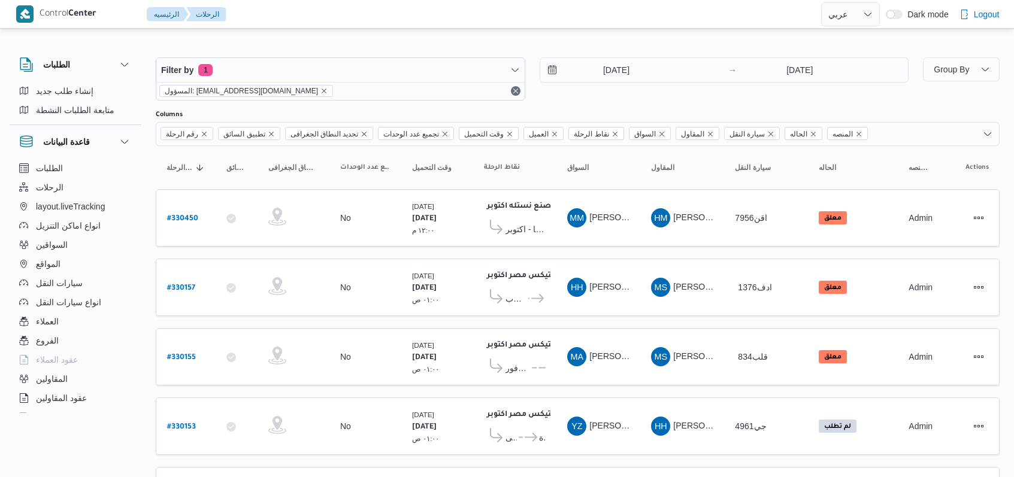
select select "ar"
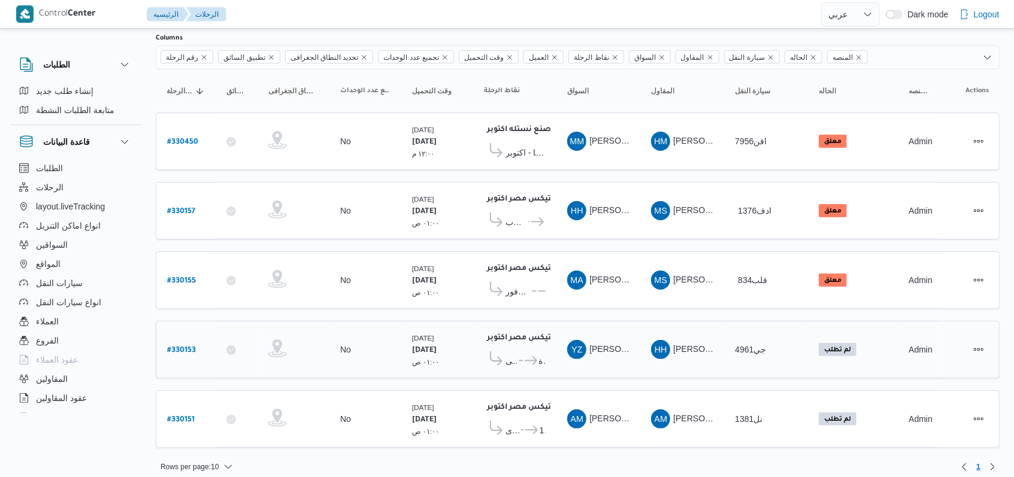
click at [182, 347] on b "# 330153" at bounding box center [181, 351] width 29 height 8
select select "ar"
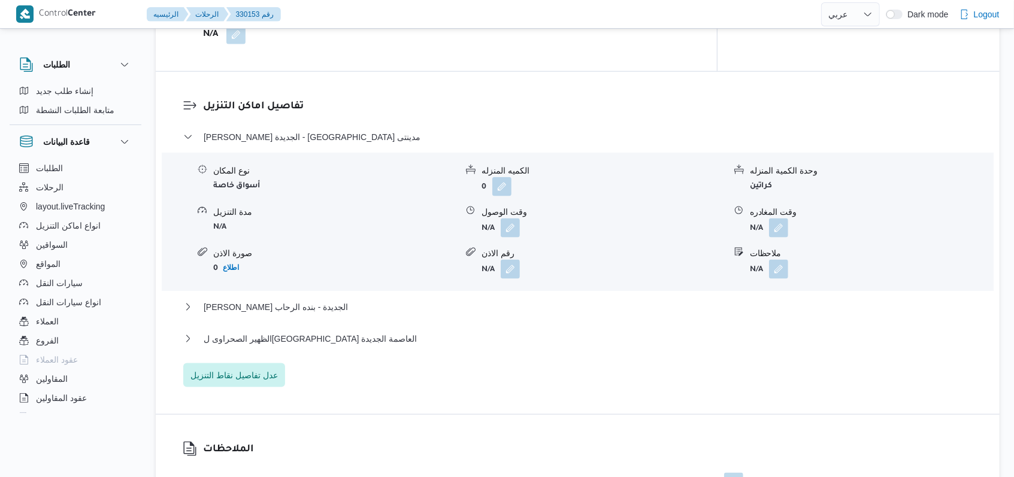
scroll to position [958, 0]
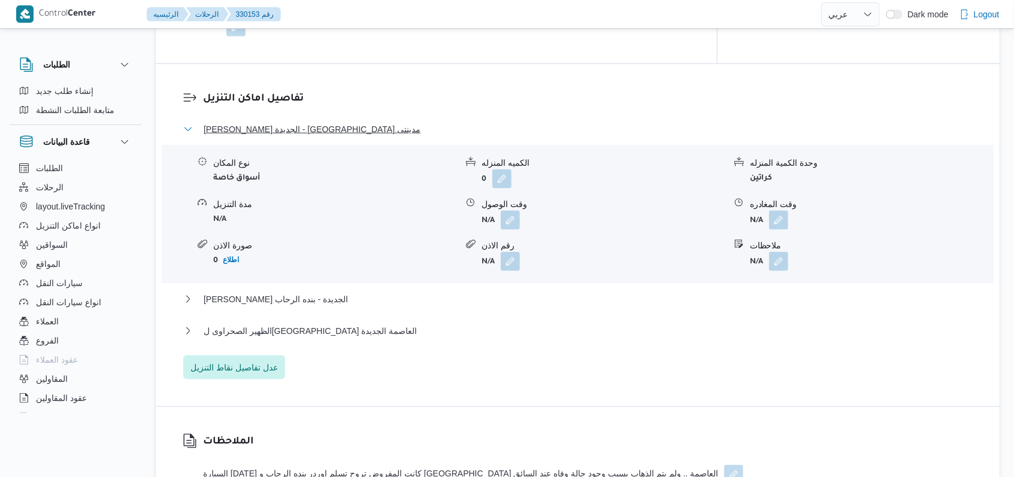
click at [299, 122] on span "[PERSON_NAME] الجديدة - [GEOGRAPHIC_DATA] مدينتى" at bounding box center [312, 129] width 217 height 14
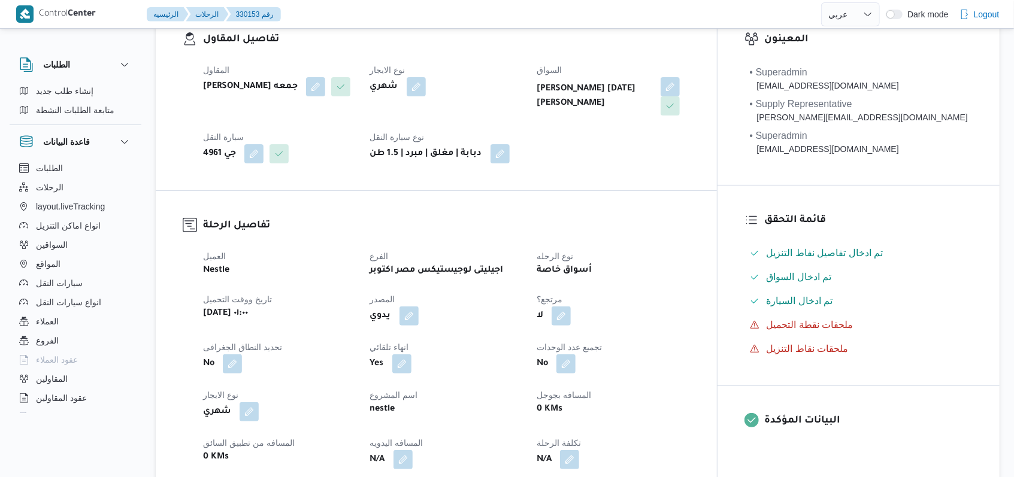
scroll to position [0, 0]
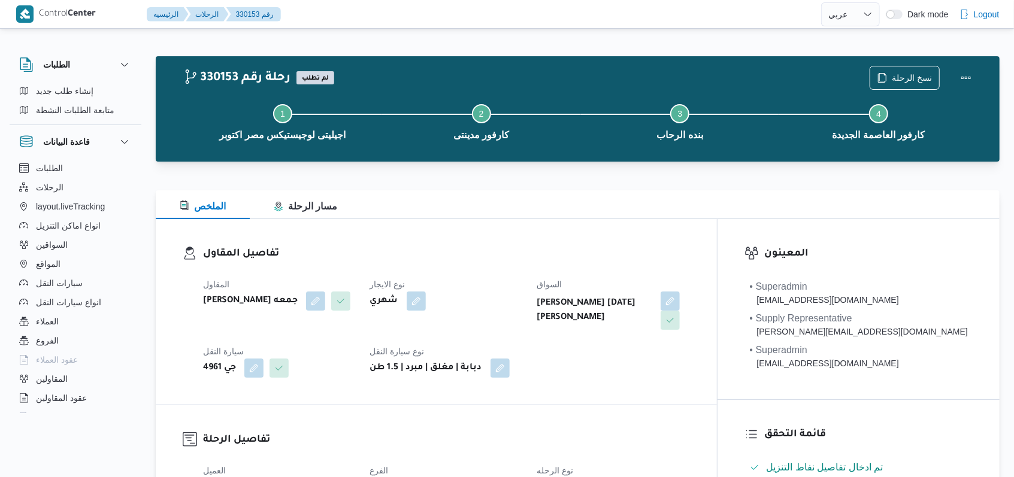
click at [491, 259] on h3 "تفاصيل المقاول" at bounding box center [446, 254] width 487 height 16
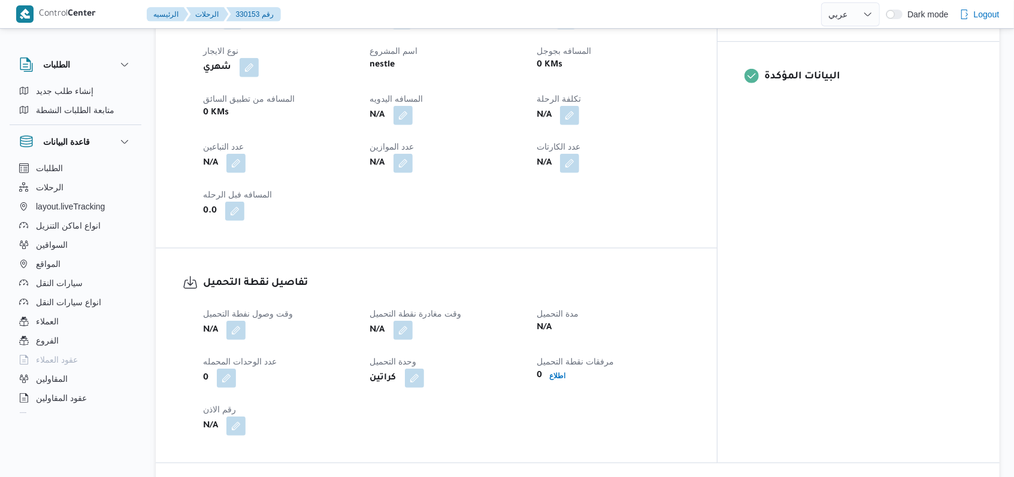
scroll to position [80, 0]
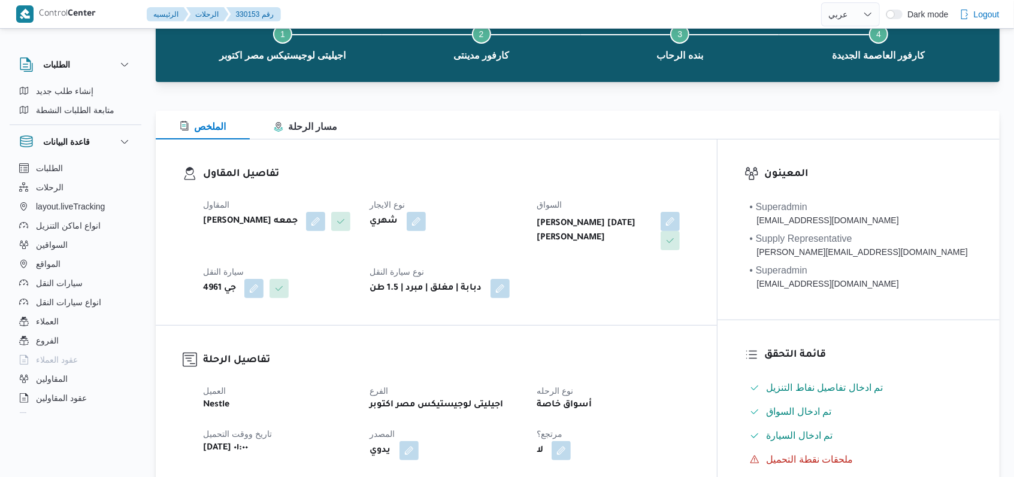
select select "ar"
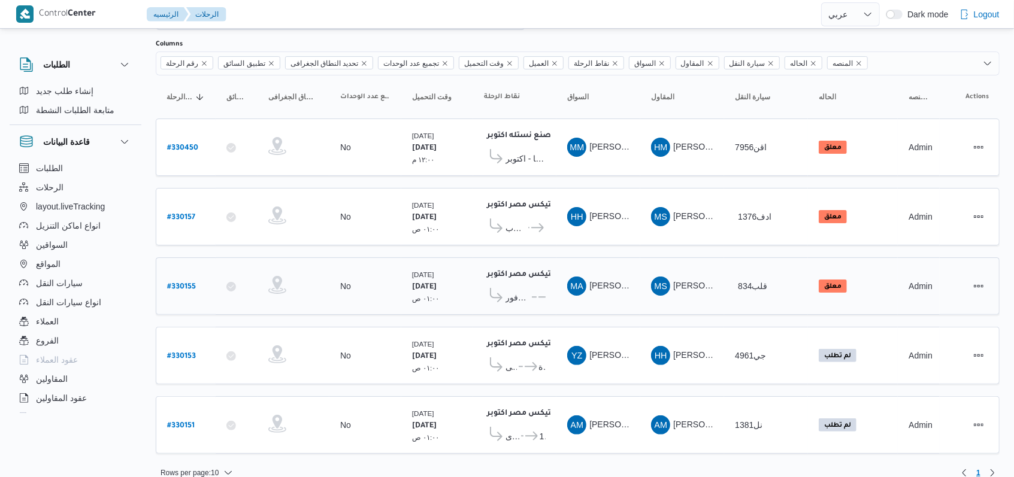
scroll to position [77, 0]
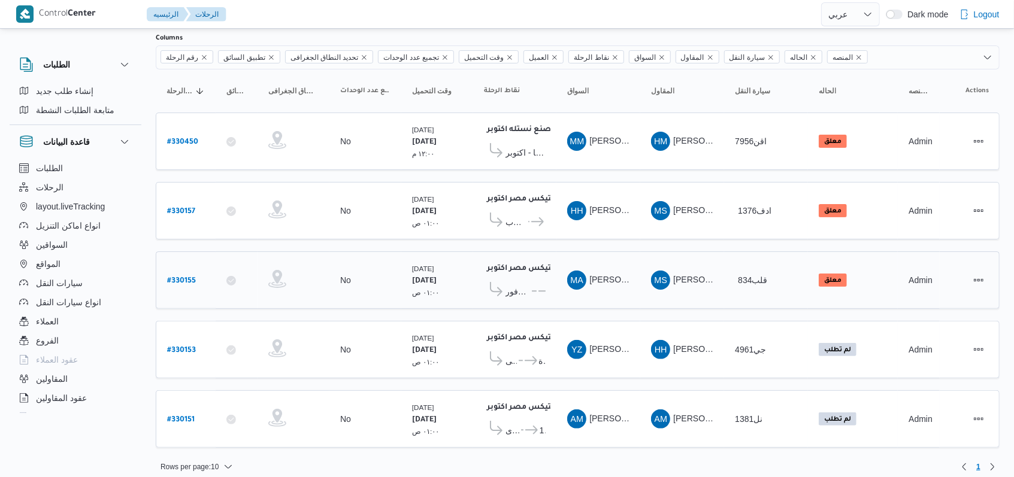
click at [192, 280] on b "# 330155" at bounding box center [181, 281] width 29 height 8
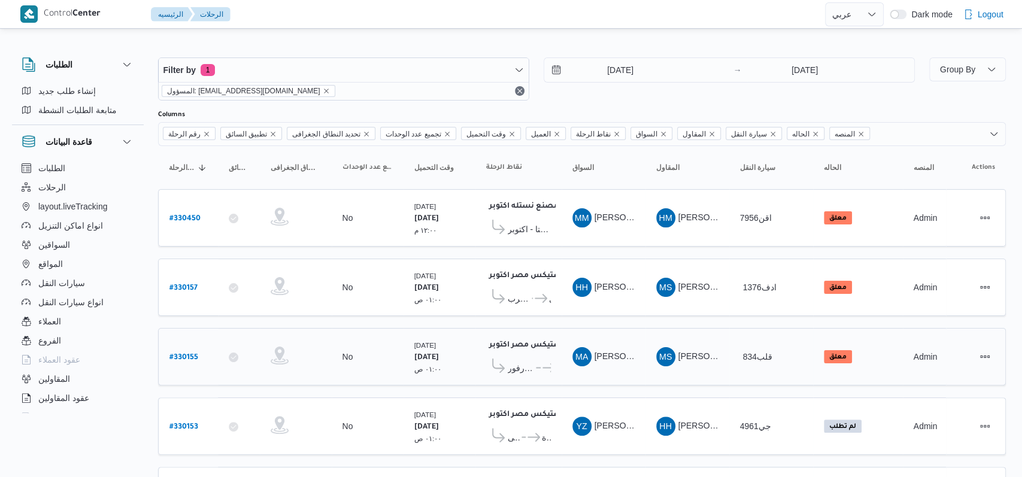
select select "ar"
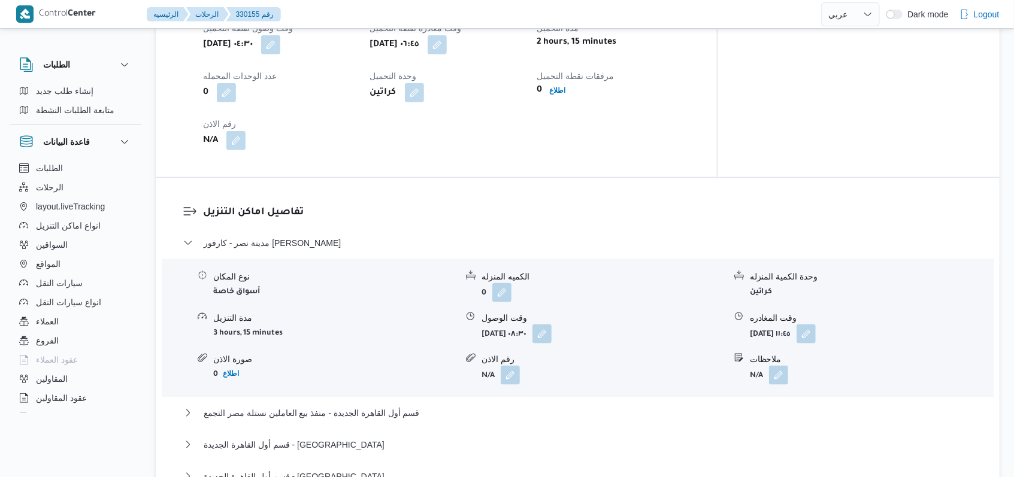
scroll to position [1118, 0]
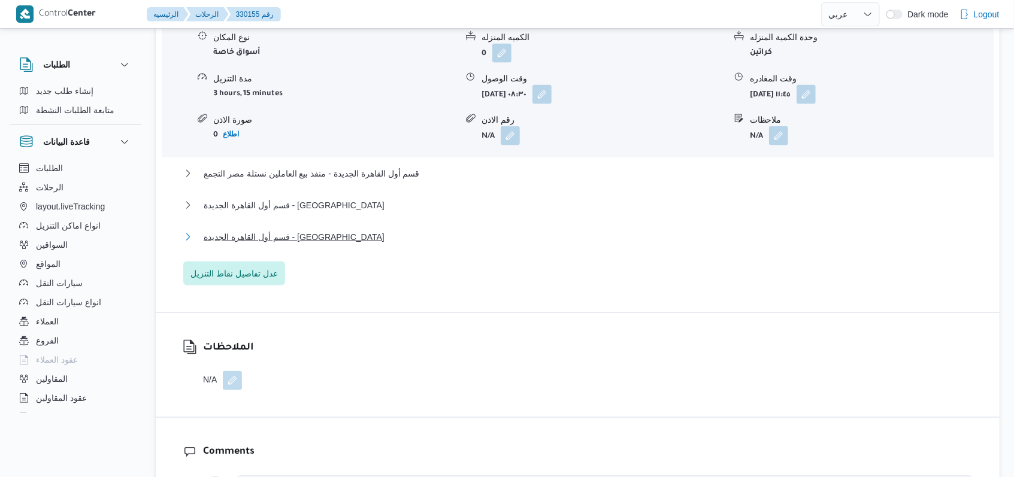
click at [299, 230] on span "قسم أول القاهرة الجديدة - [GEOGRAPHIC_DATA]" at bounding box center [294, 237] width 181 height 14
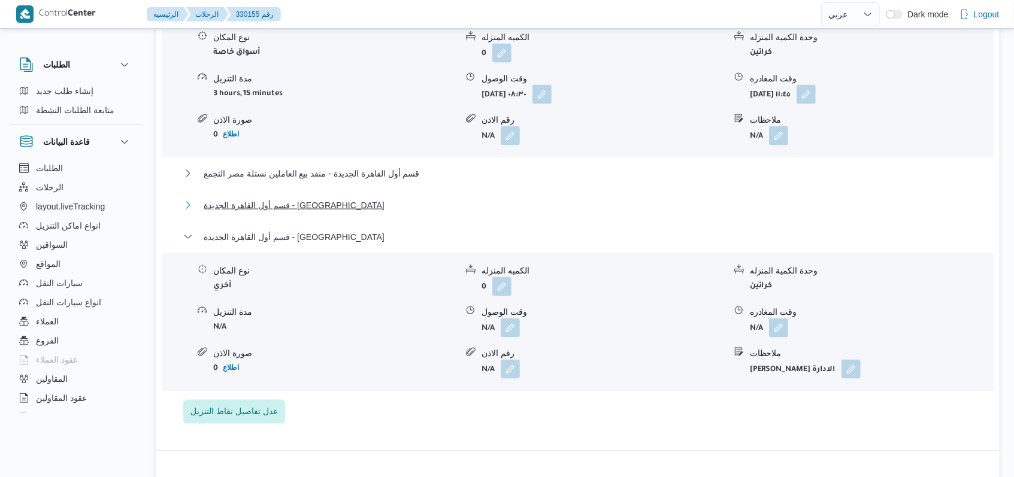
click at [302, 198] on span "قسم أول القاهرة الجديدة - [GEOGRAPHIC_DATA]" at bounding box center [294, 205] width 181 height 14
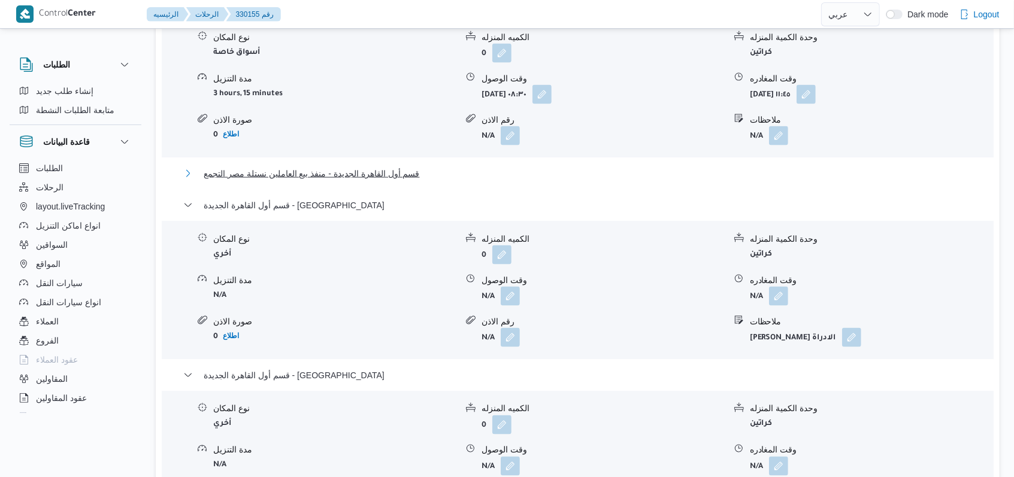
click at [415, 167] on span "قسم أول القاهرة الجديدة - منفذ بيع العاملين نستلة مصر التجمع" at bounding box center [312, 174] width 216 height 14
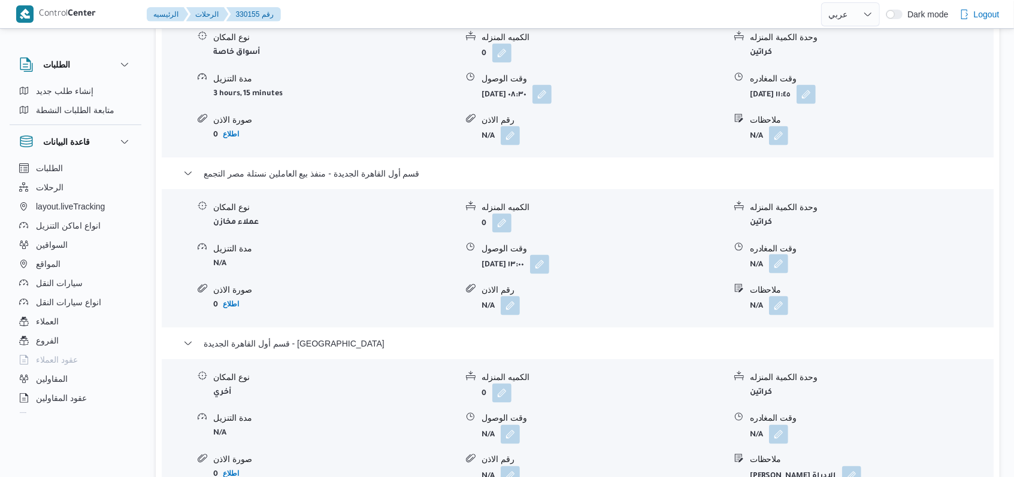
click at [777, 255] on button "button" at bounding box center [778, 264] width 19 height 19
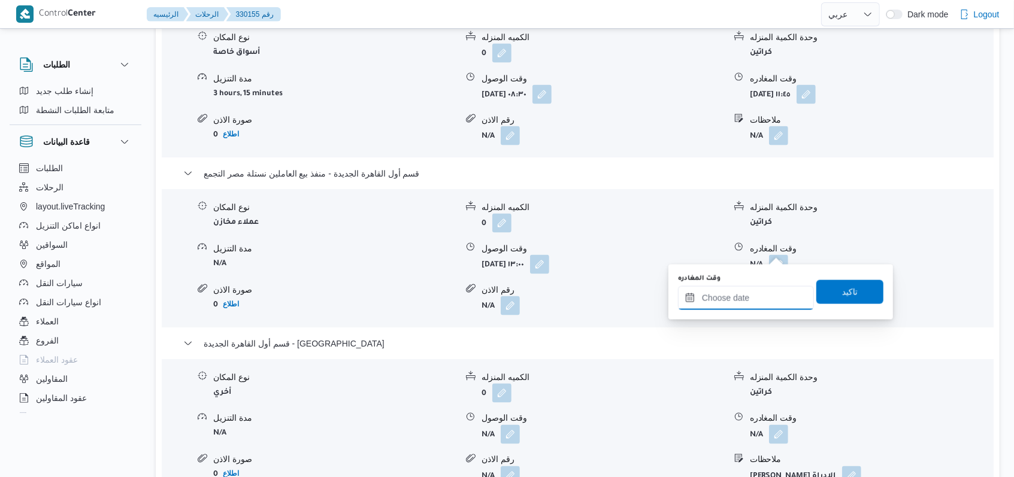
click at [753, 299] on input "وقت المغادره" at bounding box center [746, 298] width 136 height 24
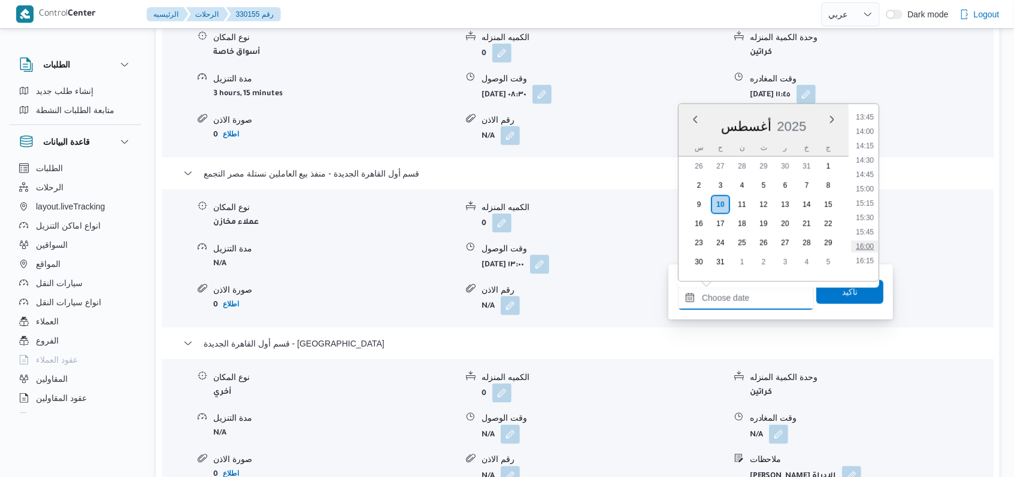
scroll to position [758, 0]
click at [868, 181] on li "14:15" at bounding box center [865, 181] width 28 height 12
type input "[DATE] ١٤:١٥"
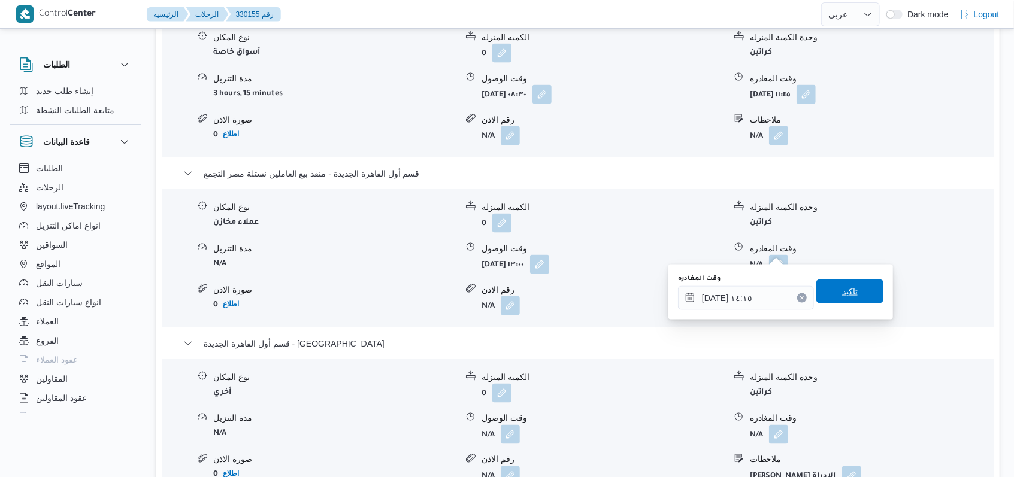
click at [850, 295] on span "تاكيد" at bounding box center [849, 292] width 67 height 24
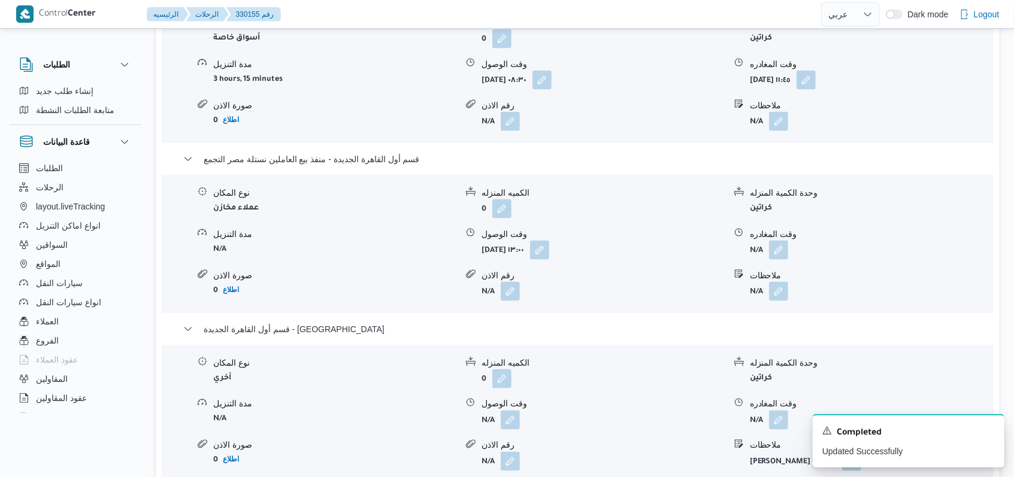
scroll to position [1278, 0]
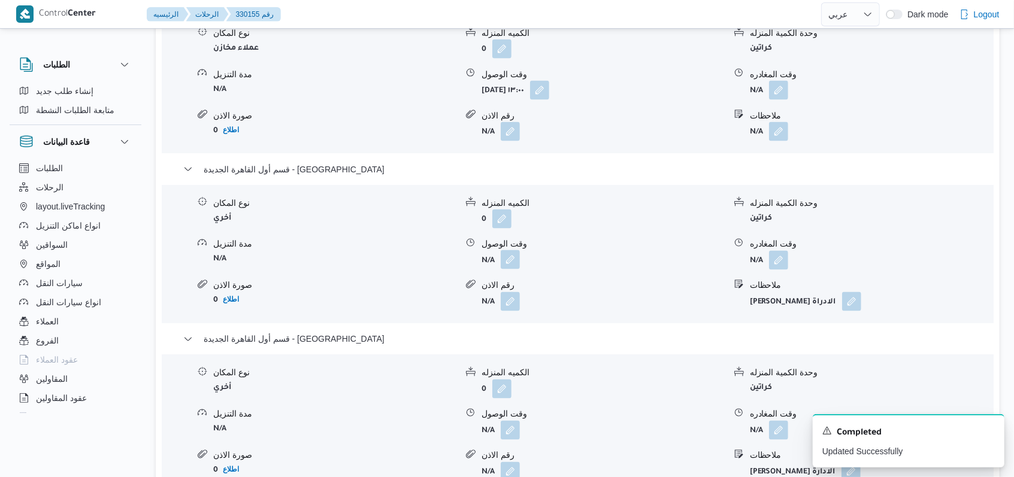
click at [503, 257] on button "button" at bounding box center [510, 259] width 19 height 19
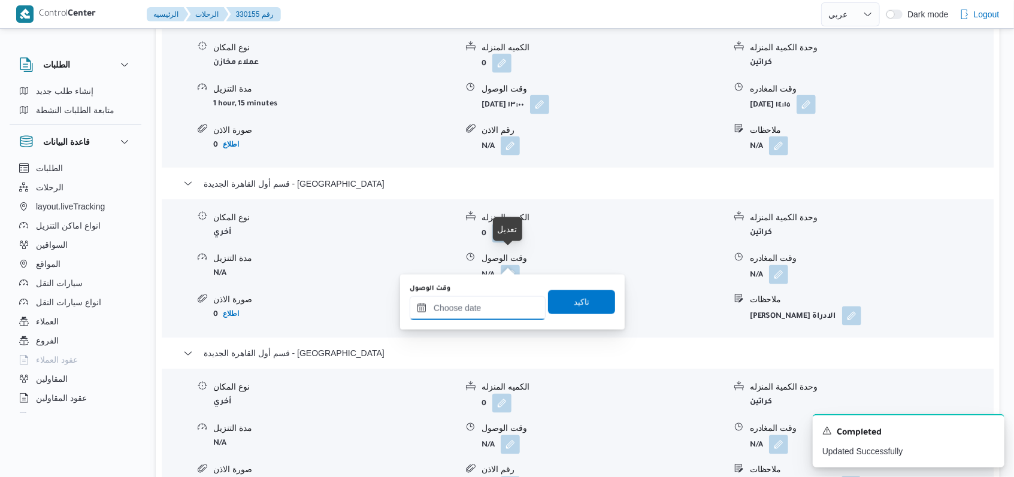
click at [486, 298] on div at bounding box center [478, 308] width 136 height 24
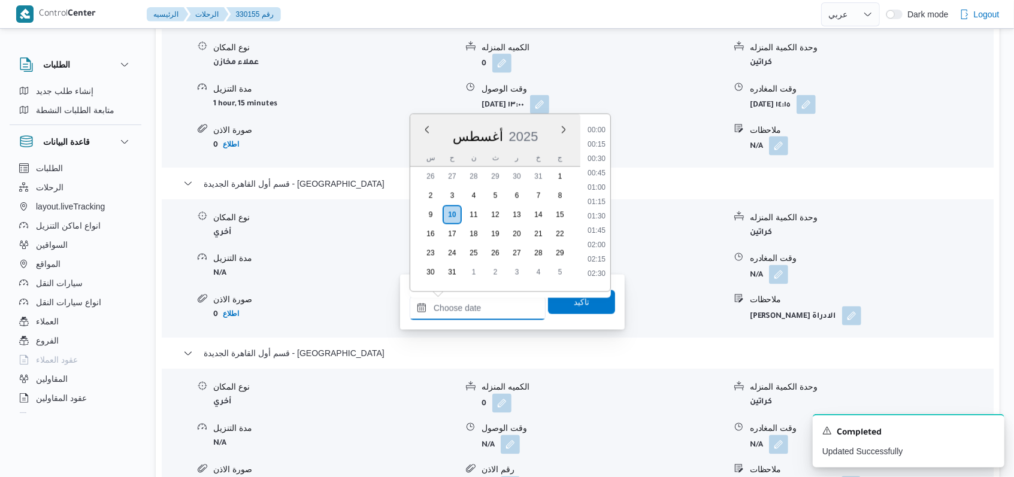
scroll to position [838, 0]
click at [606, 128] on li "14:30" at bounding box center [597, 126] width 28 height 12
type input "[DATE] ١٤:٣٠"
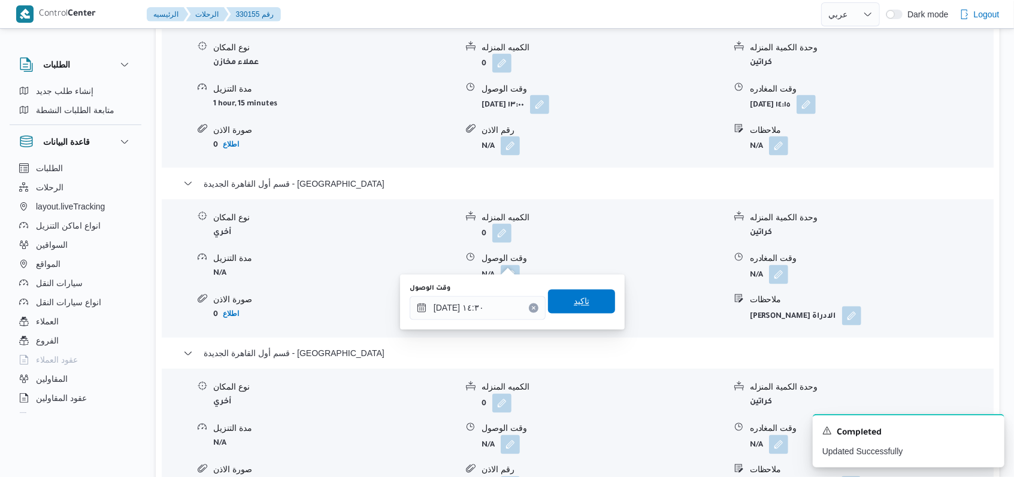
click at [590, 295] on span "تاكيد" at bounding box center [581, 302] width 67 height 24
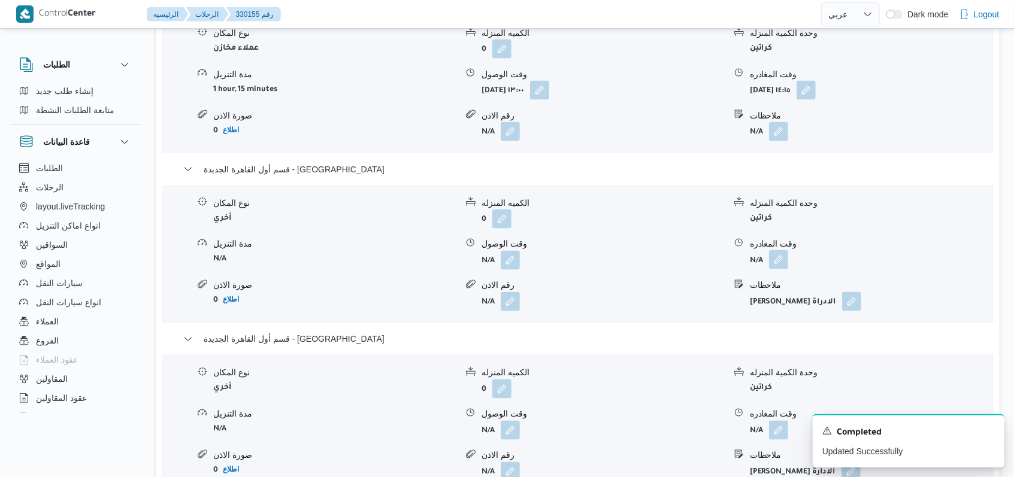
click at [780, 258] on button "button" at bounding box center [778, 259] width 19 height 19
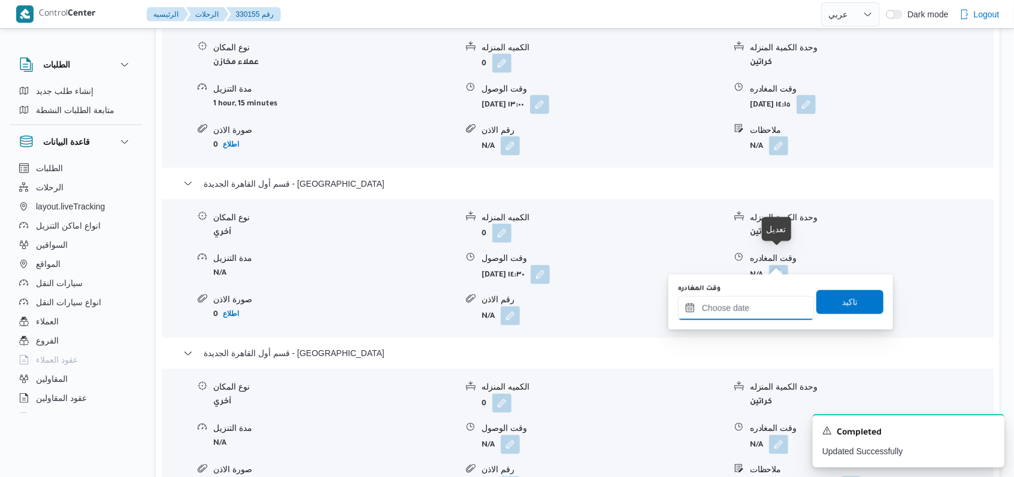
click at [754, 307] on input "وقت المغادره" at bounding box center [746, 308] width 136 height 24
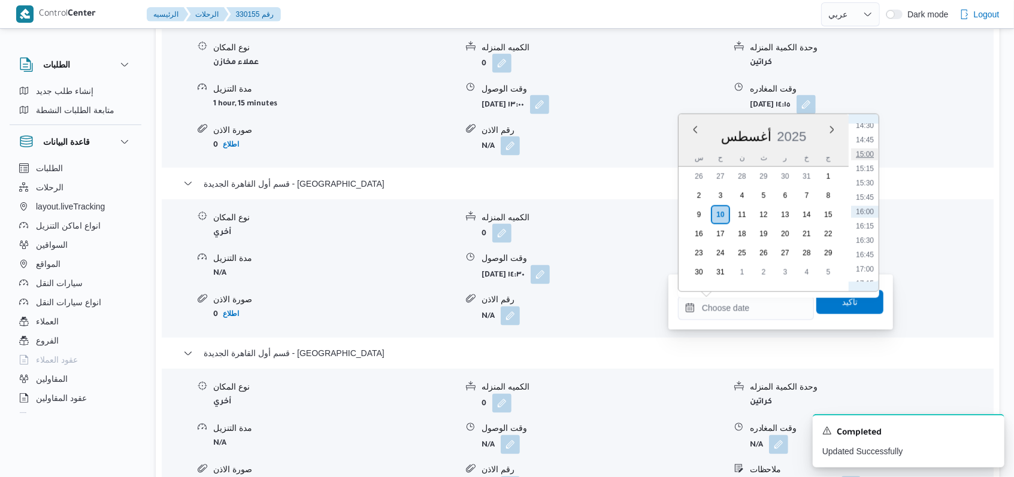
click at [863, 155] on li "15:00" at bounding box center [865, 155] width 28 height 12
type input "[DATE] ١٥:٠٠"
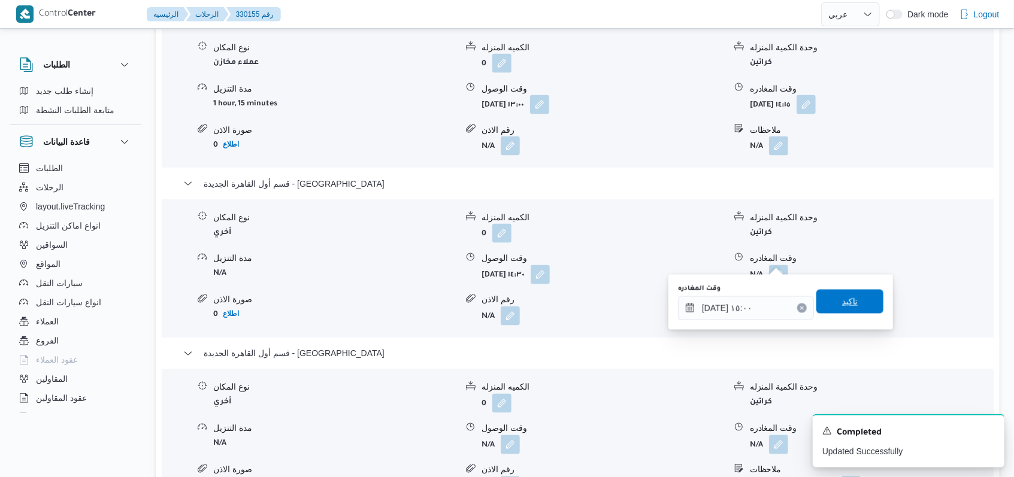
click at [844, 313] on span "تاكيد" at bounding box center [849, 302] width 67 height 24
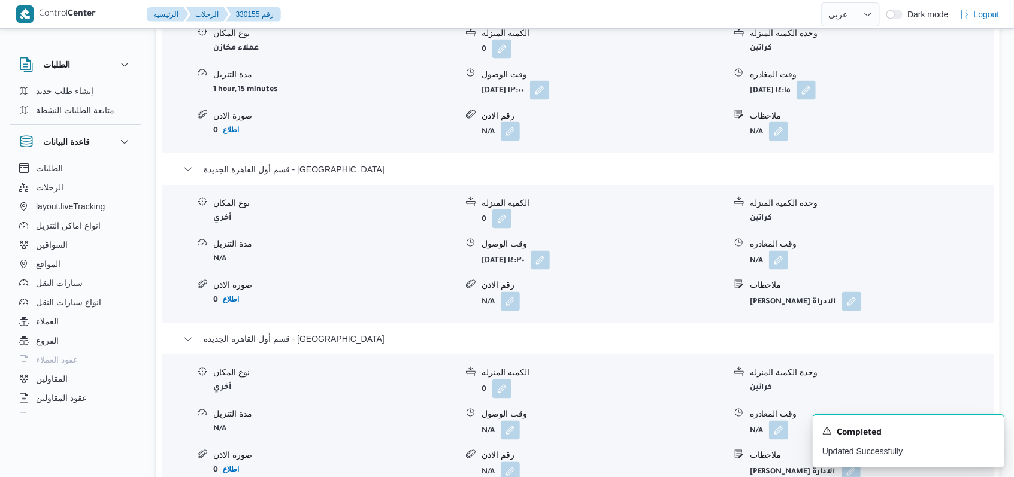
scroll to position [1437, 0]
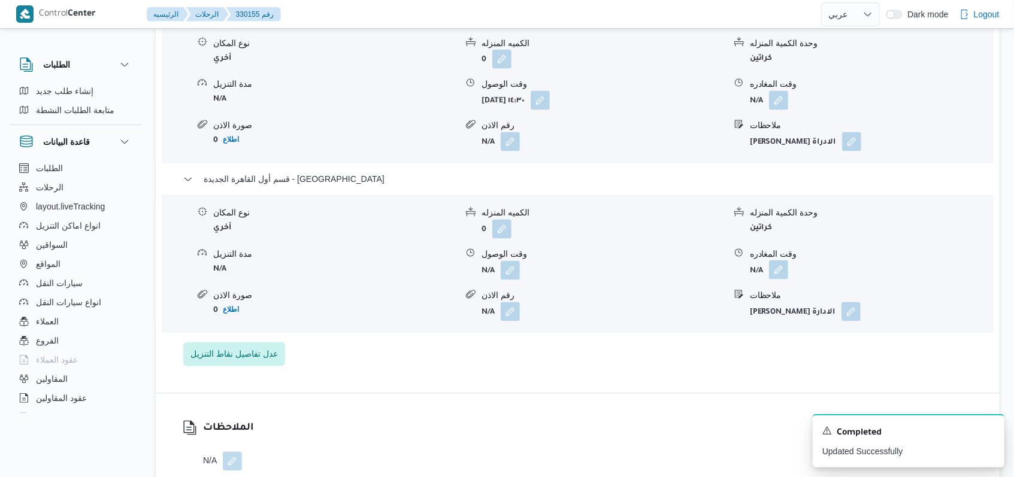
click at [775, 271] on button "button" at bounding box center [778, 270] width 19 height 19
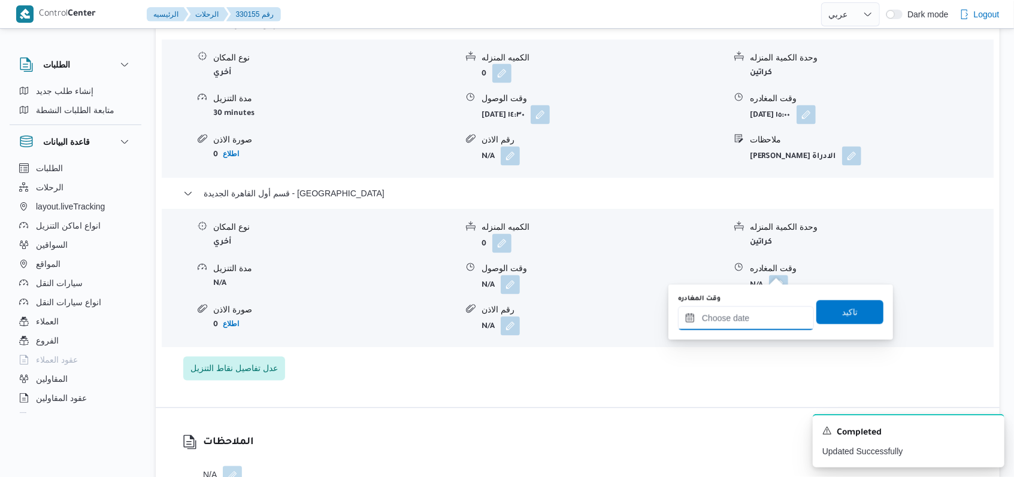
click at [753, 319] on input "وقت المغادره" at bounding box center [746, 319] width 136 height 24
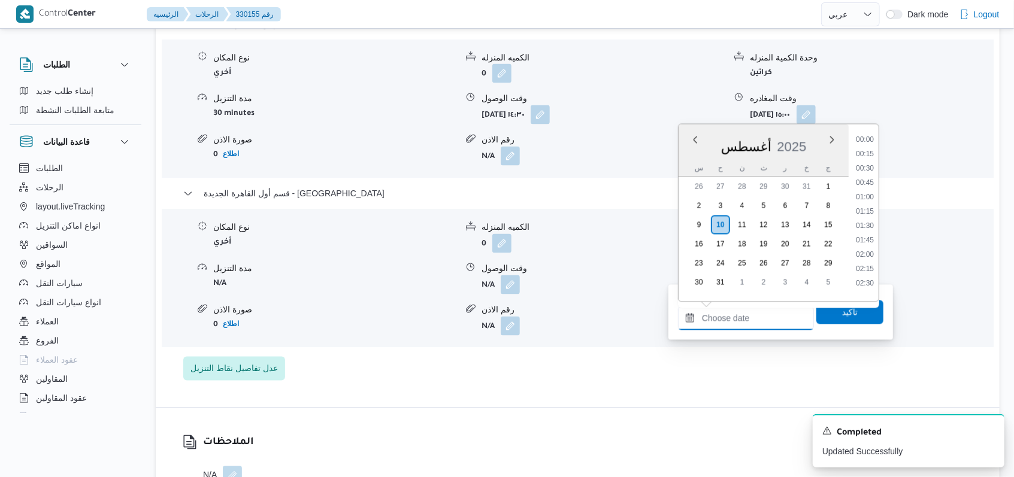
scroll to position [838, 0]
click at [871, 171] on ul "00:00 00:15 00:30 00:45 01:00 01:15 01:30 01:45 02:00 02:15 02:30 02:45 03:00 0…" at bounding box center [865, 213] width 28 height 158
click at [871, 170] on li "15:00" at bounding box center [865, 165] width 28 height 12
type input "[DATE] ١٥:٠٠"
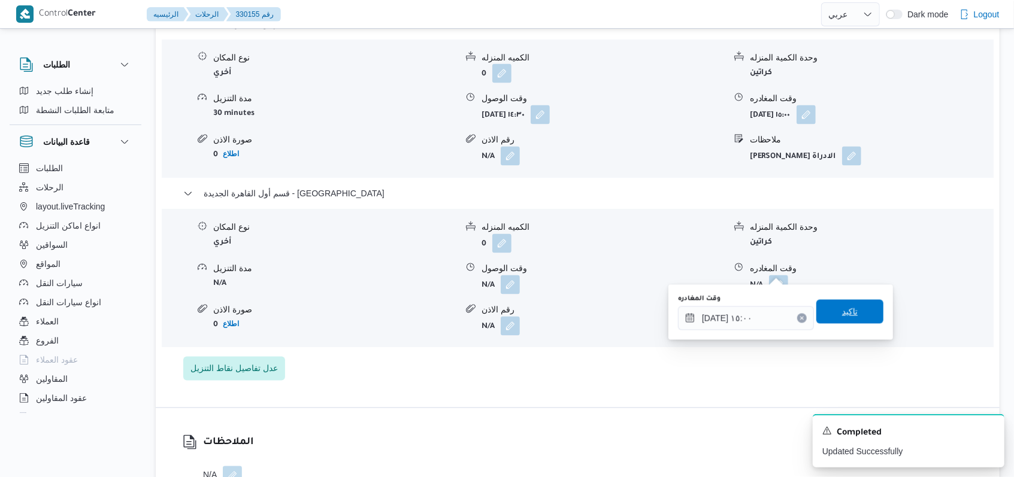
click at [846, 305] on span "تاكيد" at bounding box center [849, 312] width 67 height 24
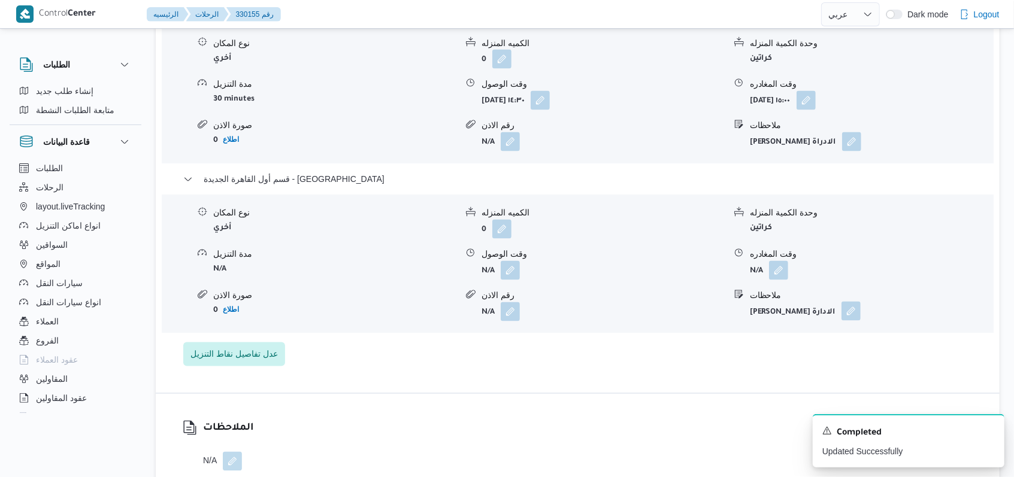
click at [842, 314] on button "button" at bounding box center [851, 311] width 19 height 19
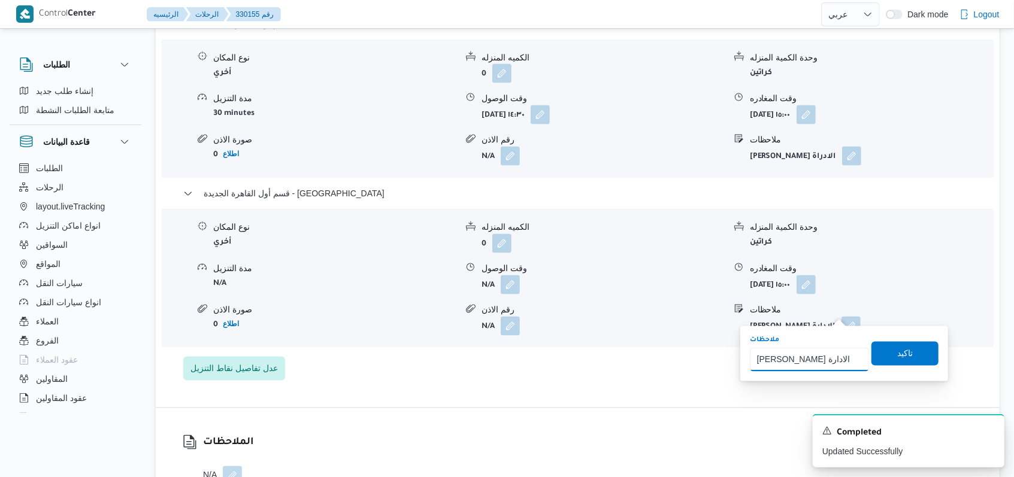
drag, startPoint x: 839, startPoint y: 367, endPoint x: 741, endPoint y: 362, distance: 98.3
click at [741, 362] on div "You are in a dialog. To close this dialog, hit escape. ملاحظات [PERSON_NAME] ال…" at bounding box center [844, 353] width 208 height 55
type input "ر"
type input "[PERSON_NAME]"
click at [882, 356] on span "تاكيد" at bounding box center [904, 353] width 67 height 24
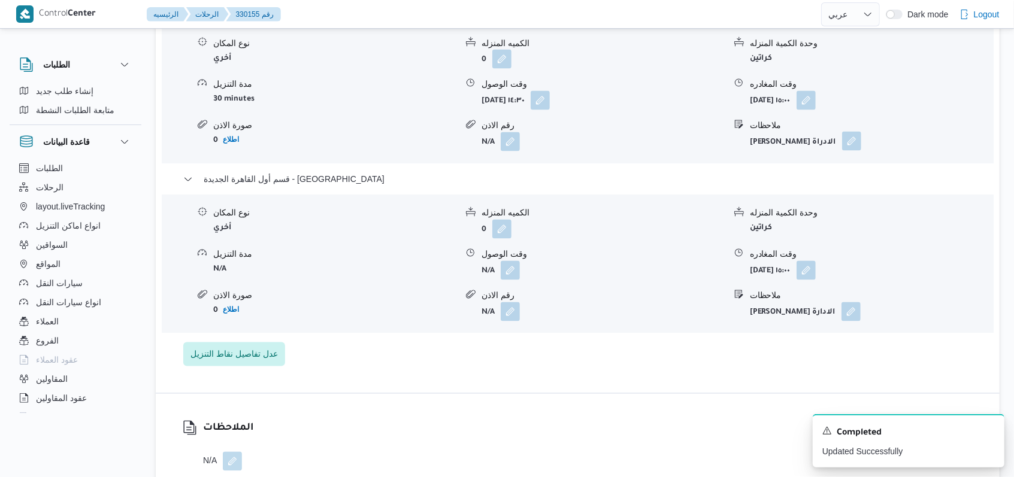
click at [842, 144] on button "button" at bounding box center [851, 141] width 19 height 19
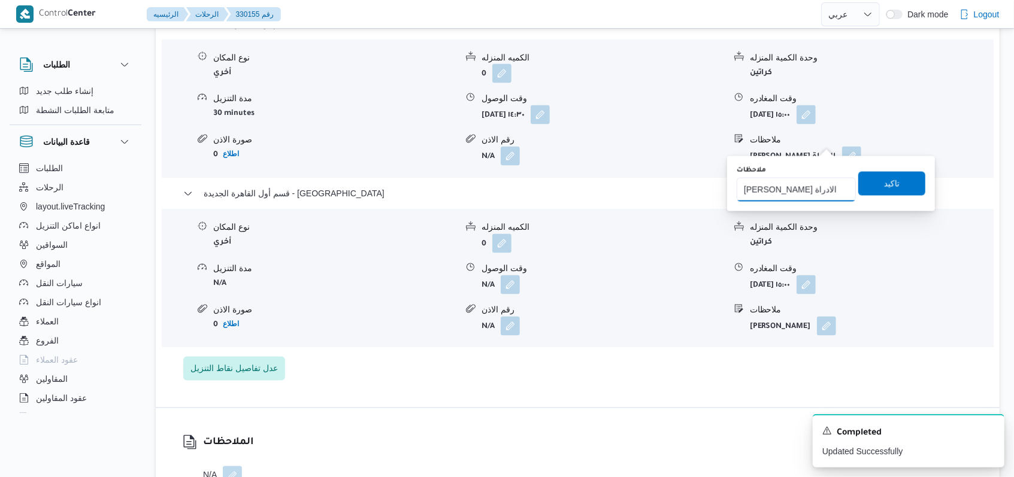
click at [805, 185] on input "[PERSON_NAME] الادراة" at bounding box center [796, 190] width 119 height 24
paste input "[PERSON_NAME] الادار"
type input "[PERSON_NAME] الادارة"
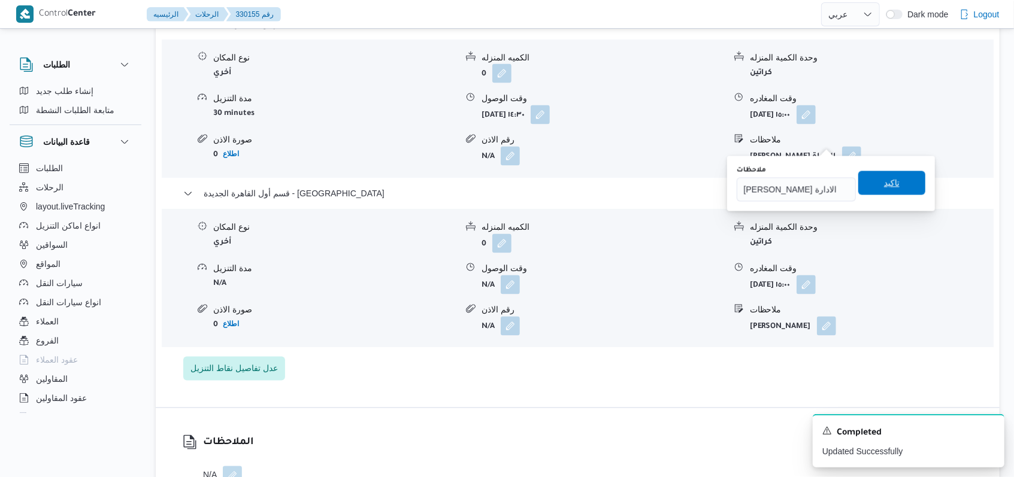
click at [884, 189] on span "تاكيد" at bounding box center [892, 183] width 16 height 14
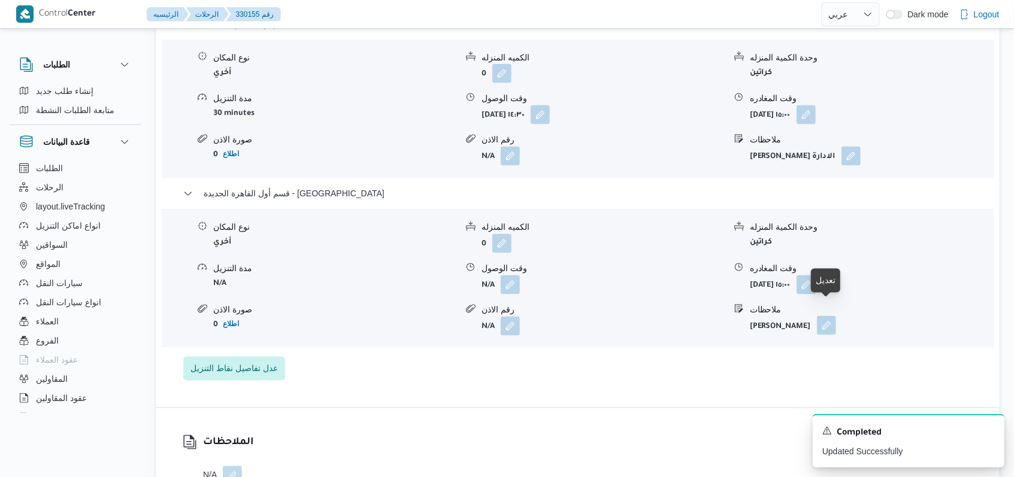
click at [825, 316] on button "button" at bounding box center [826, 325] width 19 height 19
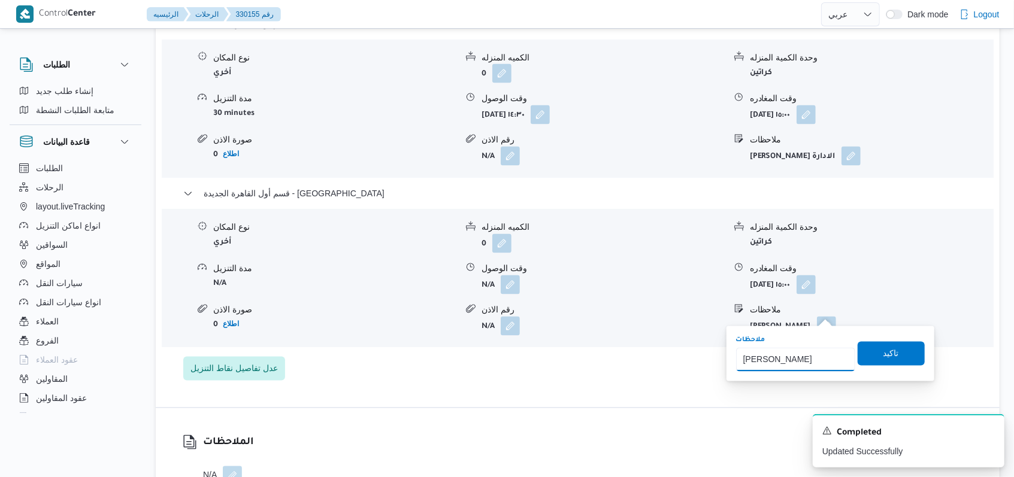
click at [827, 352] on input "[PERSON_NAME]" at bounding box center [795, 360] width 119 height 24
type input "[PERSON_NAME] ... الفرع ملغى"
click at [904, 372] on div "ملاحظات [PERSON_NAME] ... الفرع ملغى تاكيد" at bounding box center [830, 354] width 191 height 38
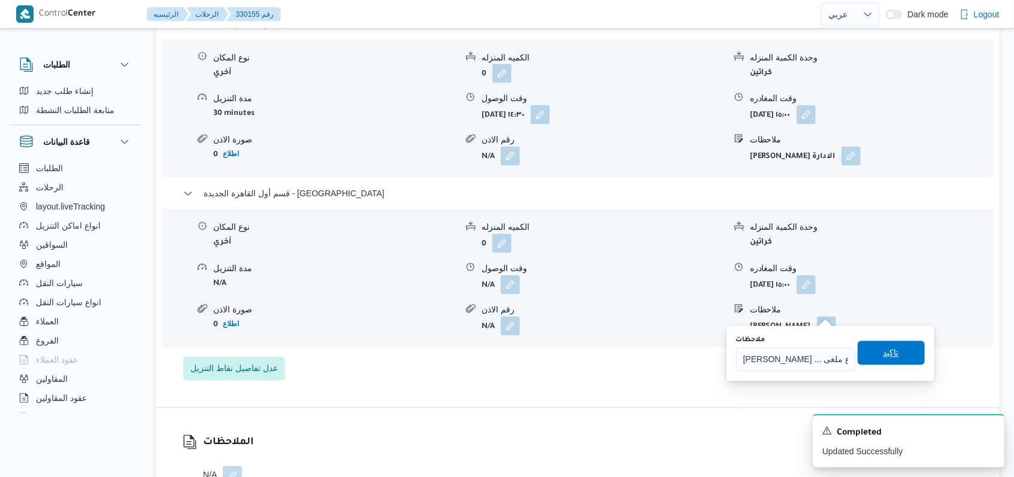
click at [891, 359] on span "تاكيد" at bounding box center [891, 353] width 67 height 24
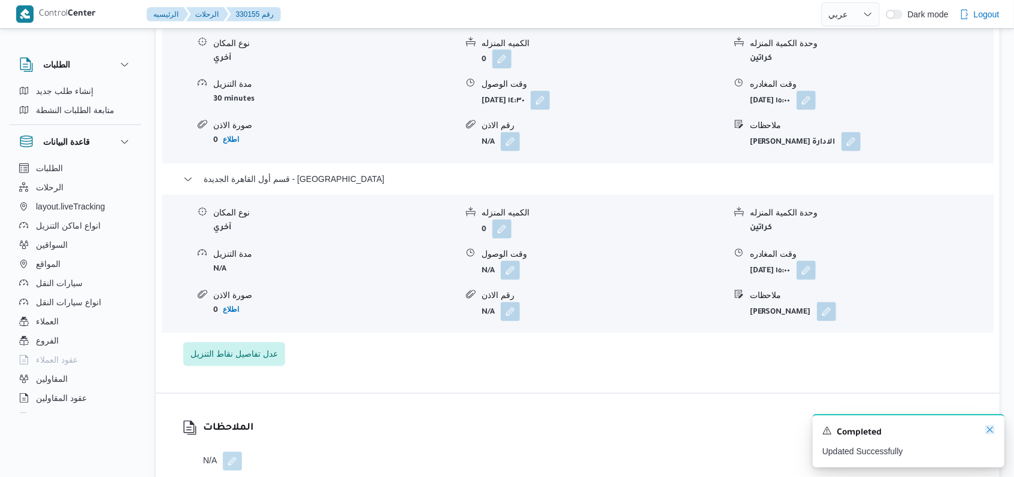
click at [989, 432] on icon "Dismiss toast" at bounding box center [990, 430] width 6 height 6
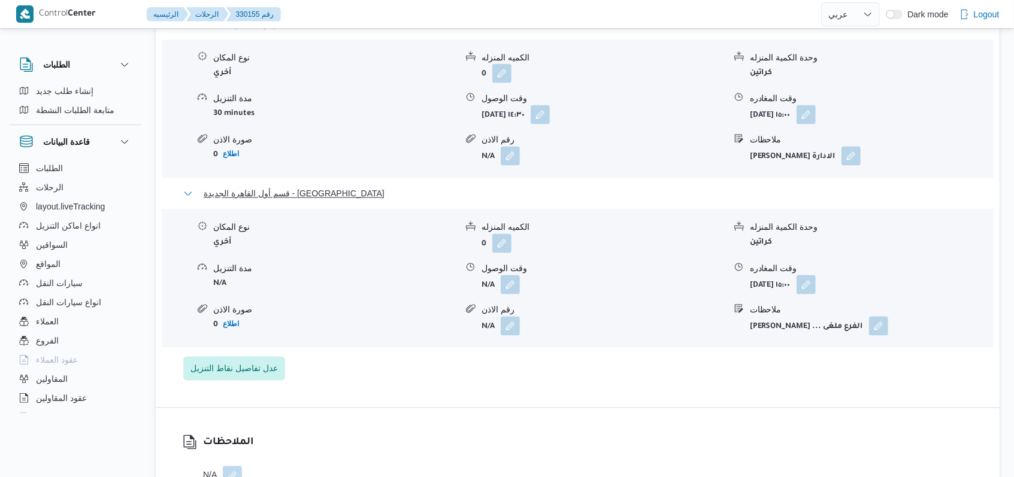
click at [274, 187] on span "قسم أول القاهرة الجديدة - [GEOGRAPHIC_DATA]" at bounding box center [294, 194] width 181 height 14
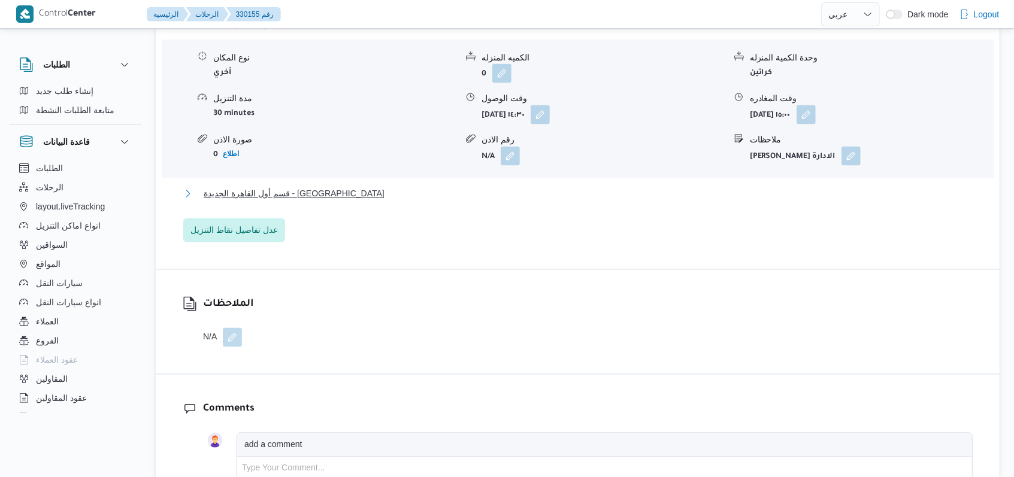
click at [274, 187] on span "قسم أول القاهرة الجديدة - [GEOGRAPHIC_DATA]" at bounding box center [294, 194] width 181 height 14
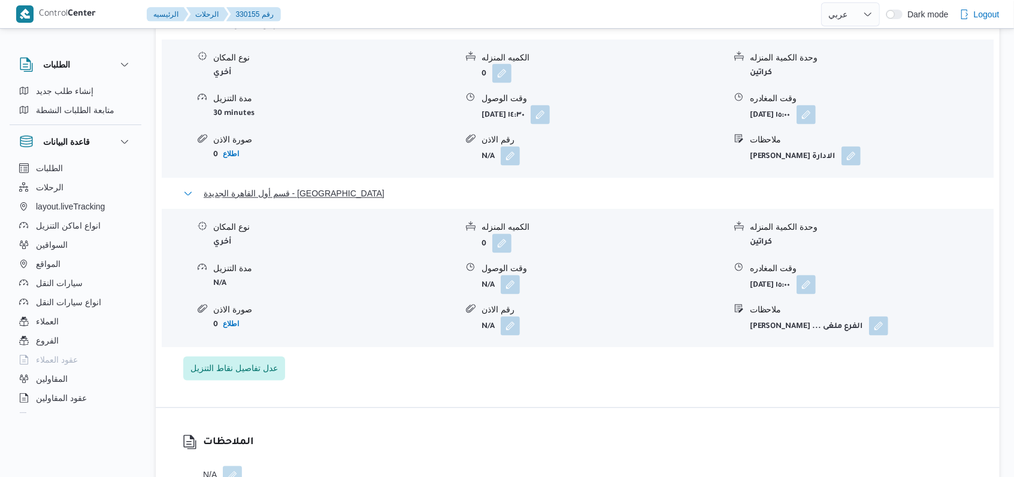
click at [274, 187] on span "قسم أول القاهرة الجديدة - [GEOGRAPHIC_DATA]" at bounding box center [294, 194] width 181 height 14
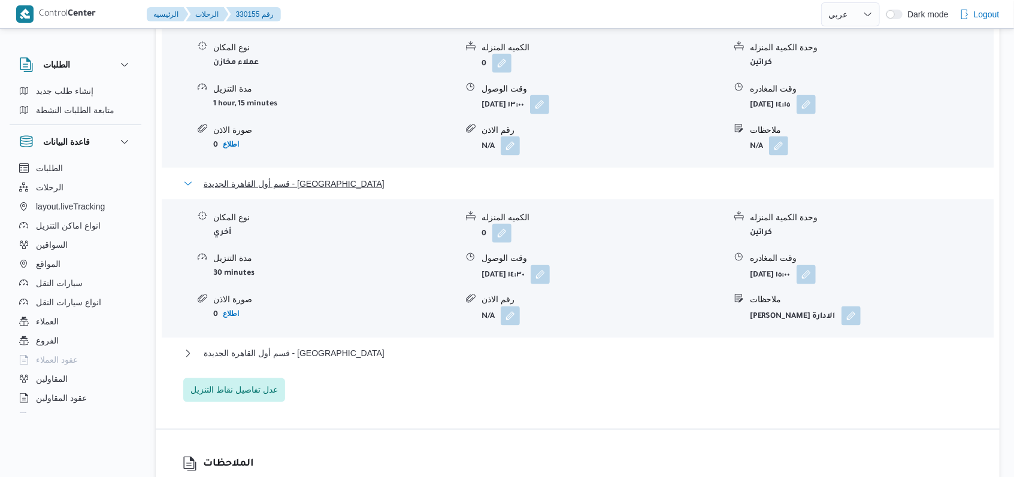
click at [296, 177] on span "قسم أول القاهرة الجديدة - [GEOGRAPHIC_DATA]" at bounding box center [294, 184] width 181 height 14
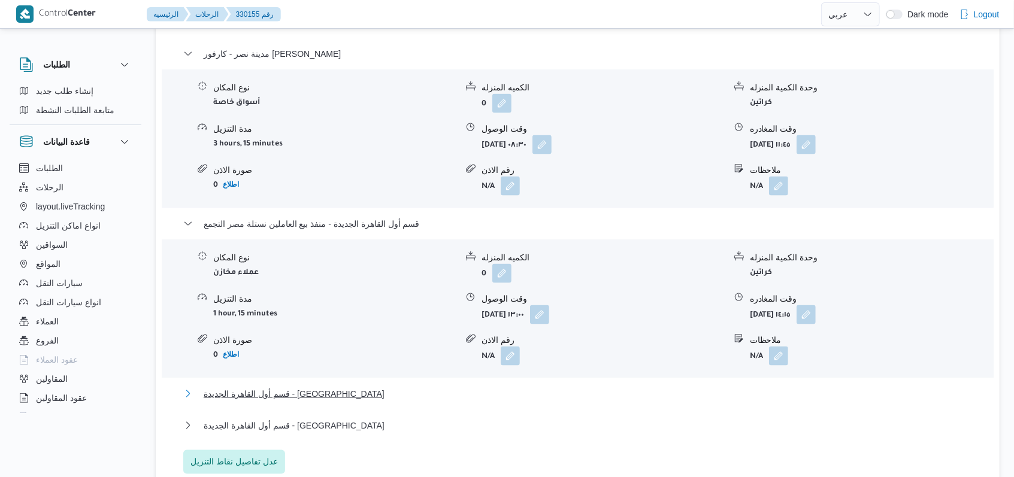
scroll to position [1038, 0]
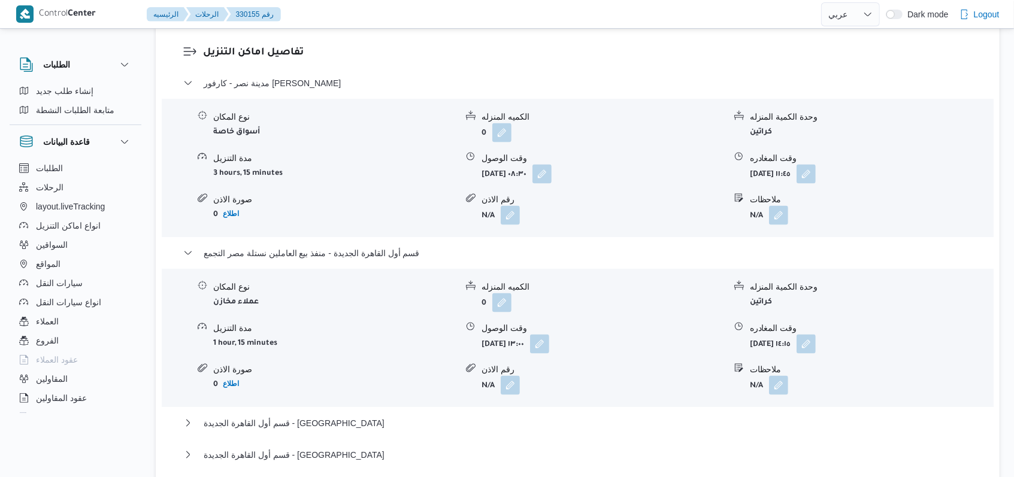
click at [323, 231] on div "مدينة نصر - كارفور [PERSON_NAME] نوع المكان أسواق خاصة الكميه المنزله 0 وحدة ال…" at bounding box center [577, 290] width 789 height 428
click at [326, 246] on span "قسم أول القاهرة الجديدة - منفذ بيع العاملين نستلة مصر التجمع" at bounding box center [312, 253] width 216 height 14
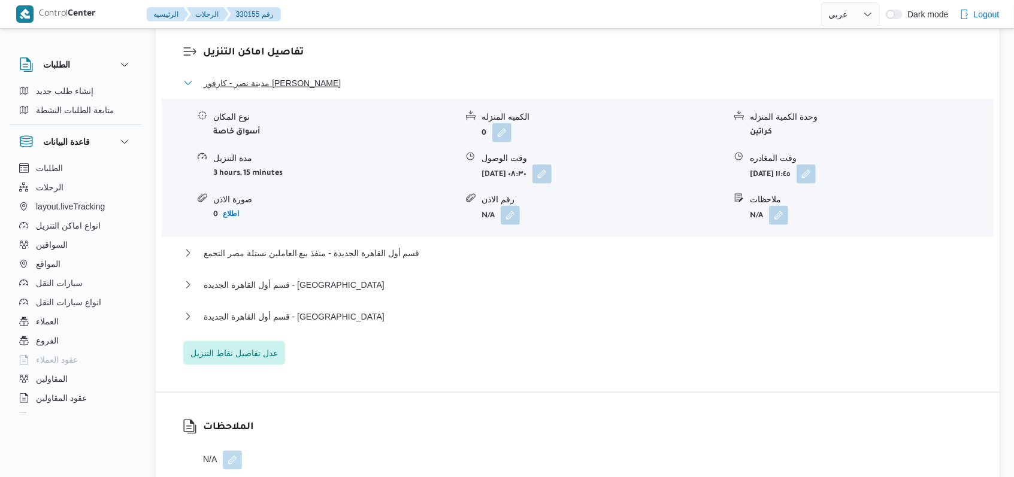
click at [305, 76] on span "مدينة نصر - كارفور [PERSON_NAME]" at bounding box center [272, 83] width 137 height 14
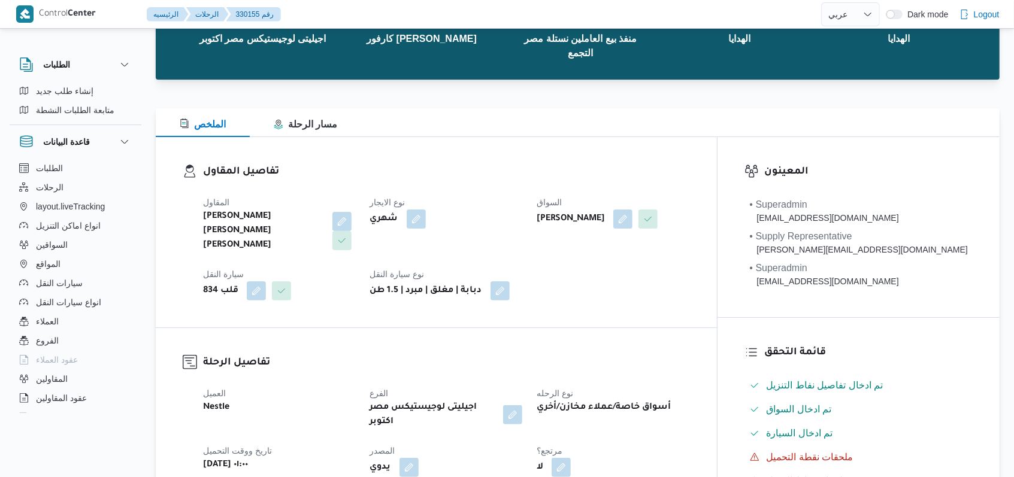
scroll to position [0, 0]
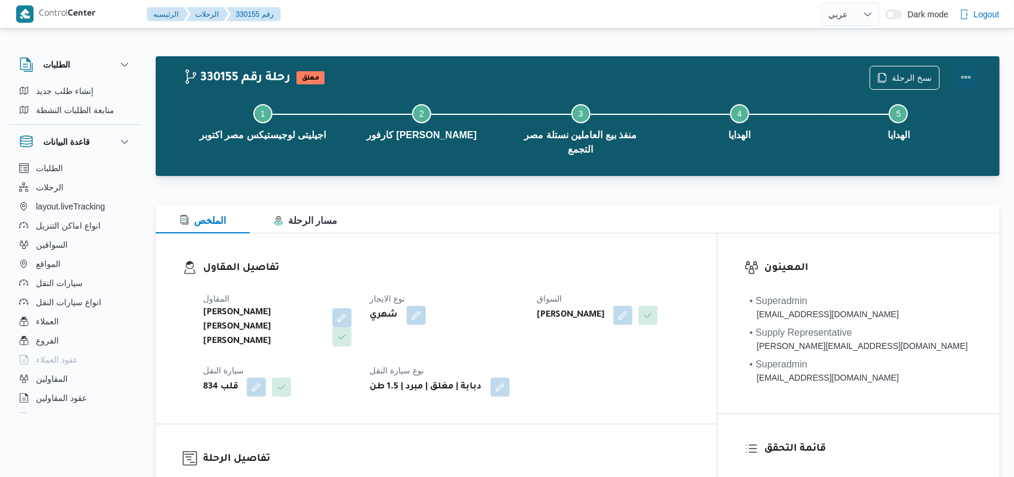
click at [960, 75] on button "Actions" at bounding box center [966, 77] width 24 height 24
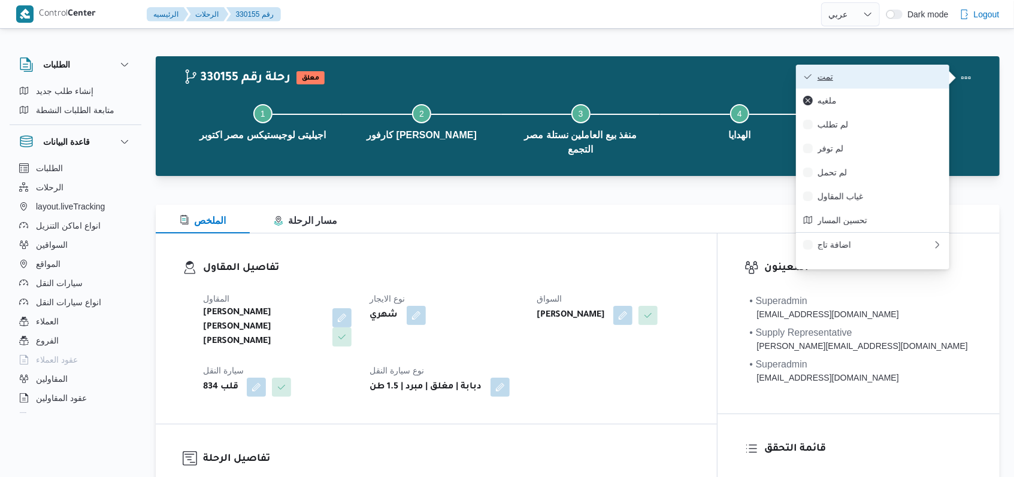
click at [889, 74] on span "تمت" at bounding box center [880, 77] width 125 height 10
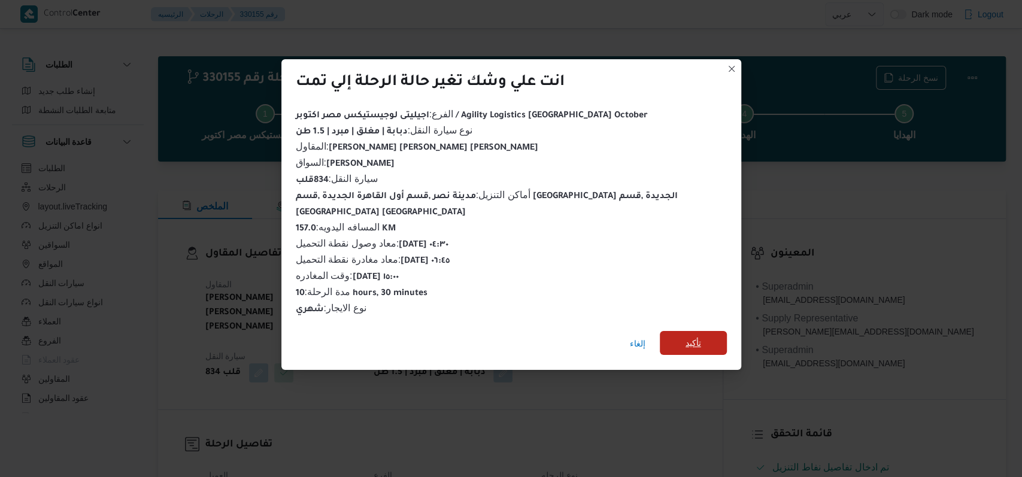
click at [676, 331] on span "تأكيد" at bounding box center [693, 343] width 67 height 24
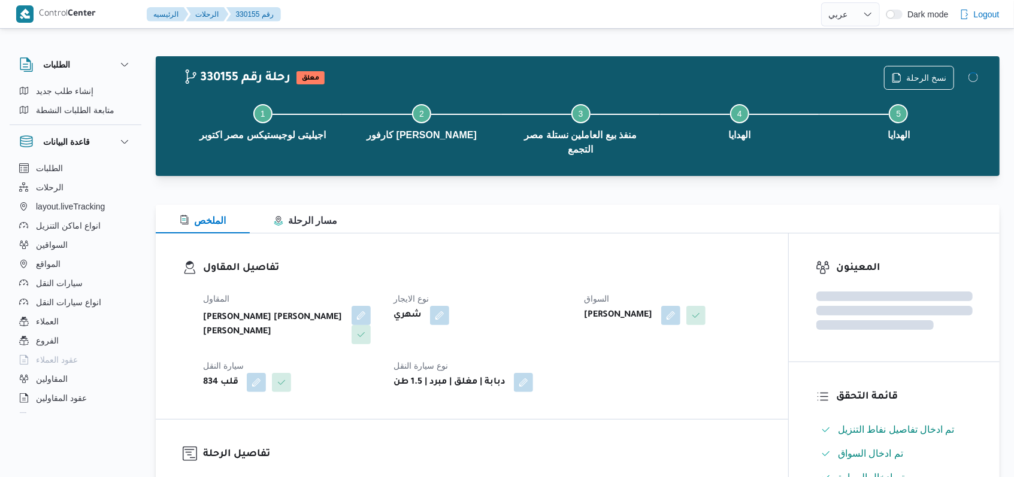
click at [552, 314] on div "شهري" at bounding box center [481, 316] width 178 height 22
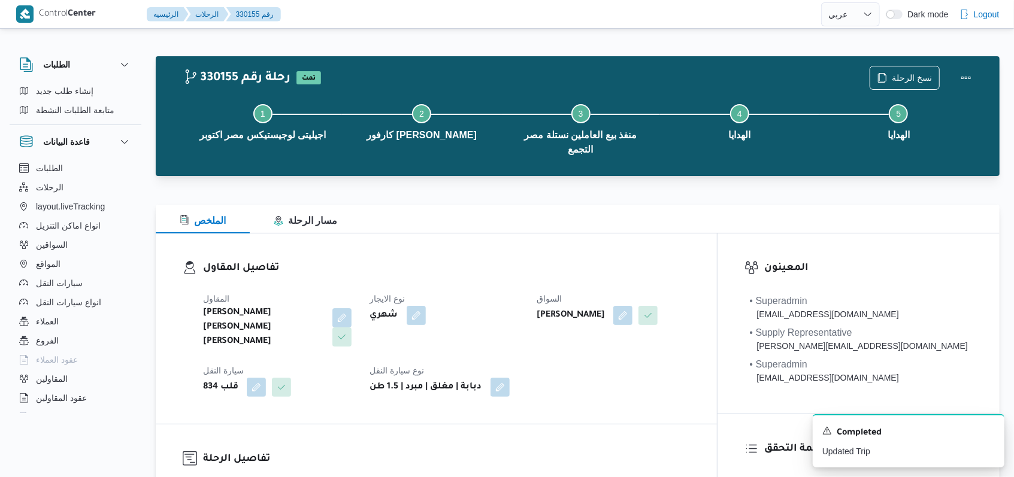
select select "ar"
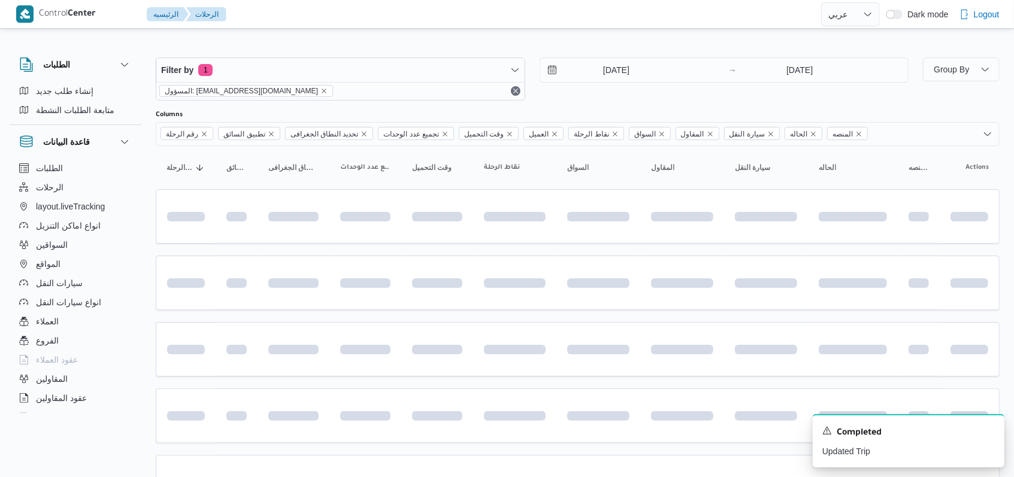
scroll to position [71, 0]
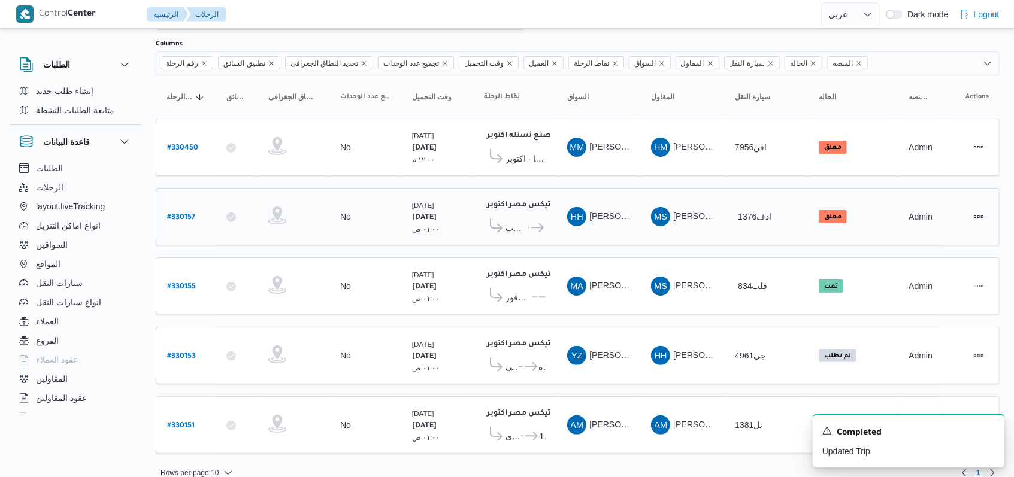
click at [189, 214] on b "# 330157" at bounding box center [181, 218] width 28 height 8
select select "ar"
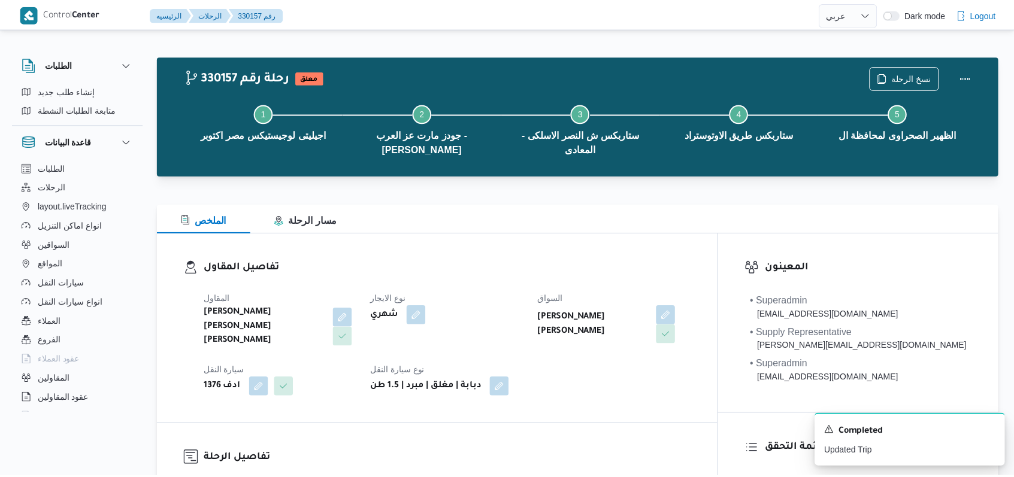
scroll to position [1038, 0]
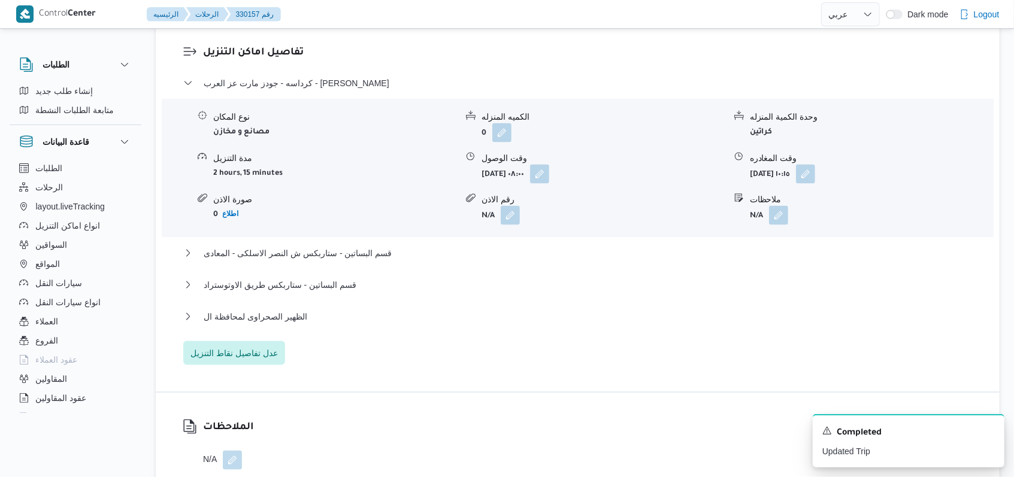
click at [316, 304] on div "كرداسه - جودز مارت عز العرب - ابو رواش نوع المكان مصانع و مخازن الكميه المنزله …" at bounding box center [577, 220] width 789 height 289
click at [310, 314] on button "الظهير الصحراوى لمحافظة ال" at bounding box center [577, 317] width 789 height 14
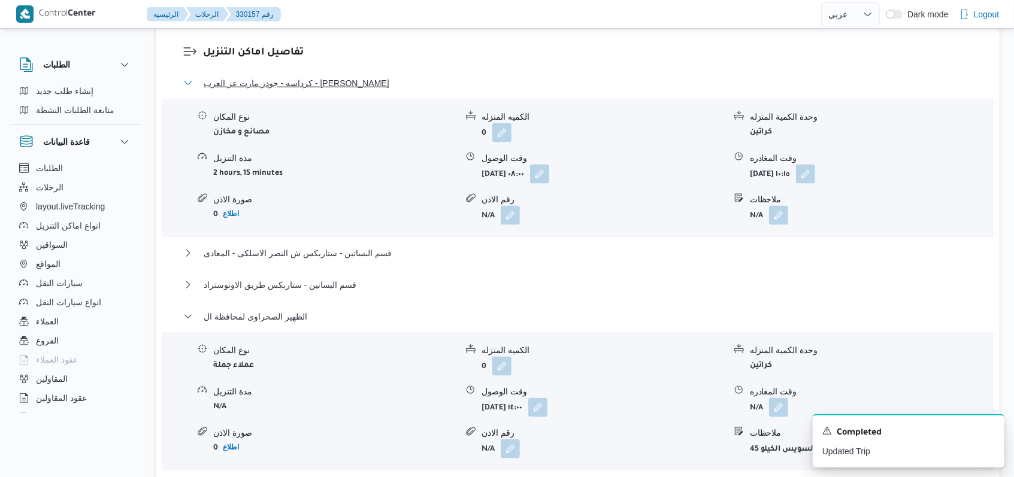
click at [264, 83] on span "كرداسه - جودز مارت عز العرب - [PERSON_NAME]" at bounding box center [297, 83] width 186 height 14
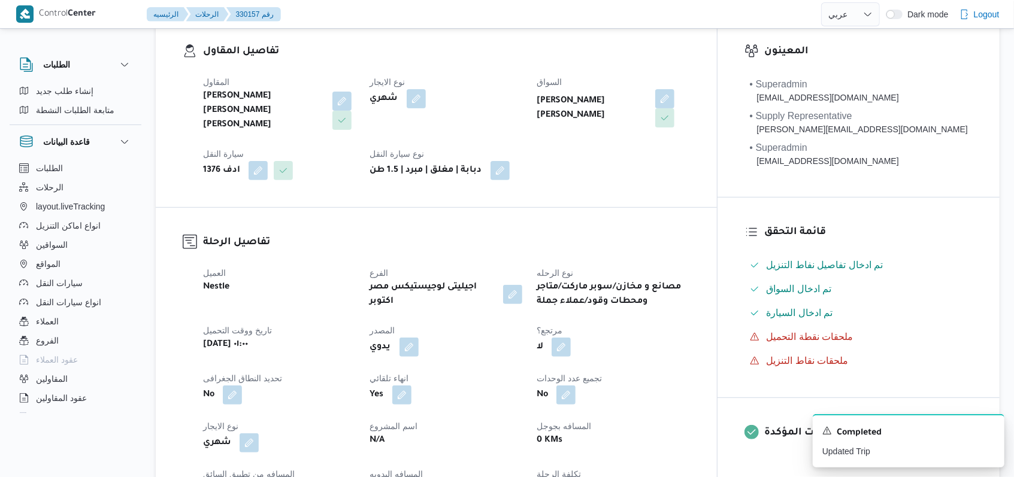
scroll to position [80, 0]
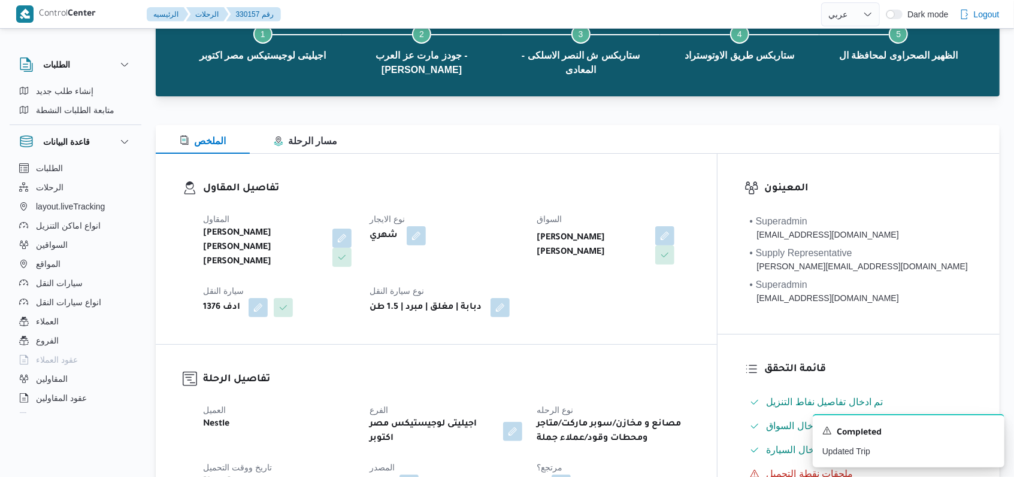
click at [524, 231] on div "شهري" at bounding box center [446, 236] width 155 height 22
select select "ar"
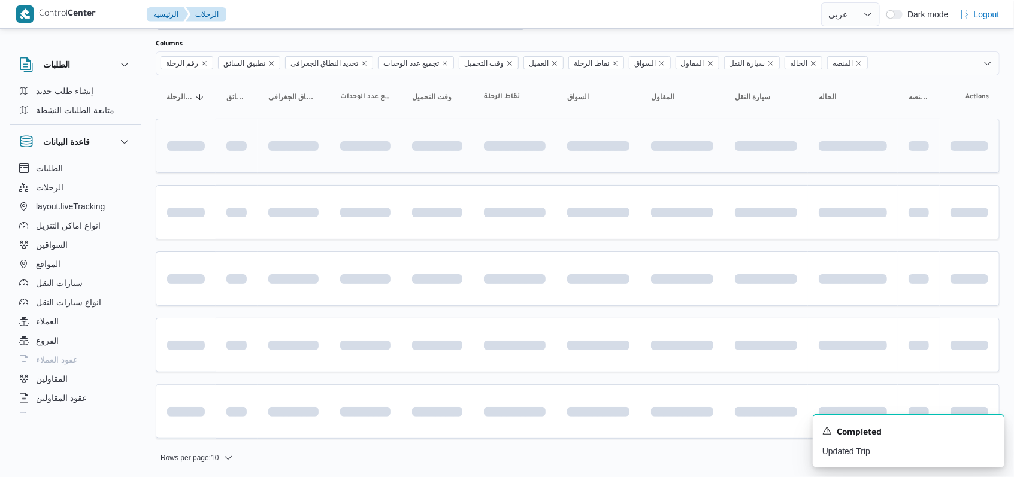
scroll to position [77, 0]
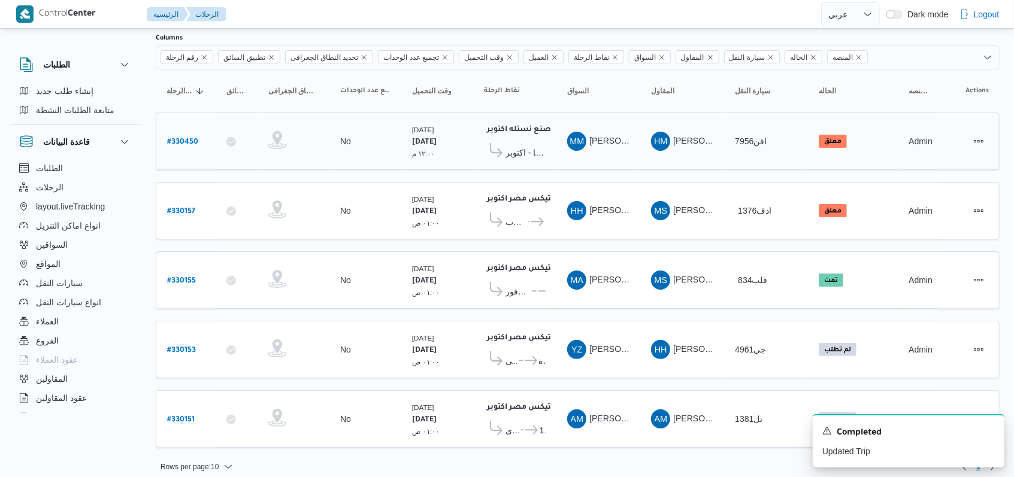
click at [184, 138] on b "# 330450" at bounding box center [182, 142] width 31 height 8
select select "ar"
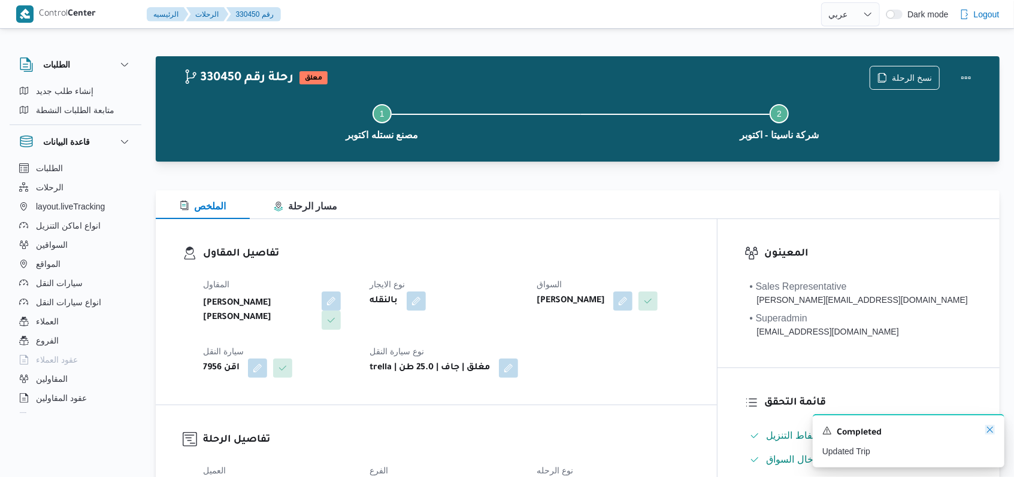
click at [994, 431] on icon "Dismiss toast" at bounding box center [990, 430] width 10 height 10
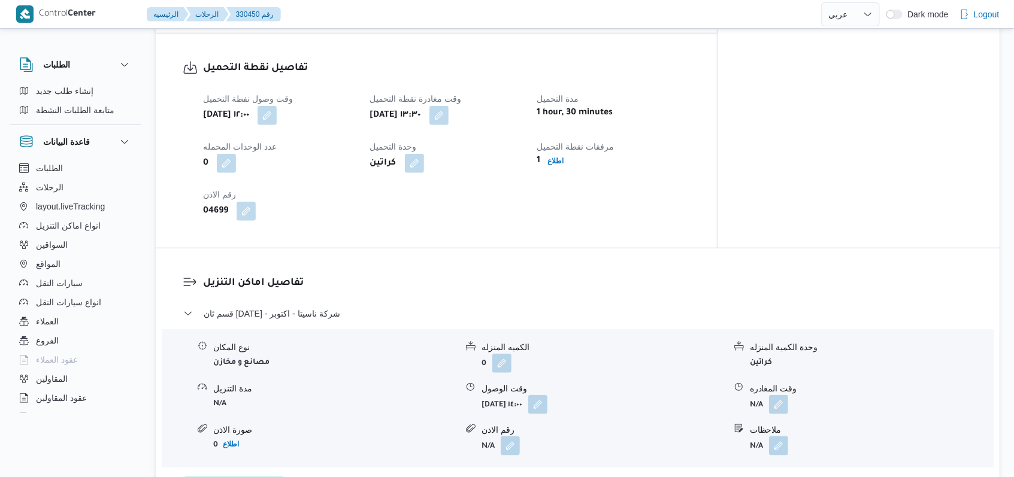
scroll to position [798, 0]
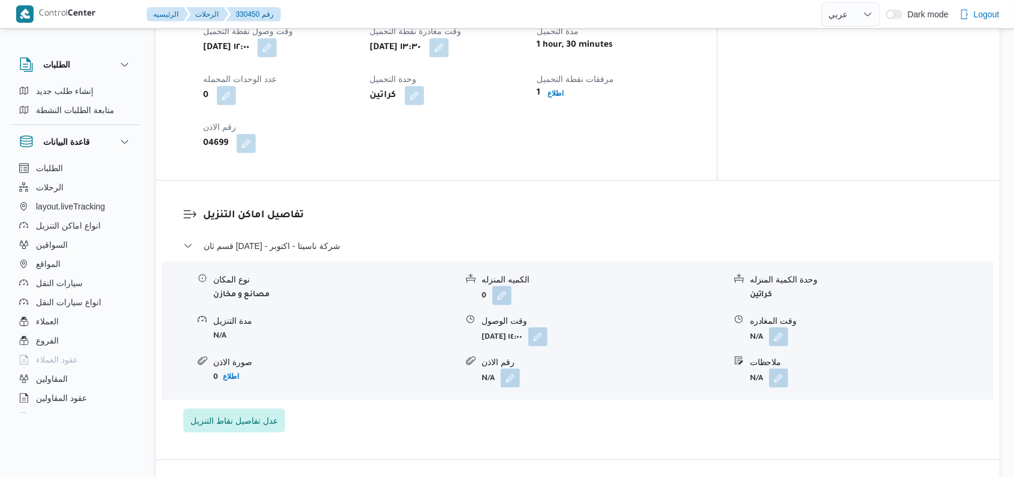
select select "ar"
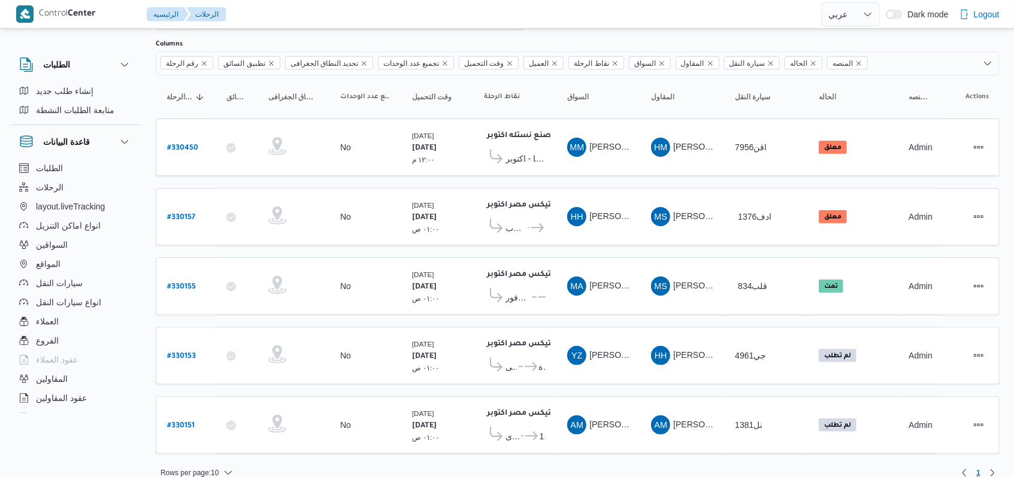
scroll to position [77, 0]
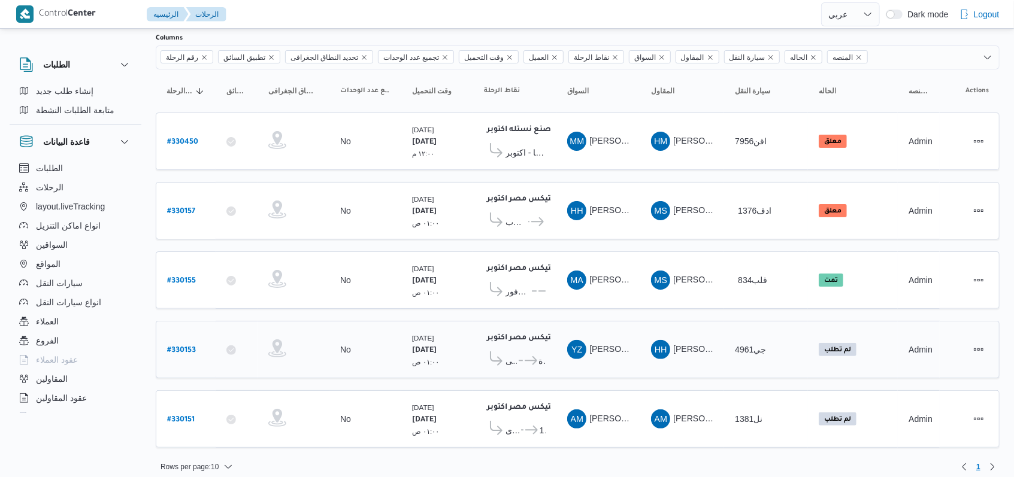
click at [187, 347] on b "# 330153" at bounding box center [181, 351] width 29 height 8
select select "ar"
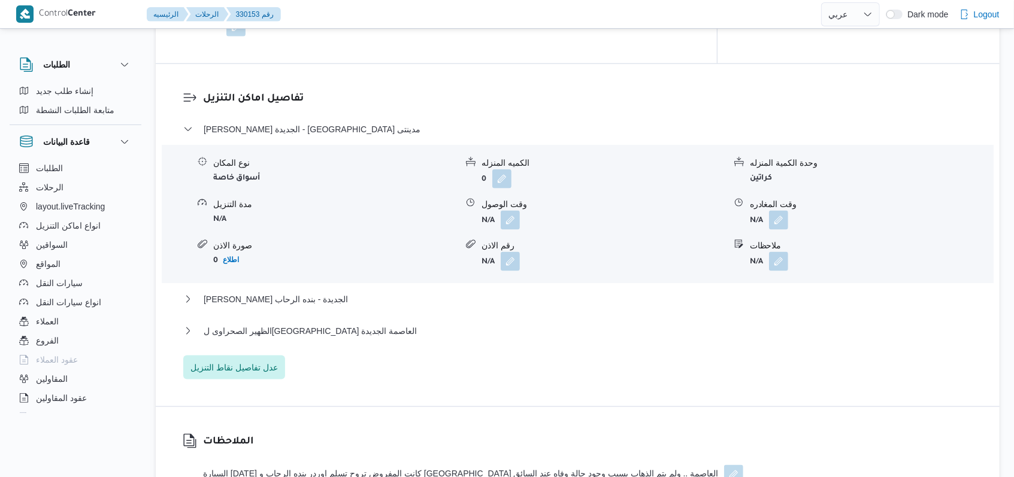
scroll to position [1118, 0]
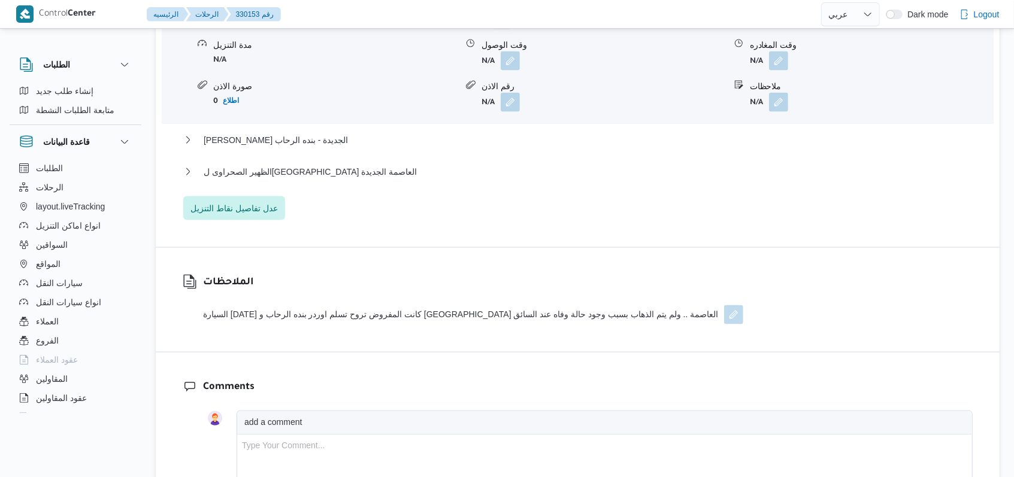
click at [724, 305] on button "button" at bounding box center [733, 314] width 19 height 19
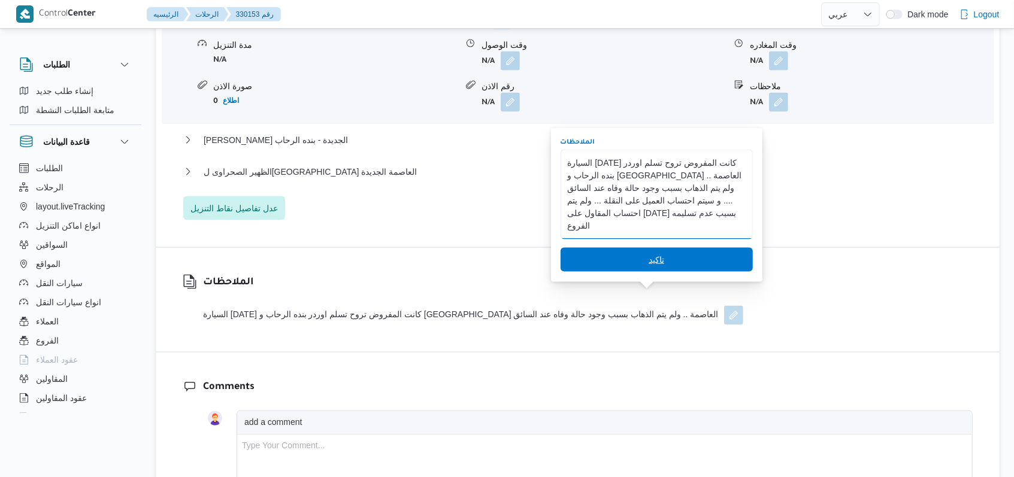
type textarea "السيارة [DATE] كانت المفروض تروح تسلم اوردر بنده الرحاب و [GEOGRAPHIC_DATA] الع…"
click at [680, 264] on span "تاكيد" at bounding box center [657, 260] width 192 height 24
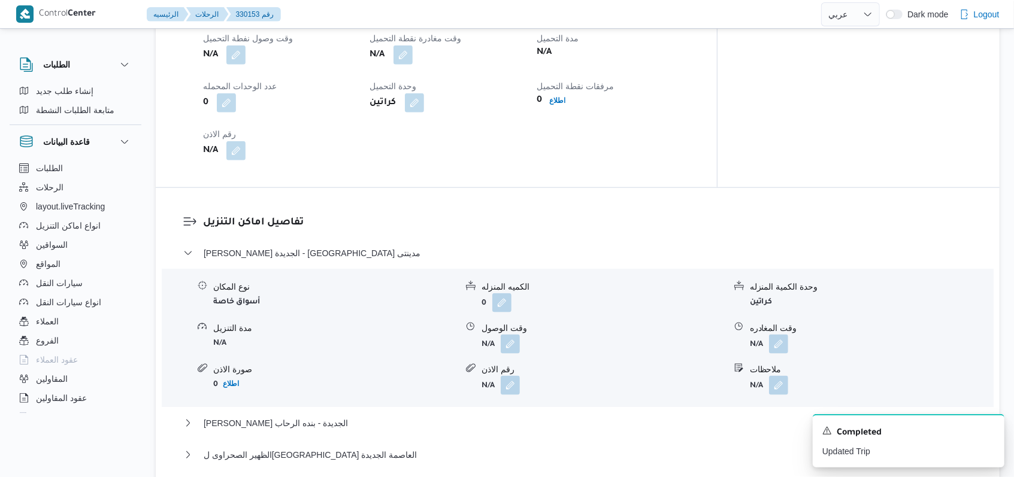
scroll to position [816, 0]
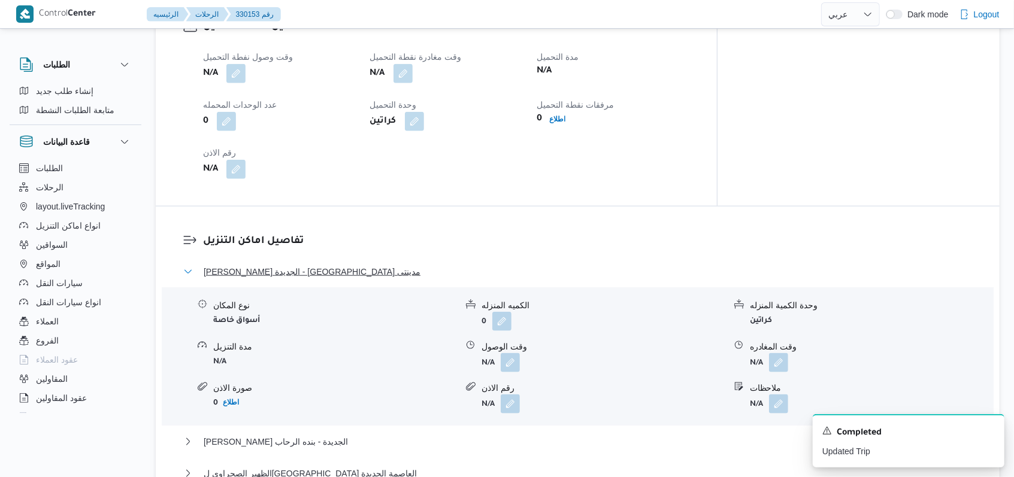
click at [290, 265] on span "[PERSON_NAME] الجديدة - [GEOGRAPHIC_DATA] مدينتى" at bounding box center [312, 272] width 217 height 14
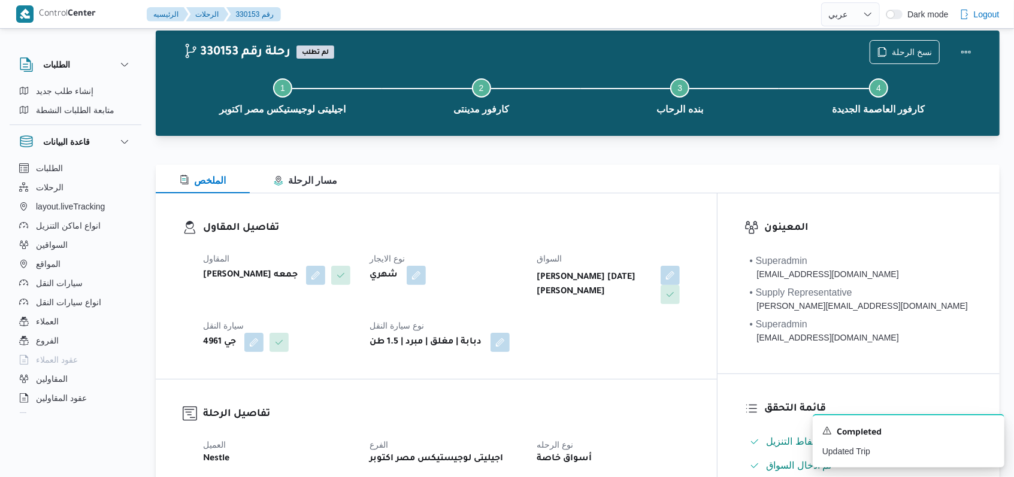
scroll to position [17, 0]
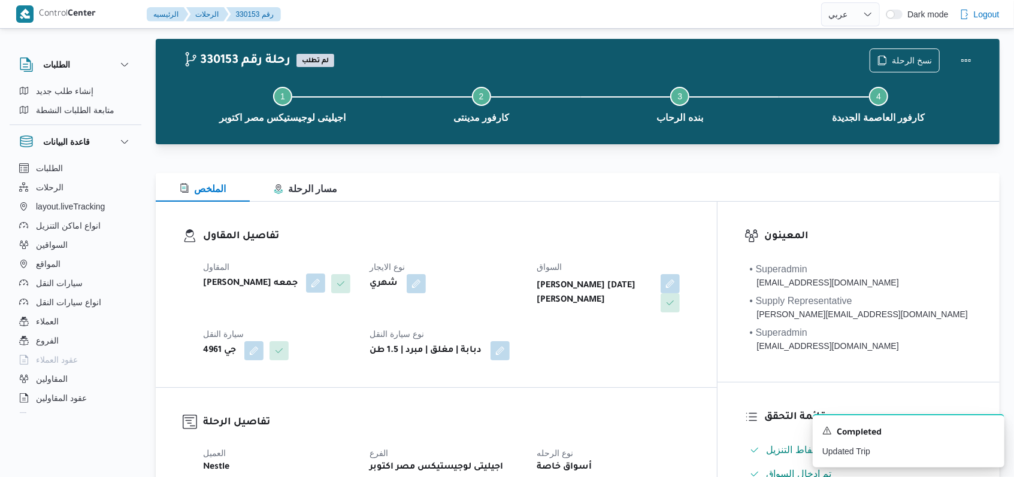
click at [317, 283] on button "button" at bounding box center [315, 283] width 19 height 19
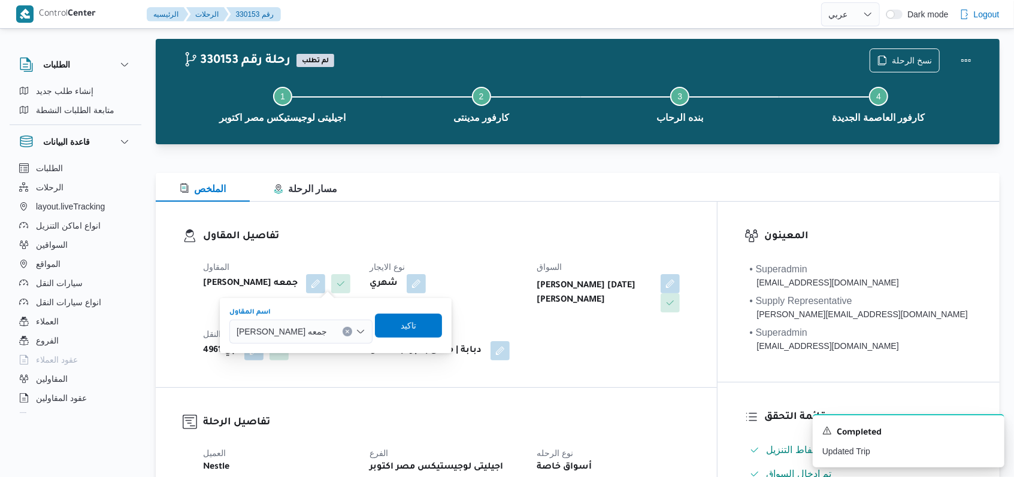
click at [345, 329] on icon "Clear input" at bounding box center [347, 331] width 5 height 5
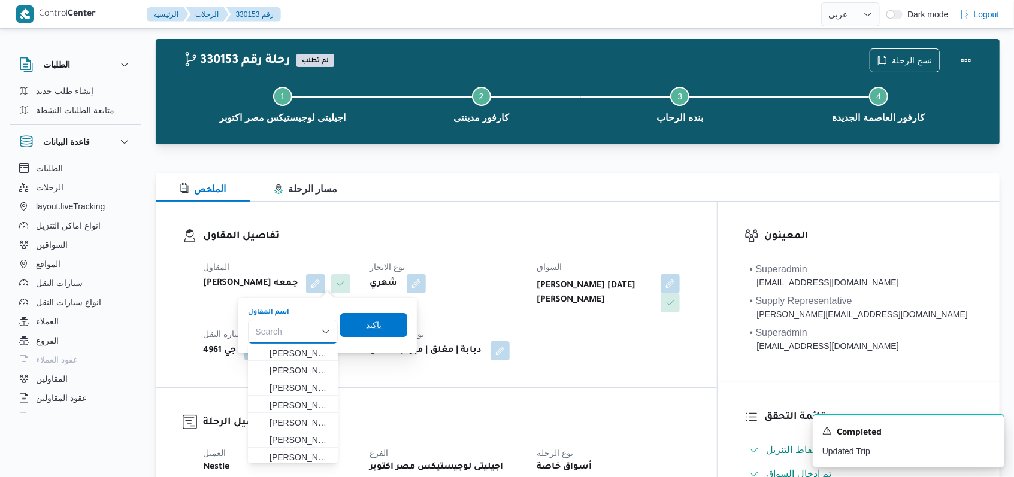
click at [391, 329] on span "تاكيد" at bounding box center [373, 325] width 67 height 24
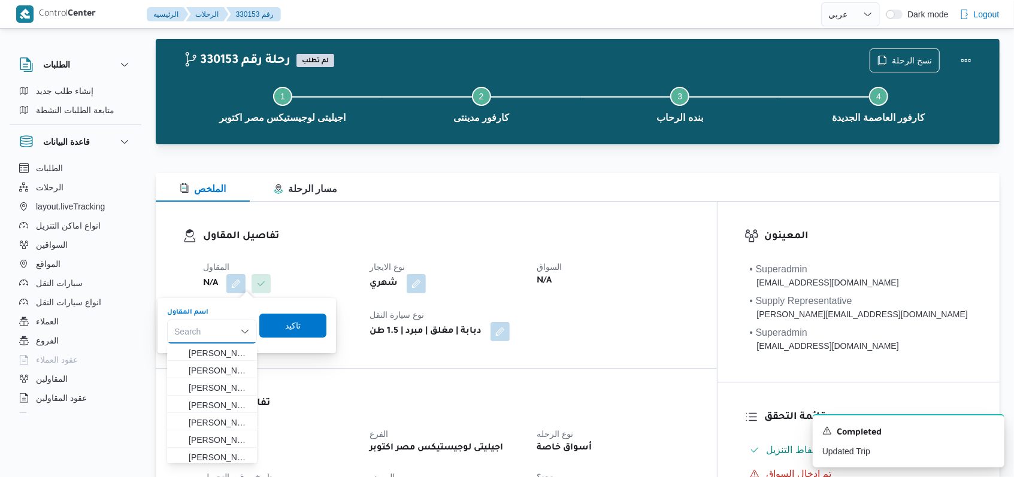
click at [528, 243] on h3 "تفاصيل المقاول" at bounding box center [446, 237] width 487 height 16
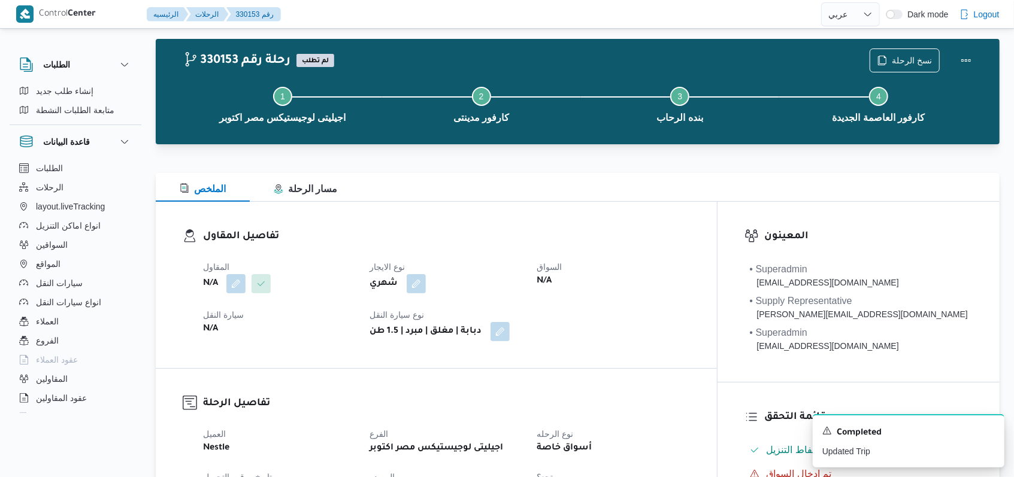
select select "ar"
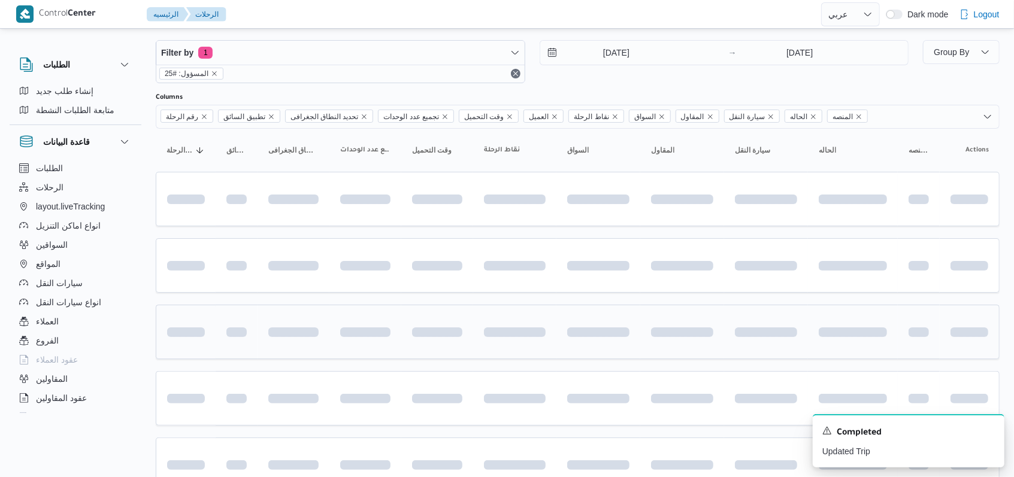
scroll to position [71, 0]
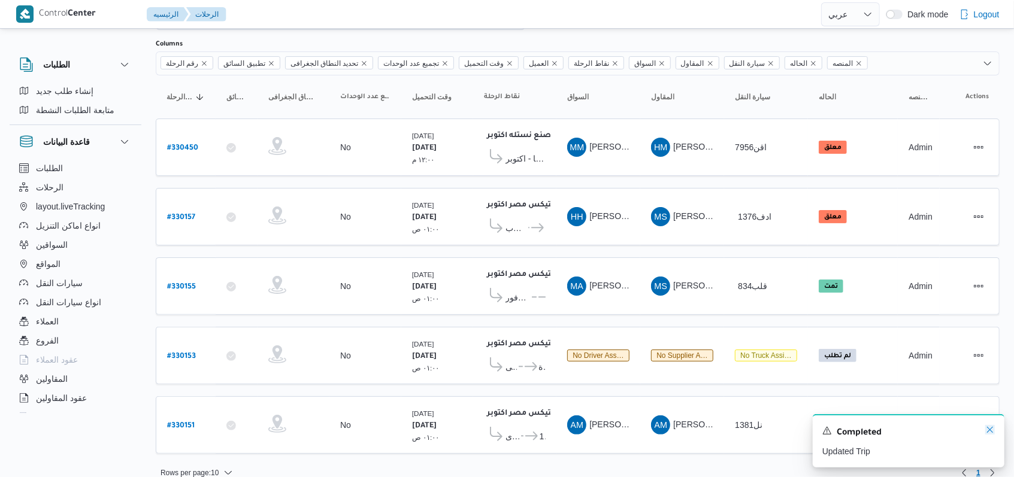
click at [986, 434] on icon "Dismiss toast" at bounding box center [990, 430] width 10 height 10
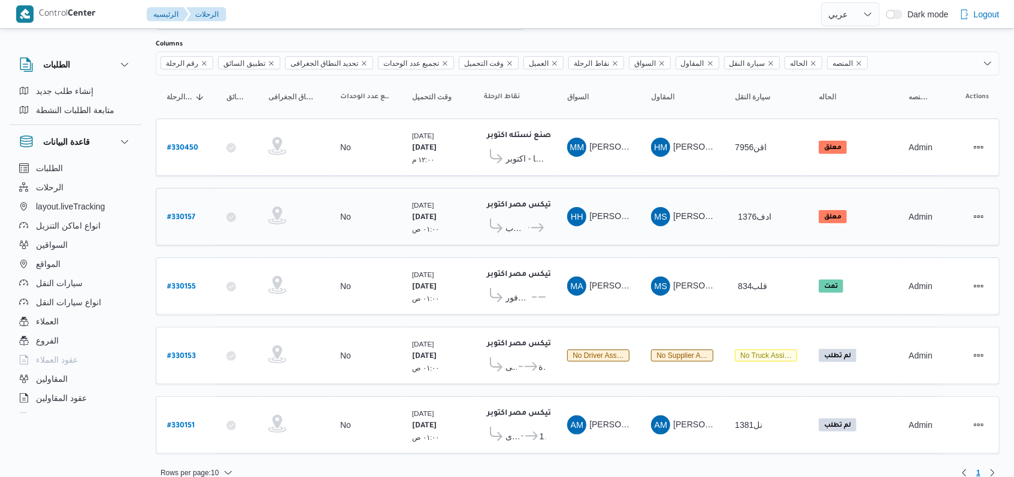
scroll to position [0, 0]
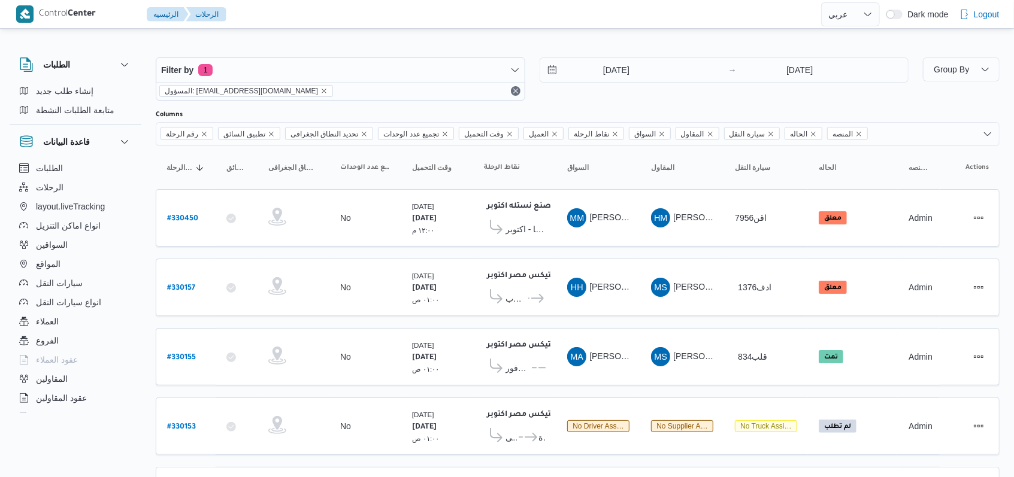
click at [575, 99] on div "[DATE] → [DATE]" at bounding box center [725, 78] width 370 height 43
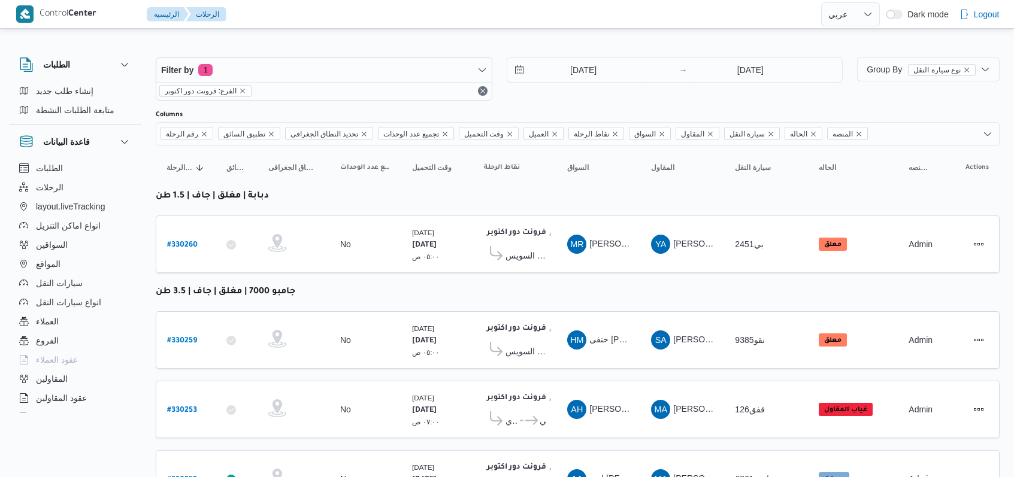
select select "ar"
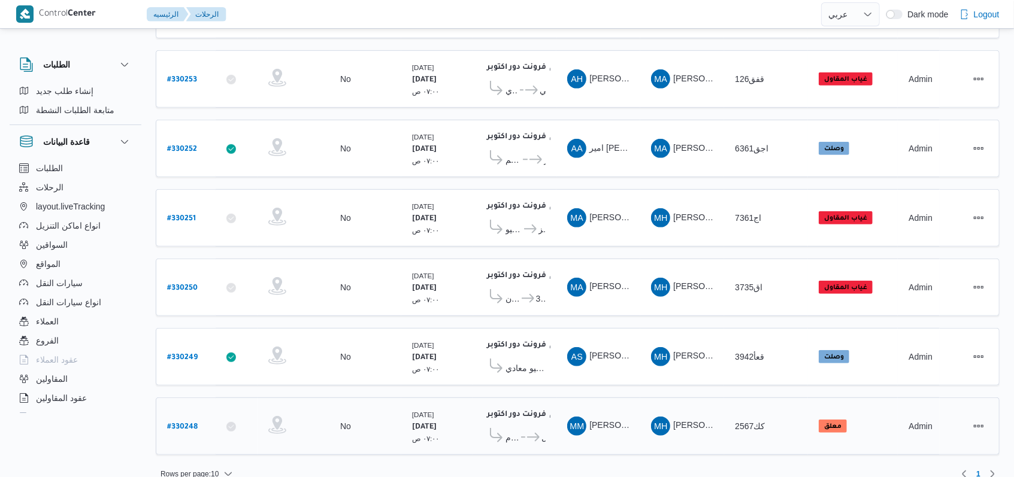
scroll to position [331, 0]
click at [182, 423] on b "# 330248" at bounding box center [182, 427] width 31 height 8
select select "ar"
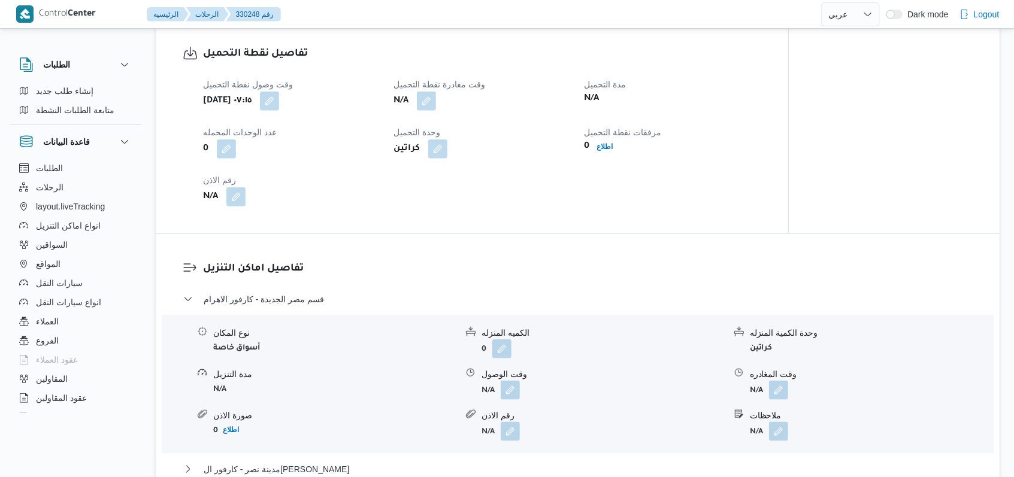
scroll to position [798, 0]
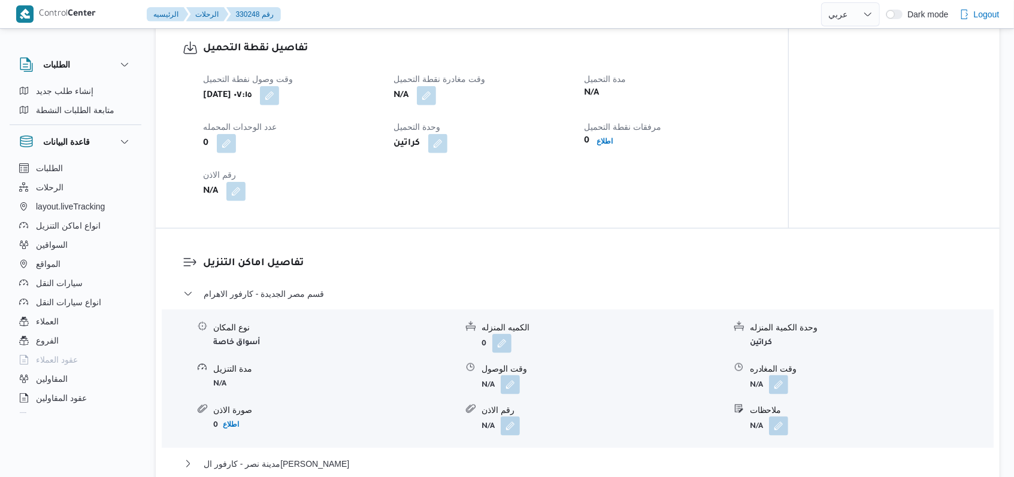
click at [414, 90] on span at bounding box center [423, 95] width 25 height 19
click at [420, 92] on button "button" at bounding box center [426, 95] width 19 height 19
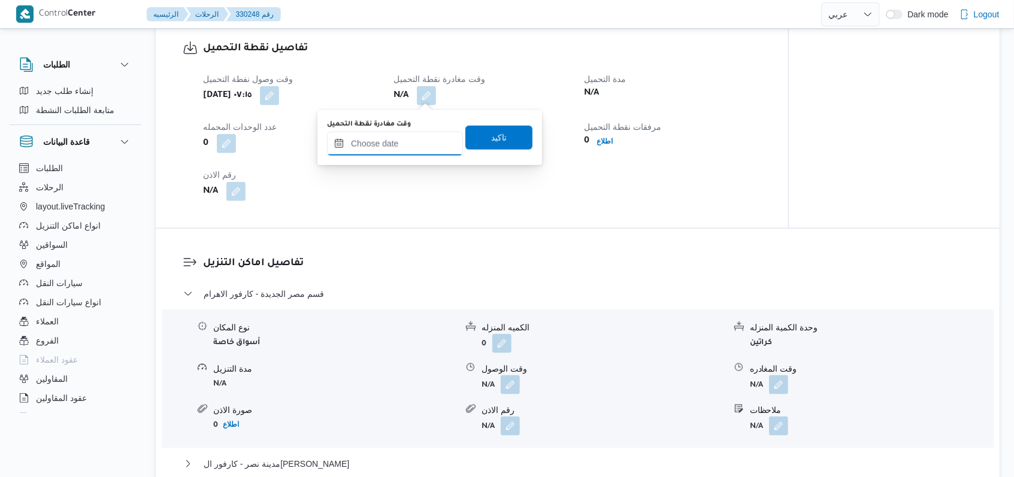
click at [425, 132] on input "وقت مغادرة نقطة التحميل" at bounding box center [395, 144] width 136 height 24
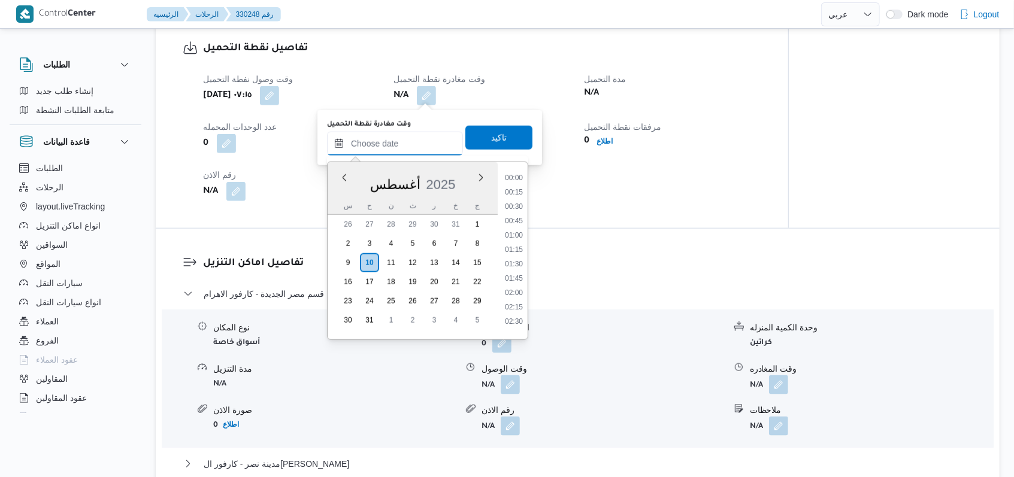
scroll to position [838, 0]
click at [517, 207] on li "15:00" at bounding box center [514, 202] width 28 height 12
type input "[DATE] ١٥:٠٠"
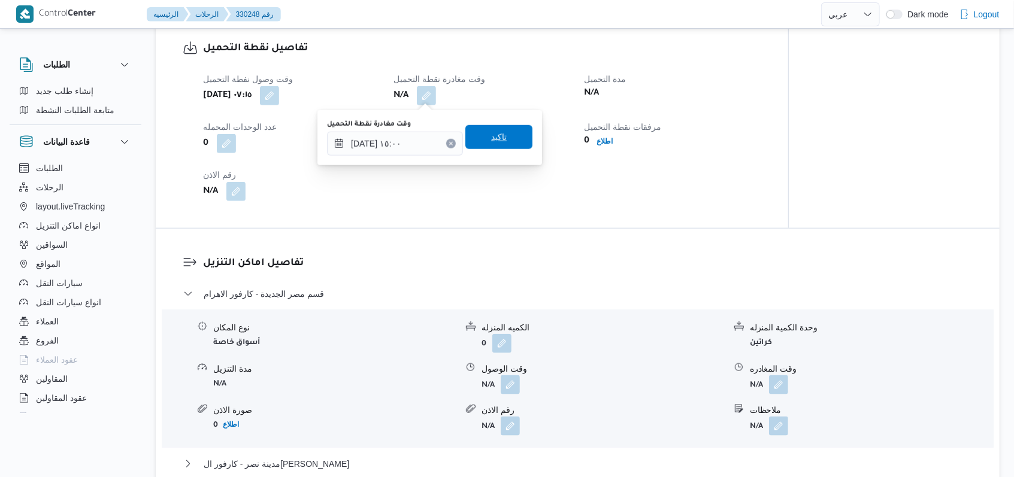
click at [510, 143] on span "تاكيد" at bounding box center [498, 137] width 67 height 24
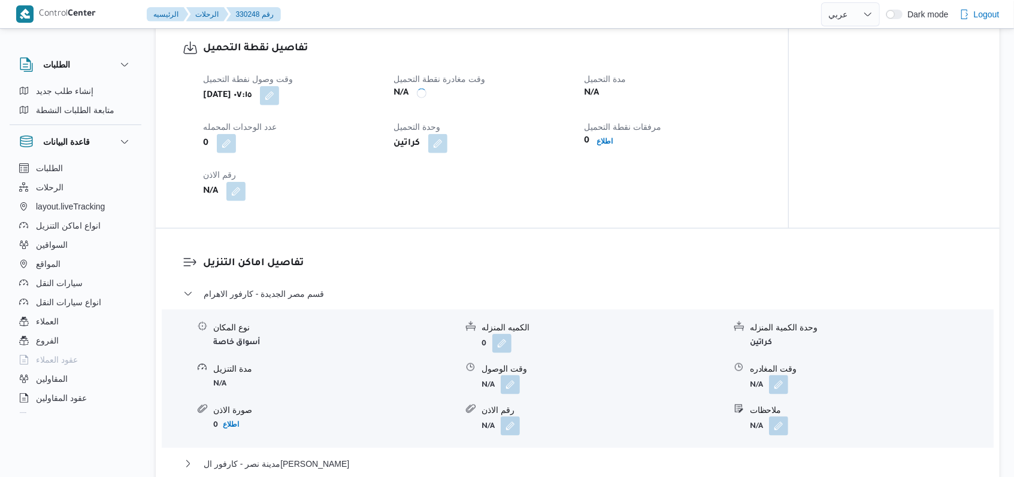
drag, startPoint x: 416, startPoint y: 204, endPoint x: 346, endPoint y: 271, distance: 97.0
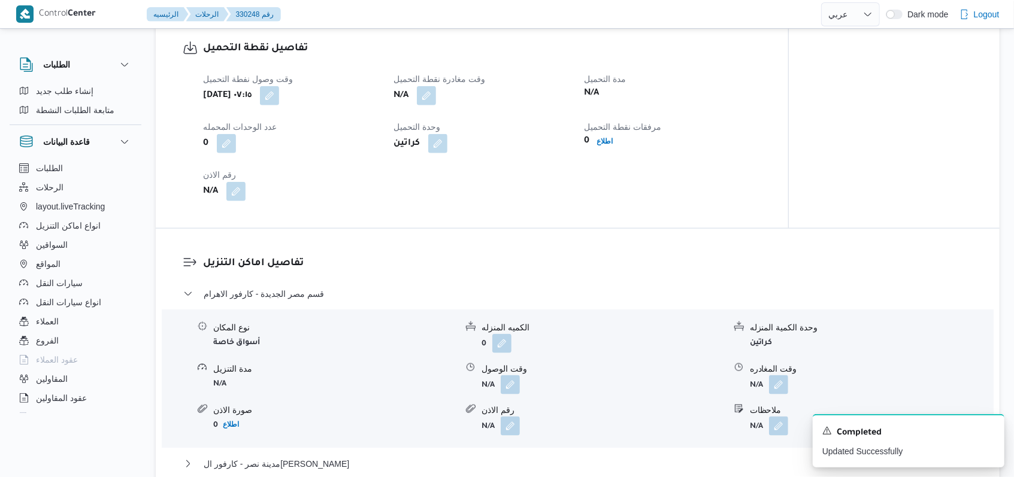
drag, startPoint x: 346, startPoint y: 271, endPoint x: 300, endPoint y: 303, distance: 55.8
click at [300, 303] on div "قسم مصر الجديدة - كارفور الاهرام" at bounding box center [577, 298] width 789 height 23
click at [325, 295] on button "قسم مصر الجديدة - كارفور الاهرام" at bounding box center [577, 294] width 789 height 14
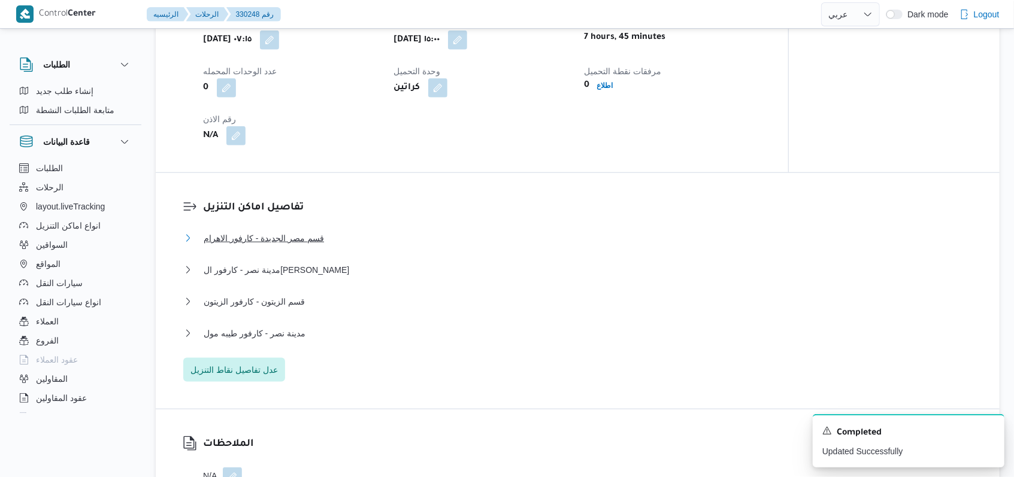
scroll to position [878, 0]
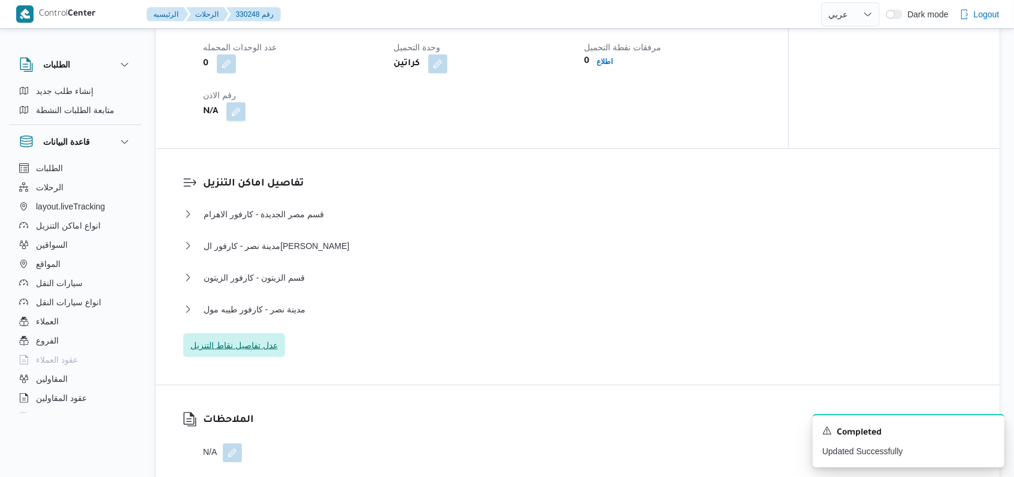
click at [274, 335] on span "عدل تفاصيل نقاط التنزيل" at bounding box center [234, 346] width 102 height 24
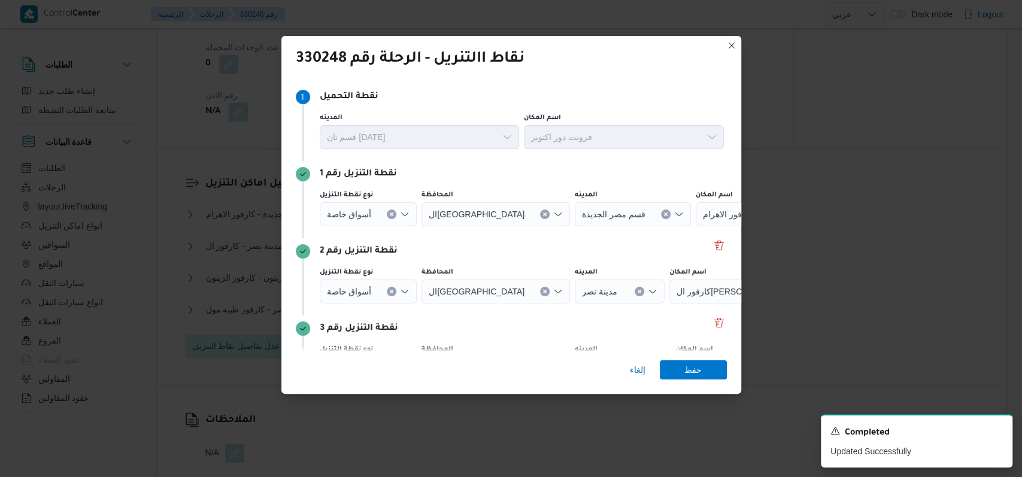
click at [714, 255] on div "نقطة التنزيل رقم 2" at bounding box center [511, 251] width 431 height 14
click at [714, 246] on button "Delete" at bounding box center [719, 245] width 14 height 14
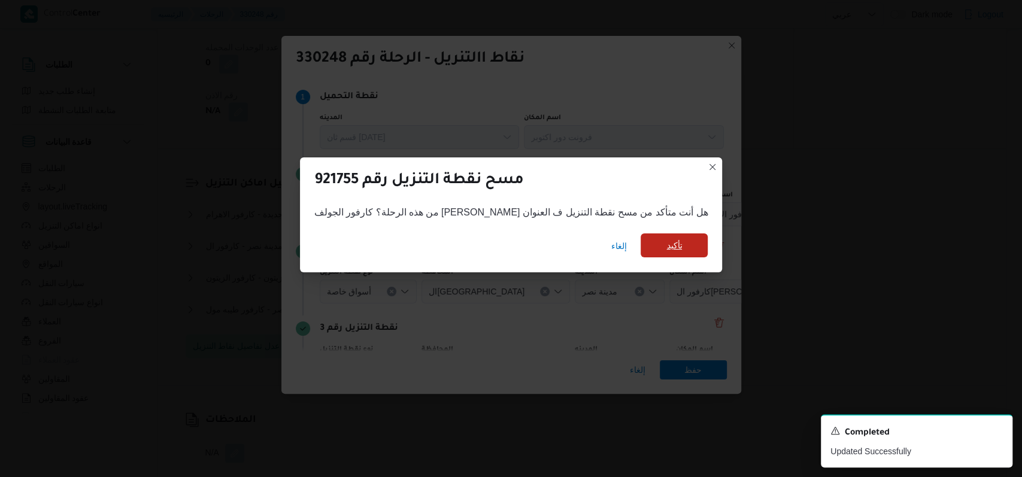
click at [662, 255] on span "تأكيد" at bounding box center [674, 246] width 67 height 24
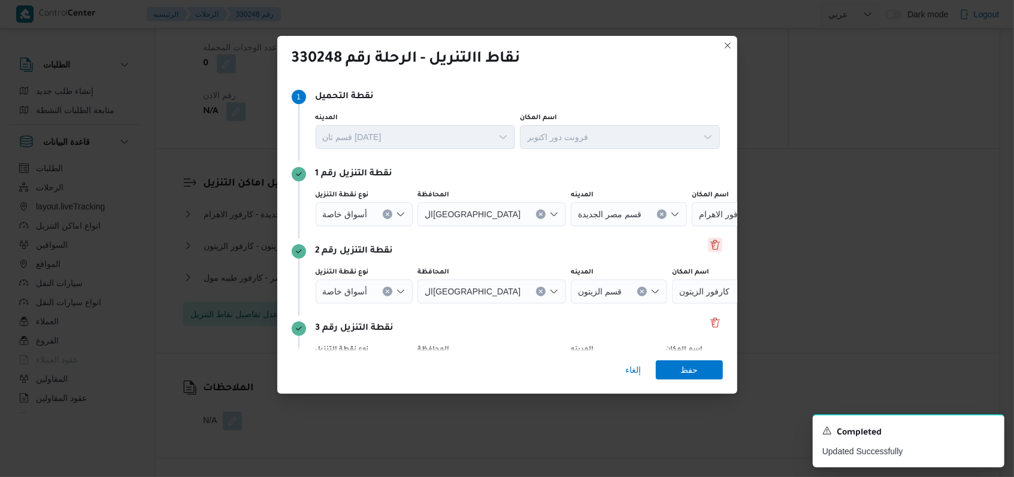
click at [709, 243] on button "Delete" at bounding box center [715, 245] width 14 height 14
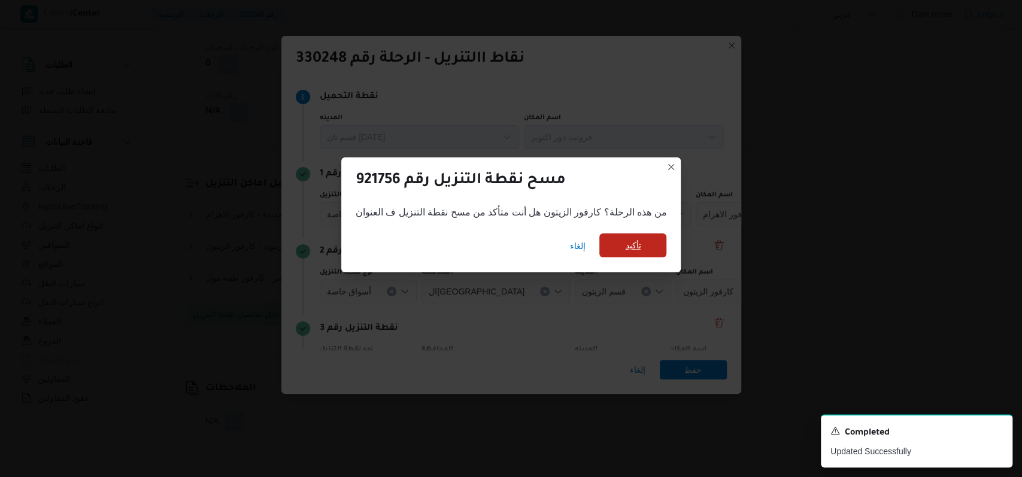
click at [655, 244] on span "تأكيد" at bounding box center [633, 246] width 67 height 24
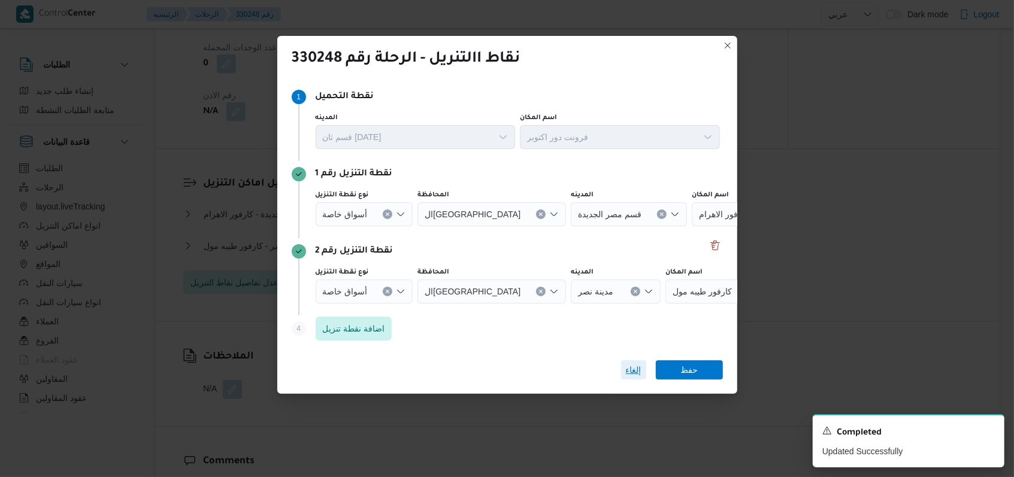
click at [645, 366] on span "إلغاء" at bounding box center [633, 370] width 25 height 19
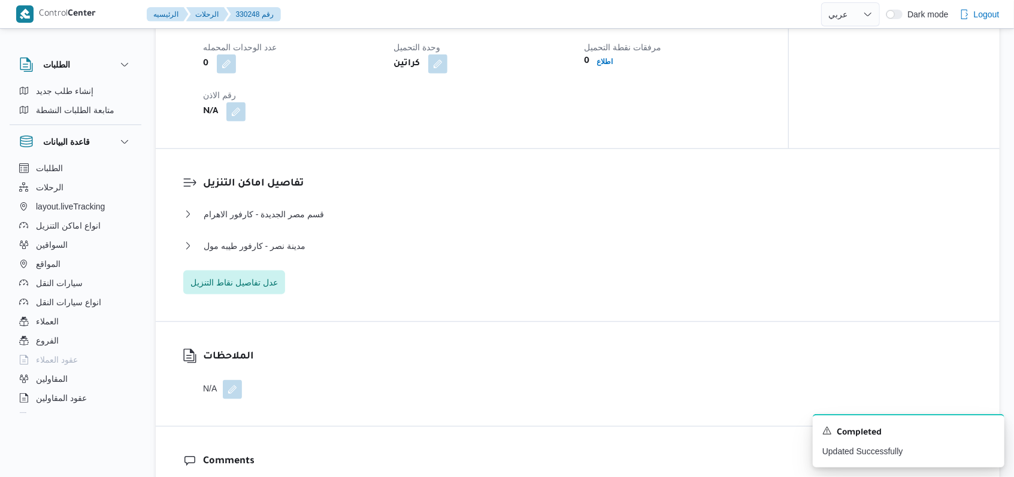
select select "ar"
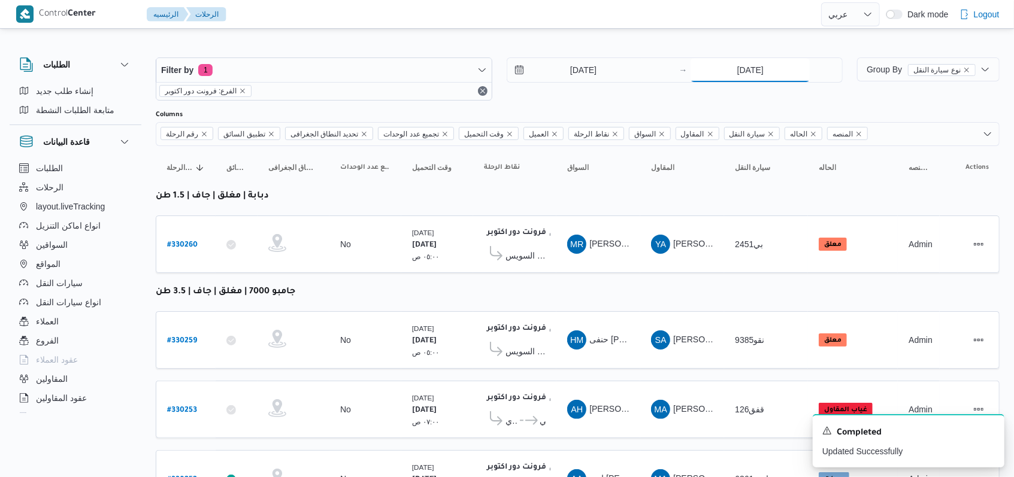
click at [743, 69] on input "[DATE]" at bounding box center [750, 70] width 119 height 24
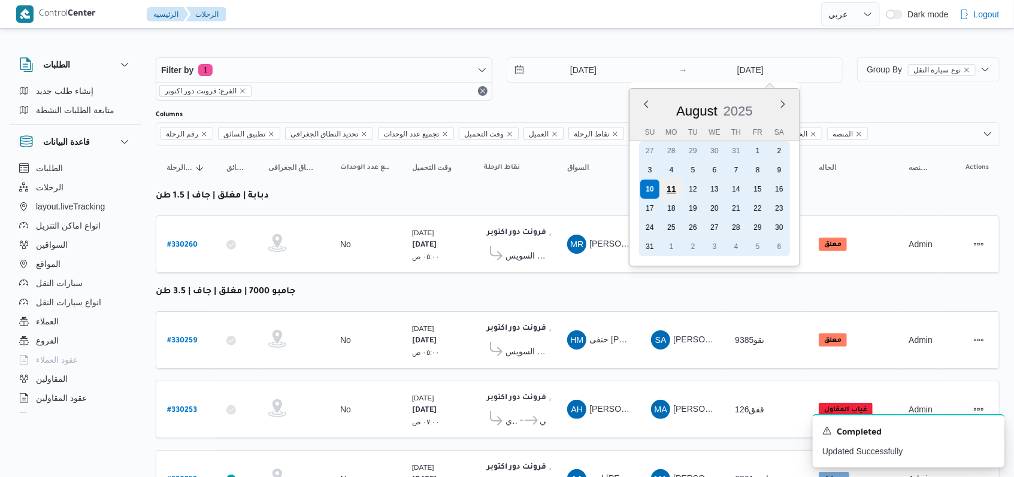
click at [670, 190] on div "11" at bounding box center [671, 189] width 23 height 23
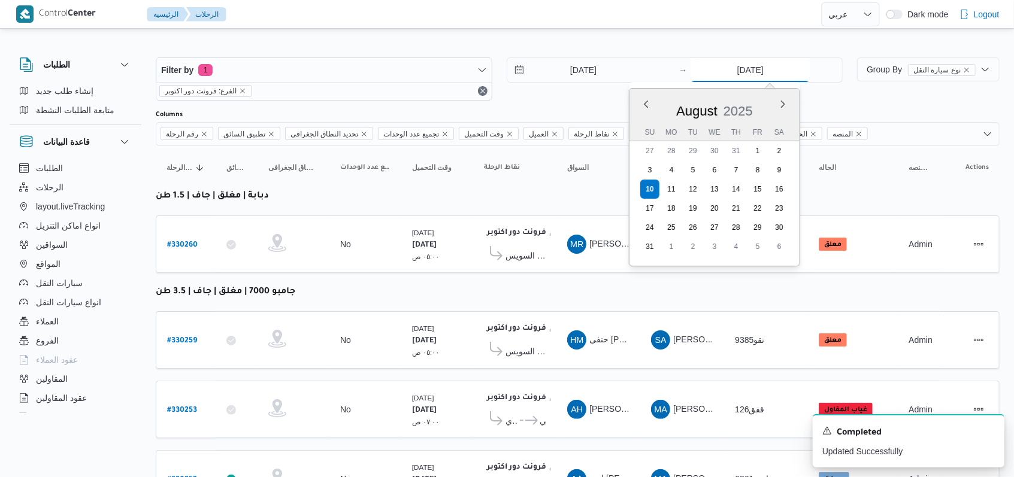
type input "11/8/2025"
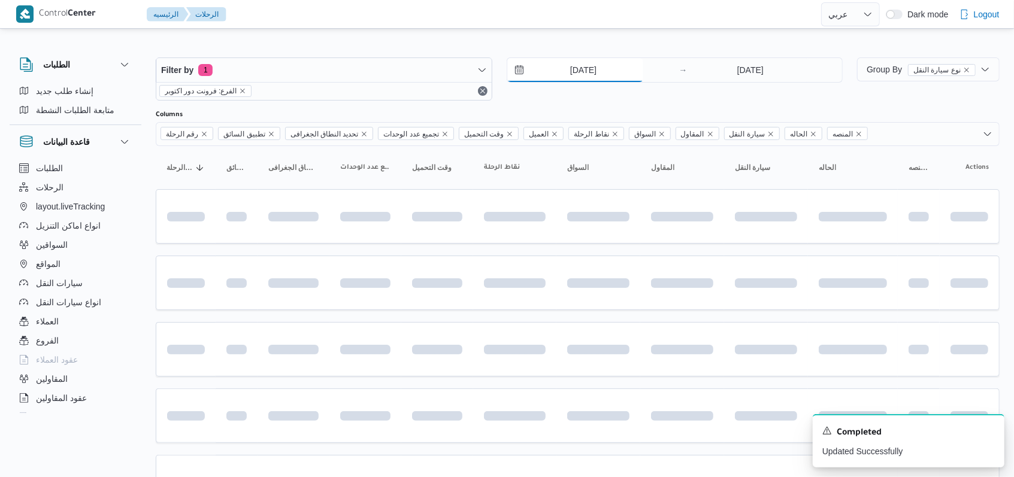
click at [598, 78] on input "[DATE]" at bounding box center [575, 70] width 136 height 24
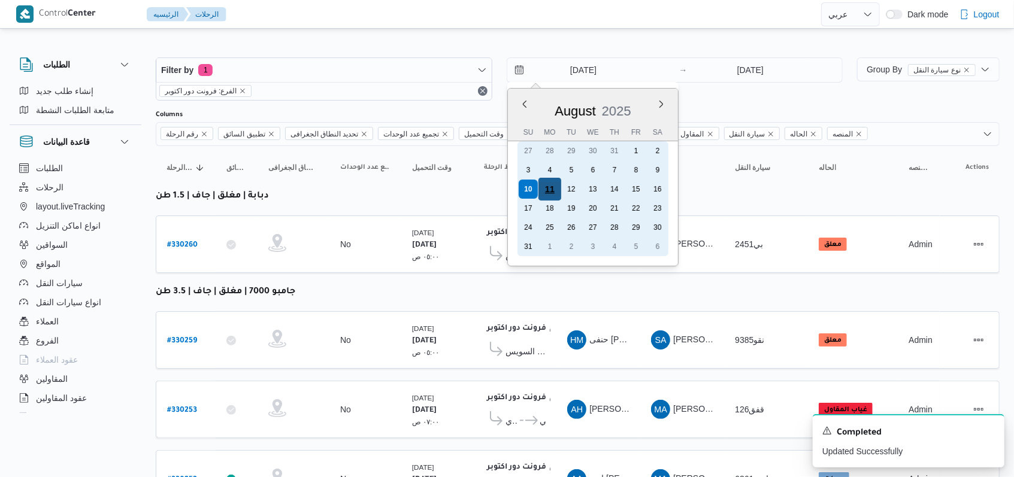
click at [548, 190] on div "11" at bounding box center [549, 189] width 23 height 23
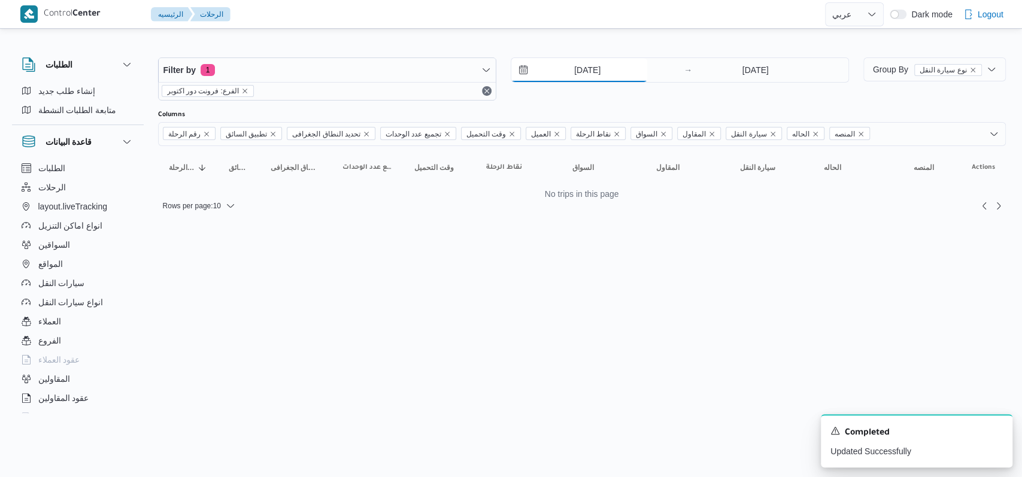
click at [580, 69] on input "11/8/2025" at bounding box center [580, 70] width 136 height 24
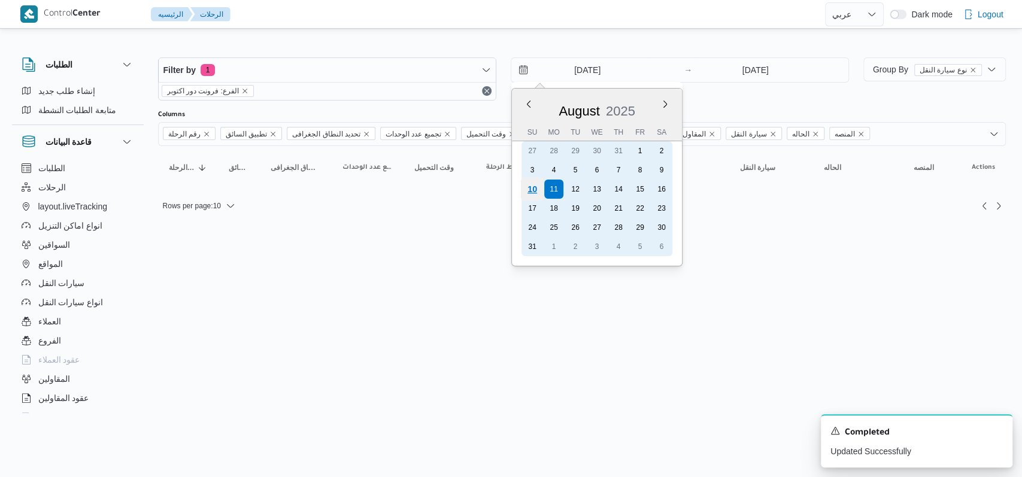
click at [529, 192] on div "10" at bounding box center [531, 189] width 23 height 23
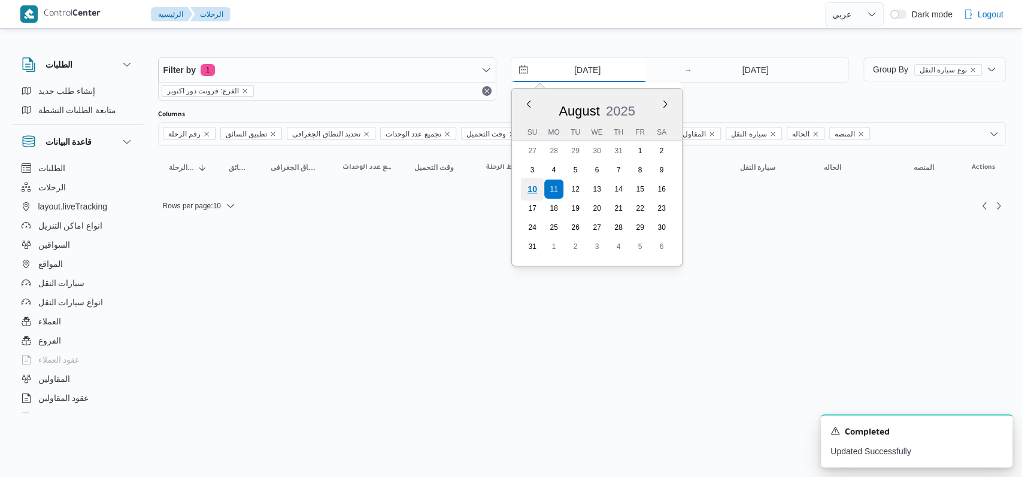
type input "[DATE]"
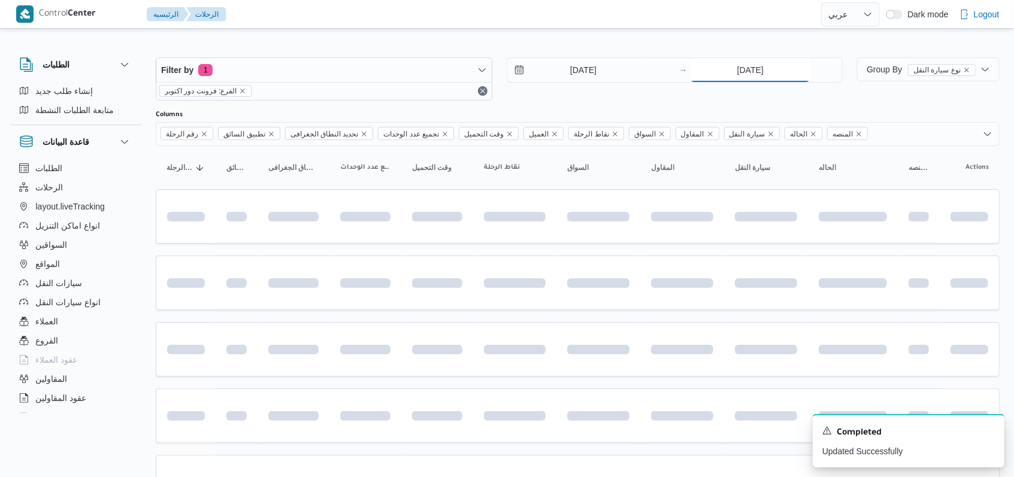
click at [752, 70] on input "11/8/2025" at bounding box center [750, 70] width 119 height 24
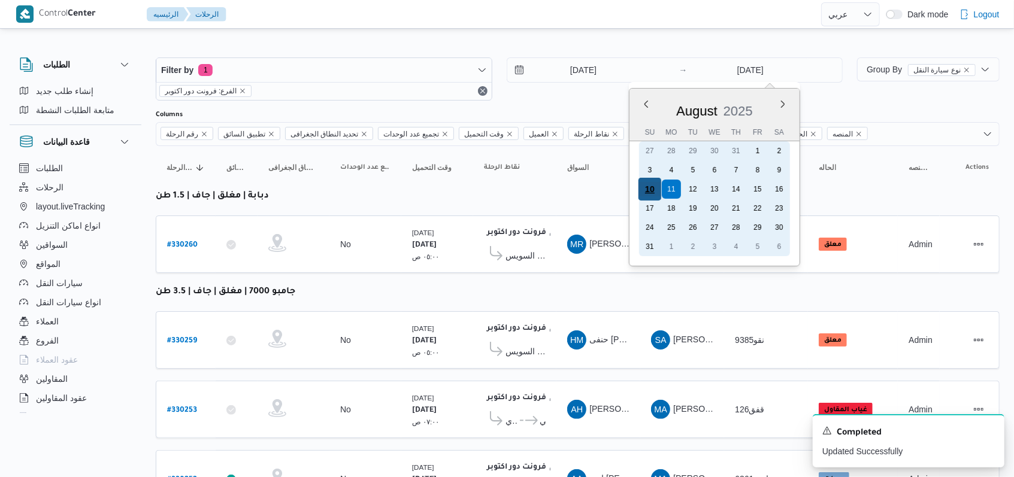
click at [652, 190] on div "10" at bounding box center [649, 189] width 23 height 23
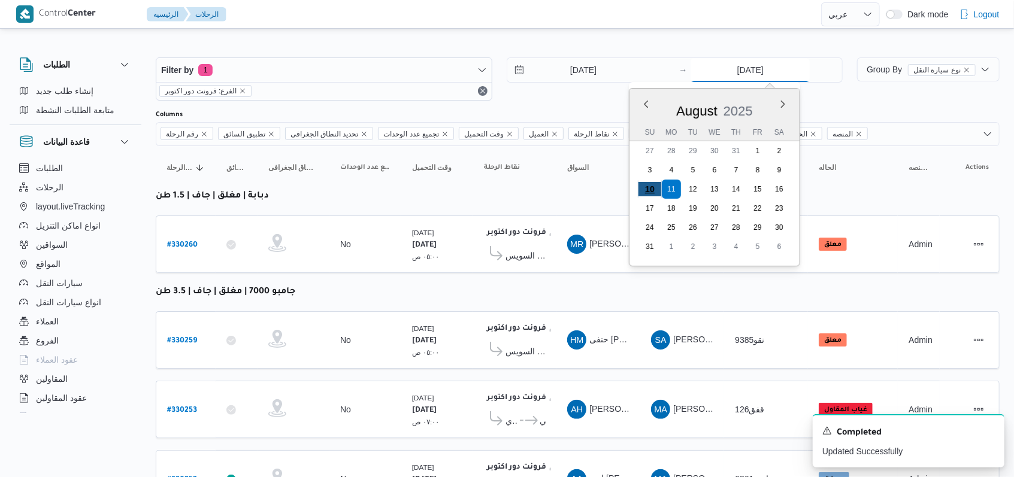
type input "[DATE]"
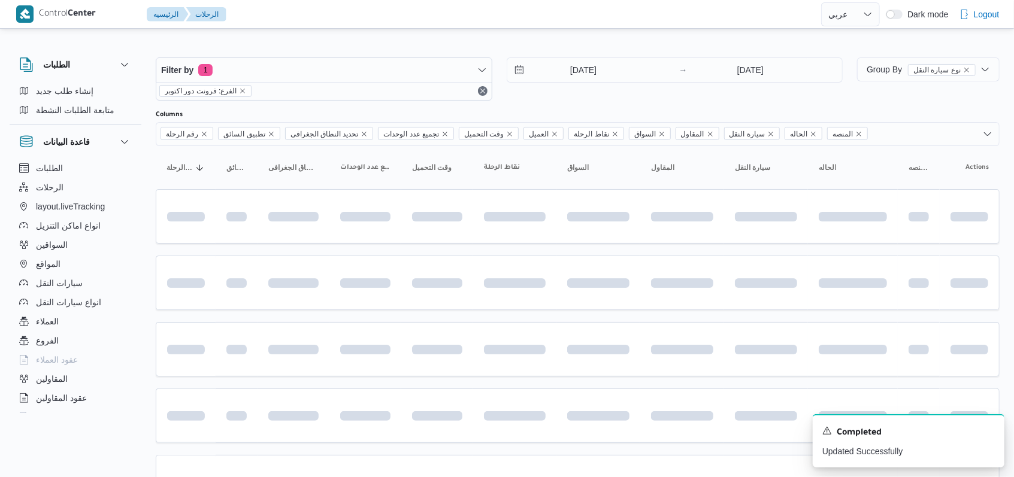
click at [602, 100] on div "Filter by 1 الفرع: فرونت دور اكتوبر 10/8/2025 → 10/8/2025" at bounding box center [499, 78] width 701 height 57
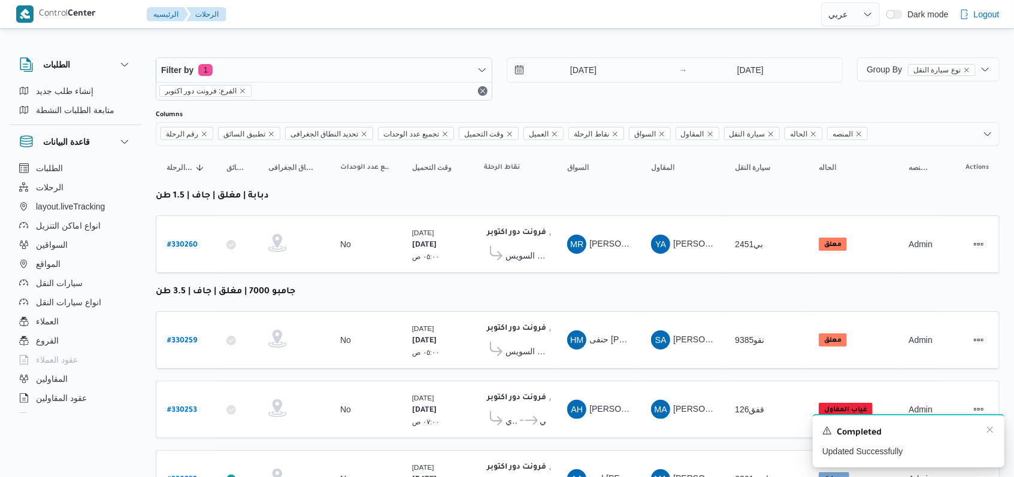
click at [988, 436] on div "Completed" at bounding box center [908, 433] width 172 height 16
click at [988, 430] on icon "Dismiss toast" at bounding box center [990, 430] width 10 height 10
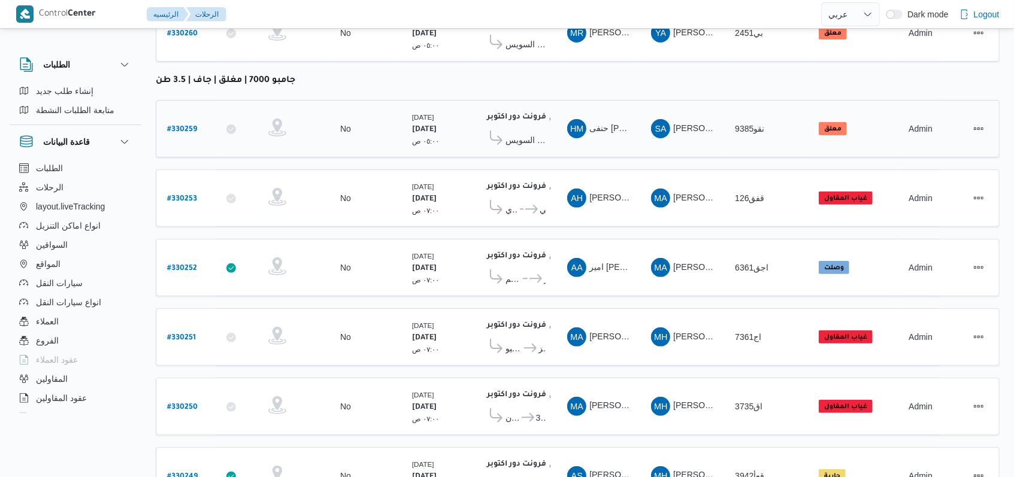
scroll to position [331, 0]
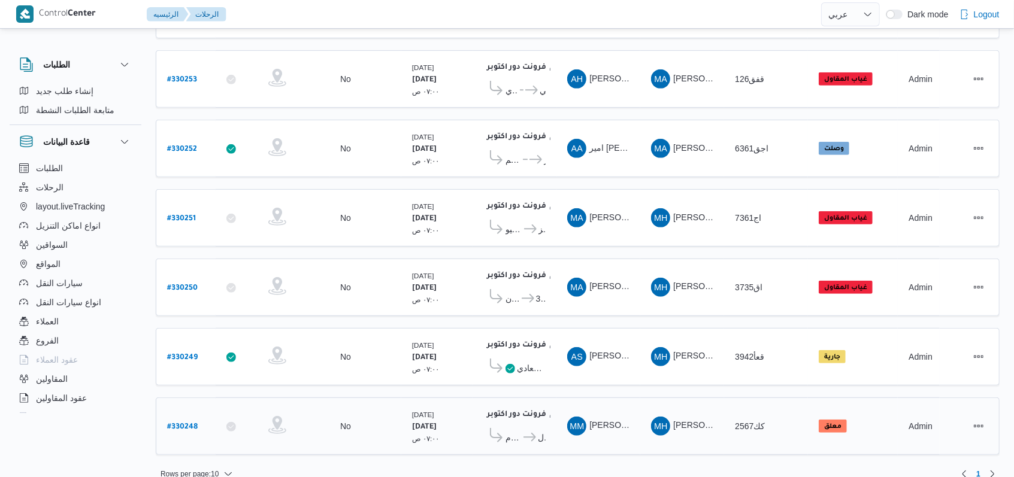
click at [190, 423] on b "# 330248" at bounding box center [182, 427] width 31 height 8
select select "ar"
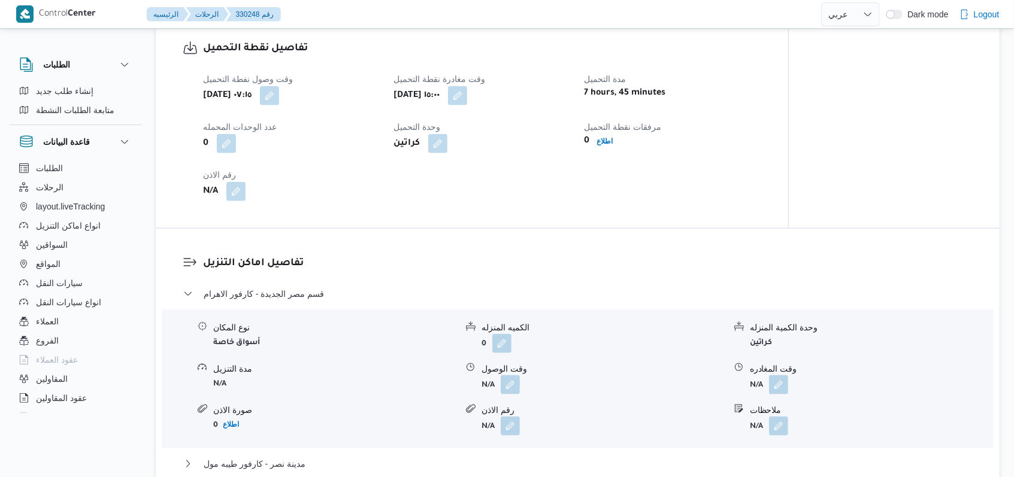
scroll to position [1118, 0]
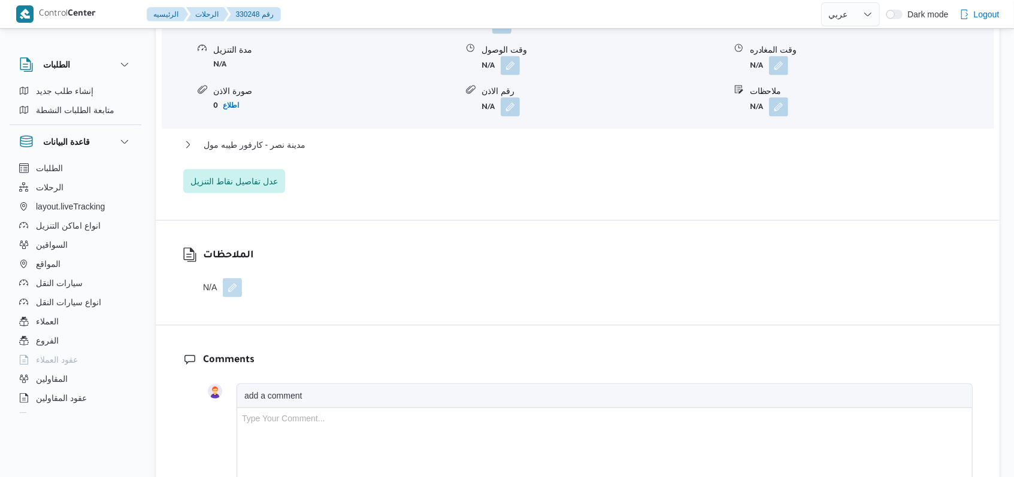
click at [236, 293] on button "button" at bounding box center [232, 288] width 19 height 19
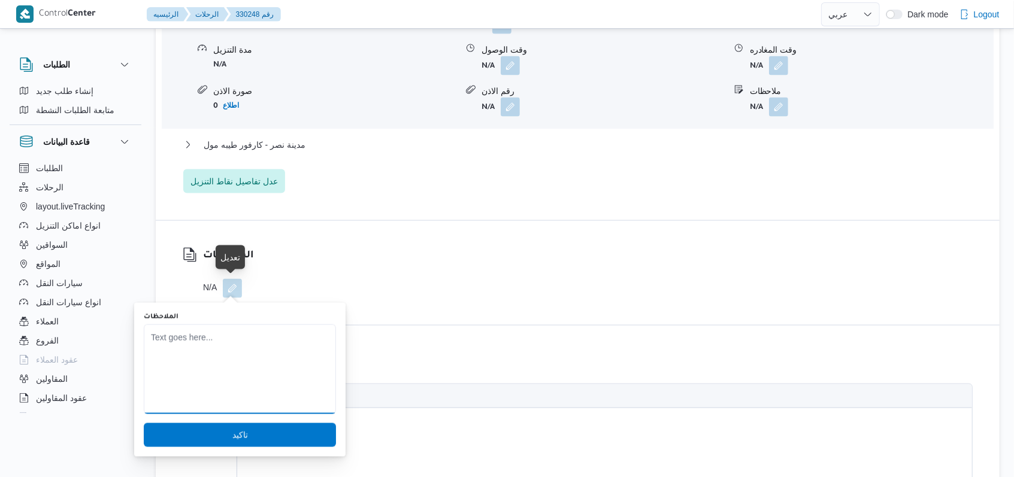
click at [249, 335] on textarea "الملاحظات" at bounding box center [240, 370] width 192 height 90
click at [249, 335] on textarea "السيارة اليوم لا يوجد لها تحميل" at bounding box center [240, 370] width 192 height 90
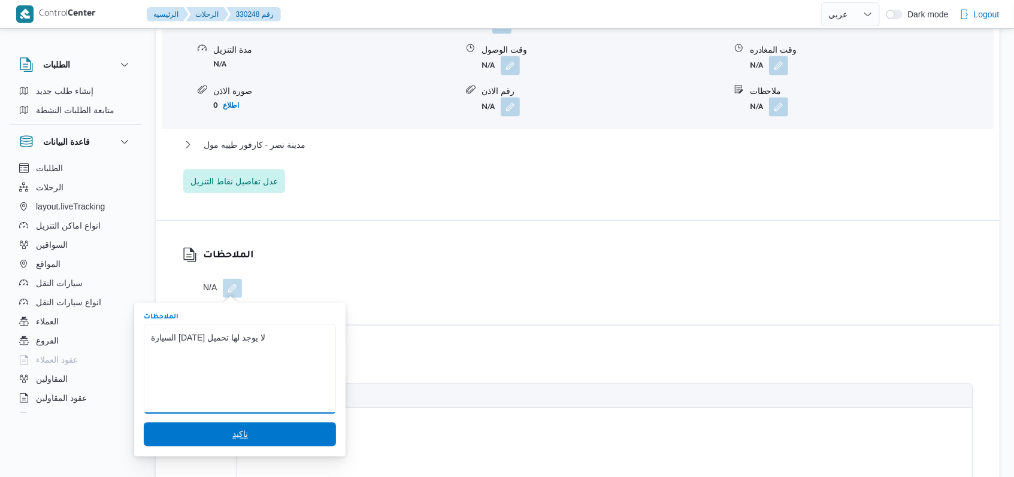
type textarea "السيارة اليوم لا يوجد لها تحميل"
click at [241, 432] on span "تاكيد" at bounding box center [240, 435] width 192 height 24
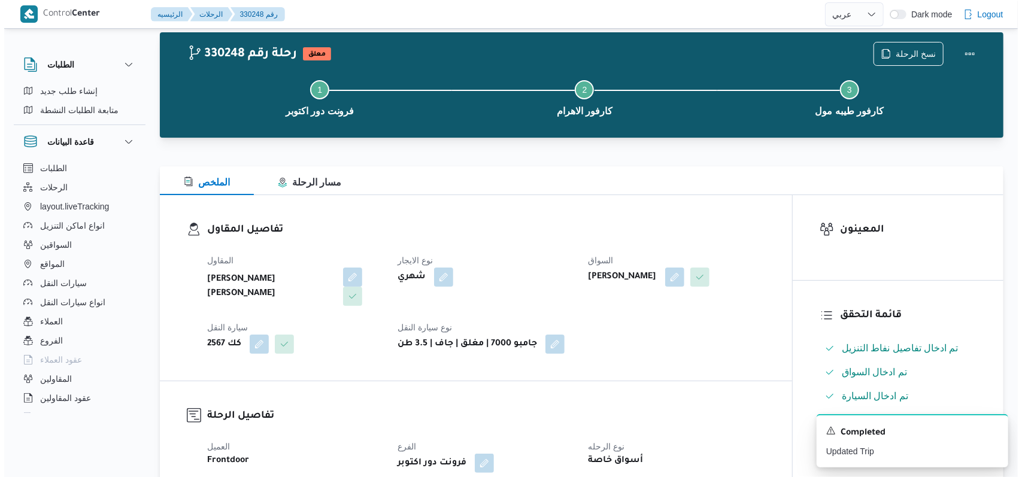
scroll to position [0, 0]
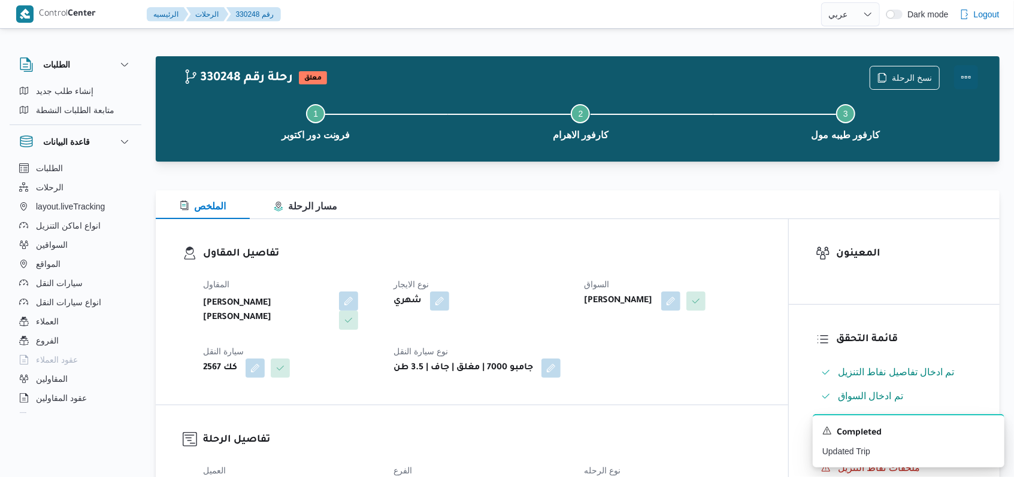
click at [968, 81] on button "Actions" at bounding box center [966, 77] width 24 height 24
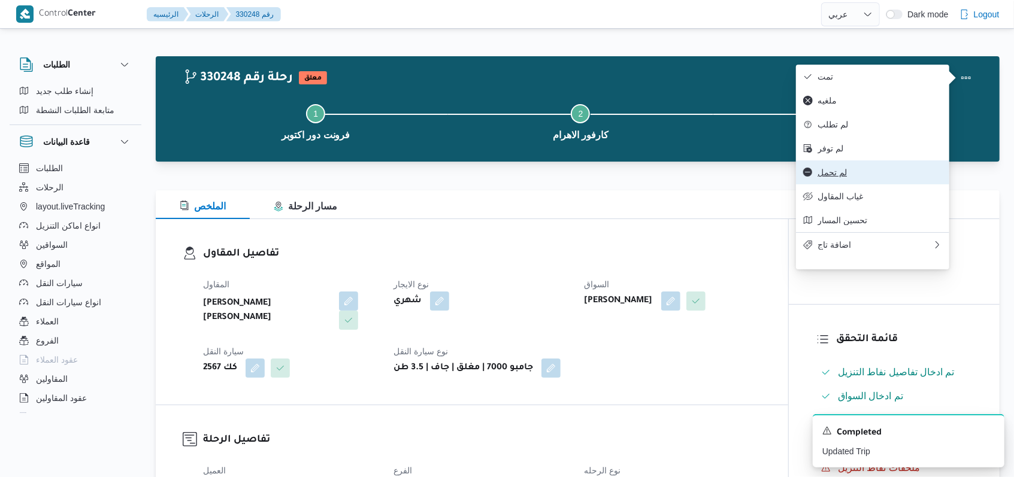
click at [859, 177] on span "لم تحمل" at bounding box center [880, 173] width 125 height 10
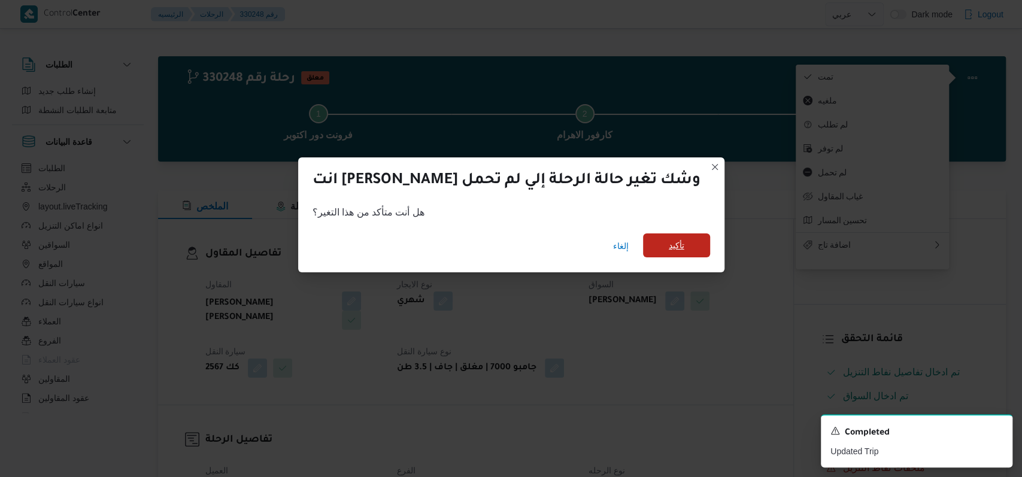
click at [645, 249] on span "تأكيد" at bounding box center [676, 246] width 67 height 24
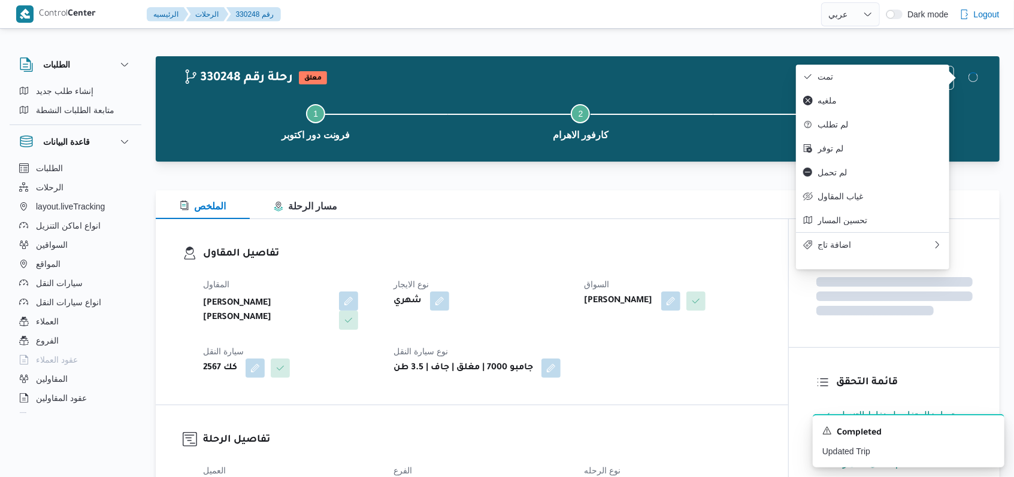
click at [675, 245] on div "تفاصيل المقاول المقاول محمد حسني محمد ابراهيم نوع الايجار شهري السواق مرتضى محم…" at bounding box center [472, 312] width 632 height 186
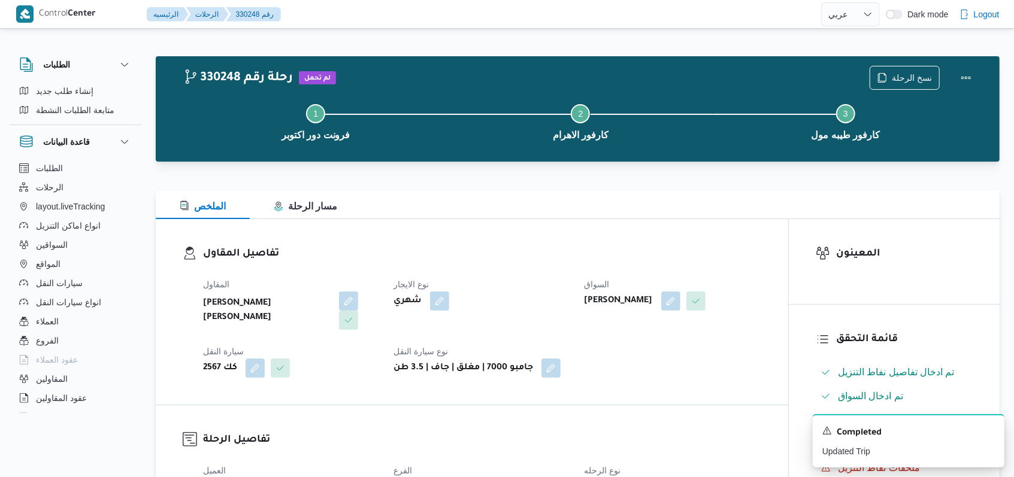
click at [931, 59] on div "نسخ الرحلة" at bounding box center [923, 78] width 123 height 38
click at [925, 68] on span "نسخ الرحلة" at bounding box center [904, 77] width 69 height 23
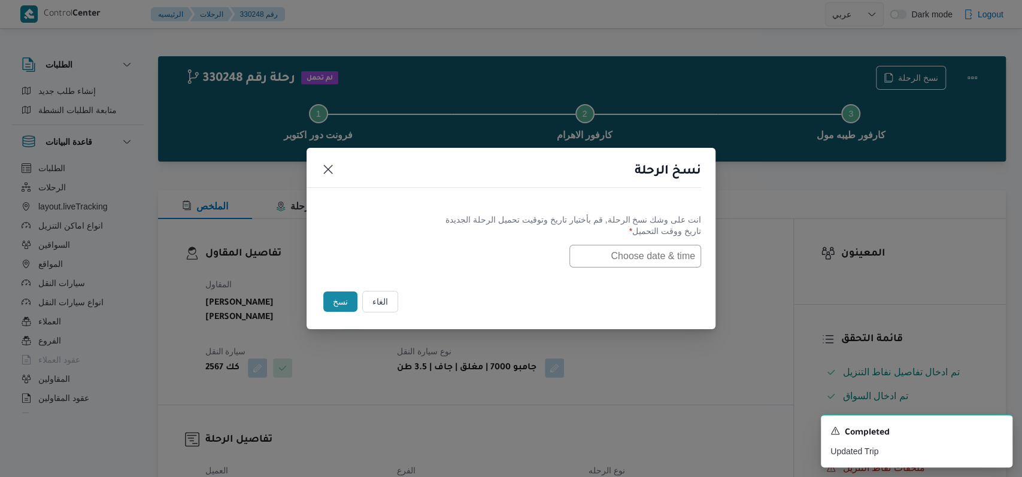
click at [670, 261] on input "text" at bounding box center [636, 256] width 132 height 23
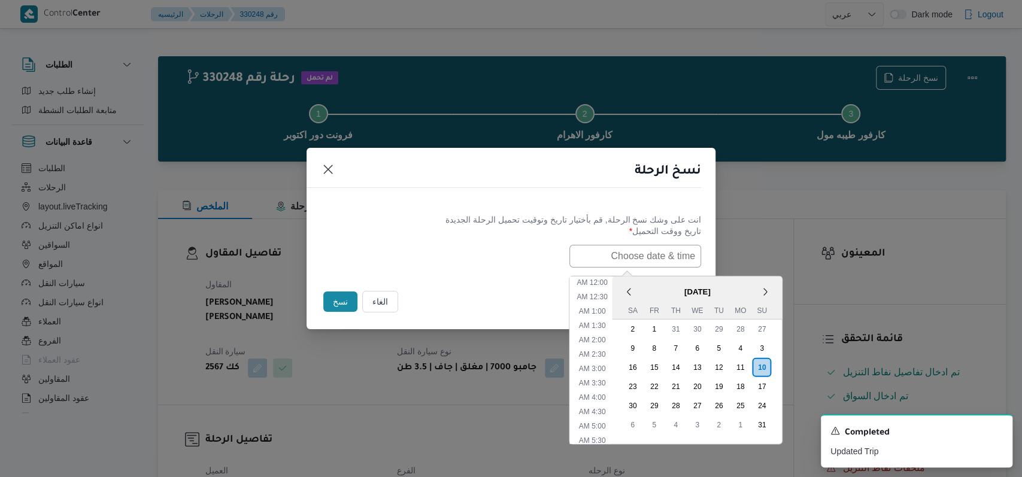
scroll to position [383, 0]
click at [746, 372] on div "11" at bounding box center [740, 367] width 23 height 23
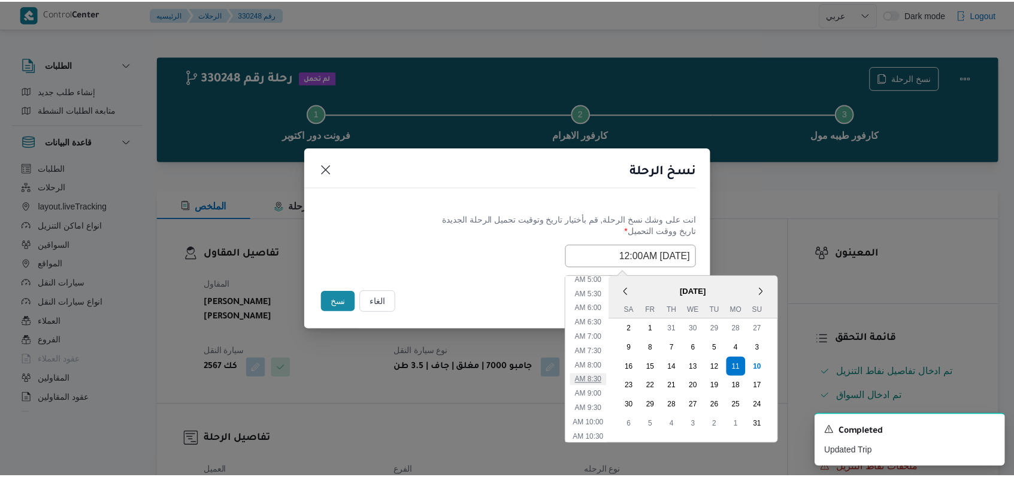
scroll to position [143, 0]
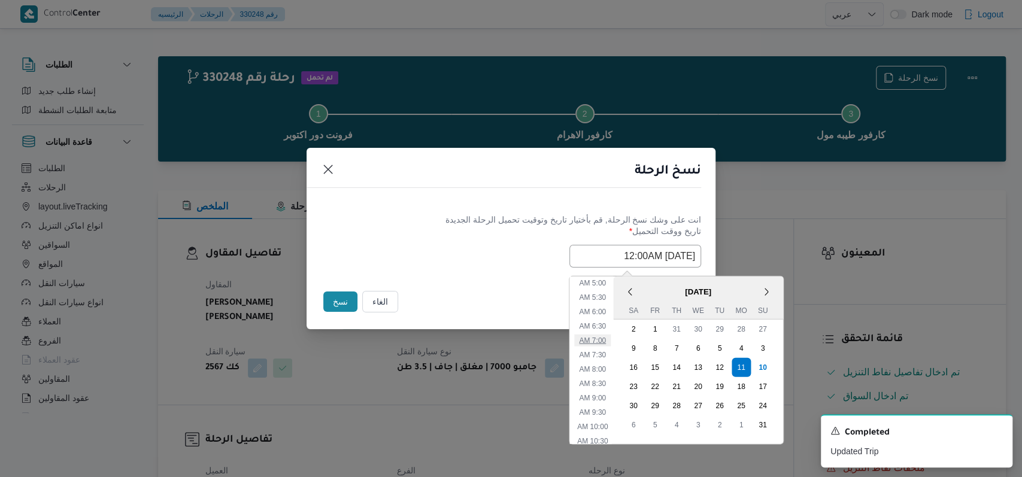
click at [610, 338] on li "7:00 AM" at bounding box center [592, 340] width 37 height 12
type input "11/08/2025 7:00AM"
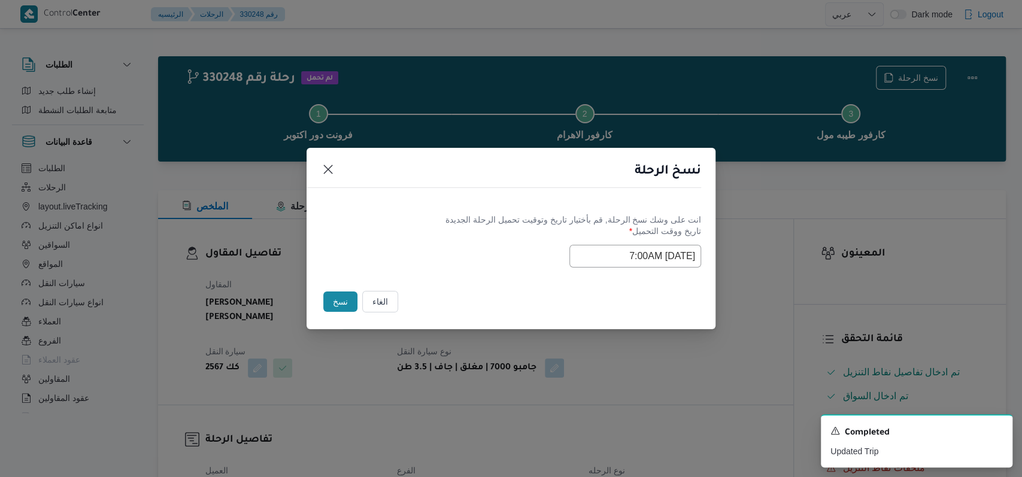
click at [417, 237] on label "تاريخ ووقت التحميل *" at bounding box center [511, 235] width 380 height 19
click at [327, 304] on button "نسخ" at bounding box center [340, 302] width 34 height 20
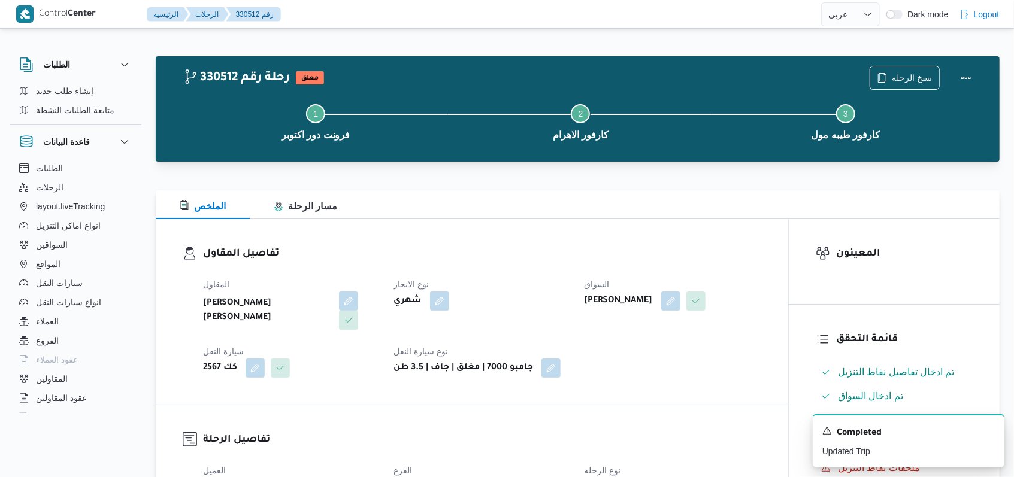
select select "ar"
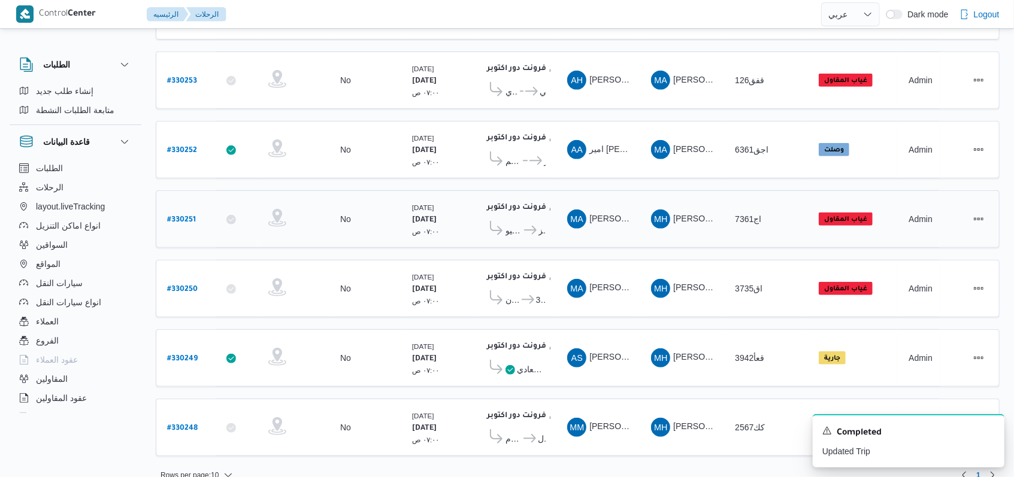
scroll to position [331, 0]
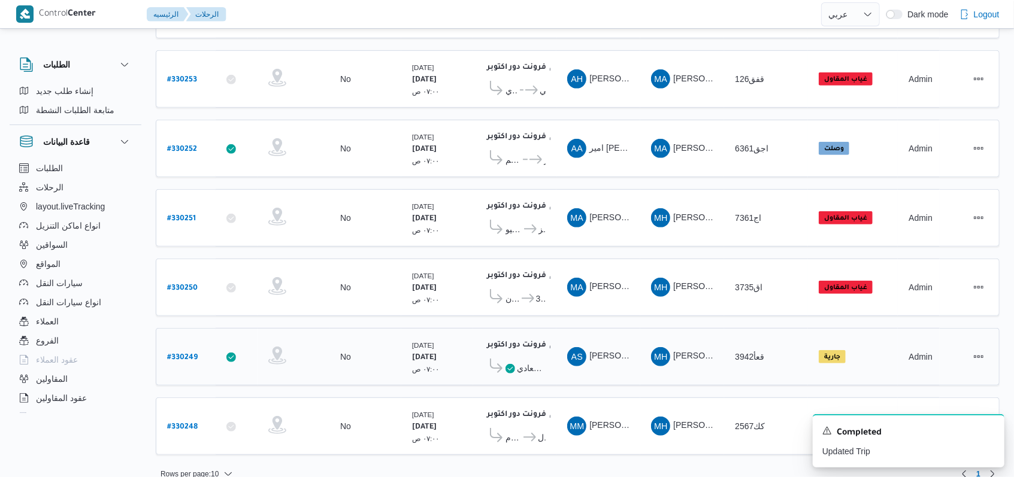
click at [176, 354] on b "# 330249" at bounding box center [182, 358] width 31 height 8
select select "ar"
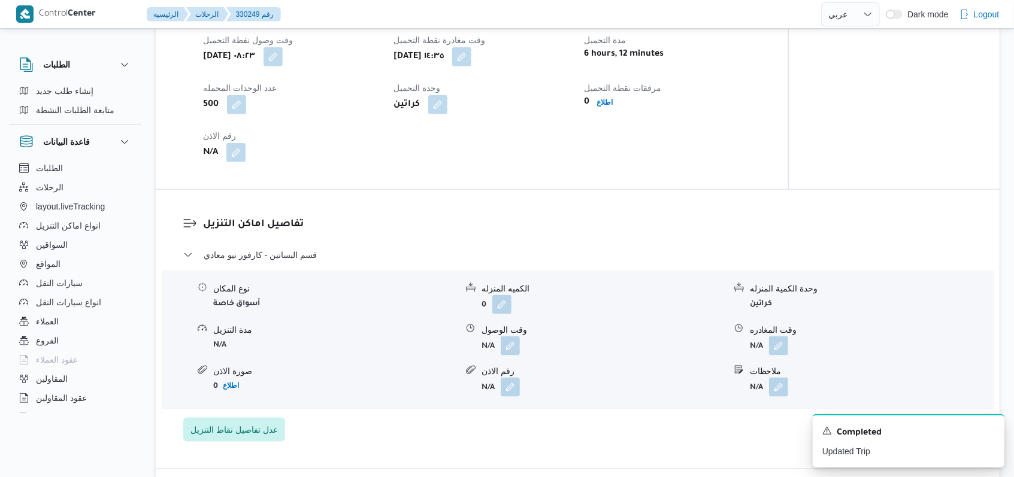
scroll to position [798, 0]
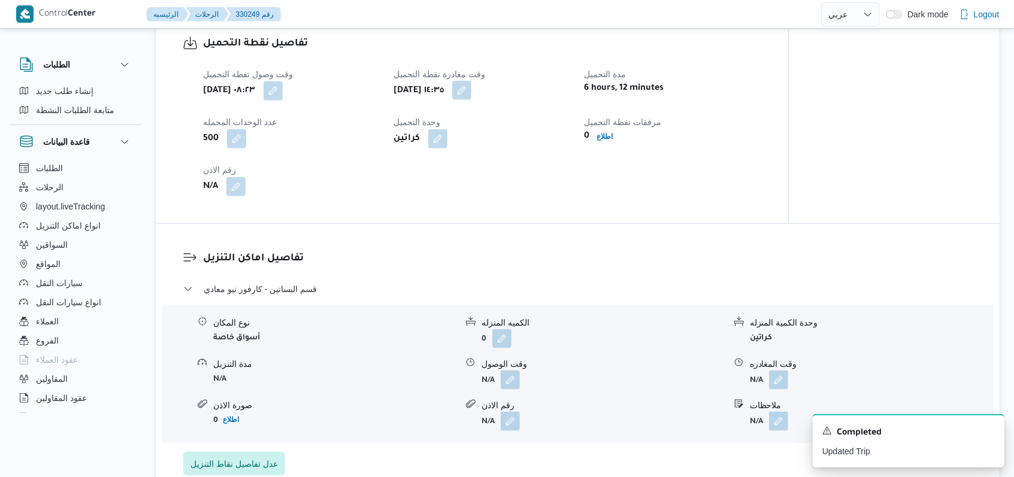
click at [471, 95] on button "button" at bounding box center [461, 90] width 19 height 19
click at [606, 199] on div "وقت وصول نفطة التحميل أحد ١٠ أغسطس ٢٠٢٥ ٠٨:٢٣ وقت مغادرة نقطة التحميل أحد ١٠ أغ…" at bounding box center [482, 132] width 573 height 144
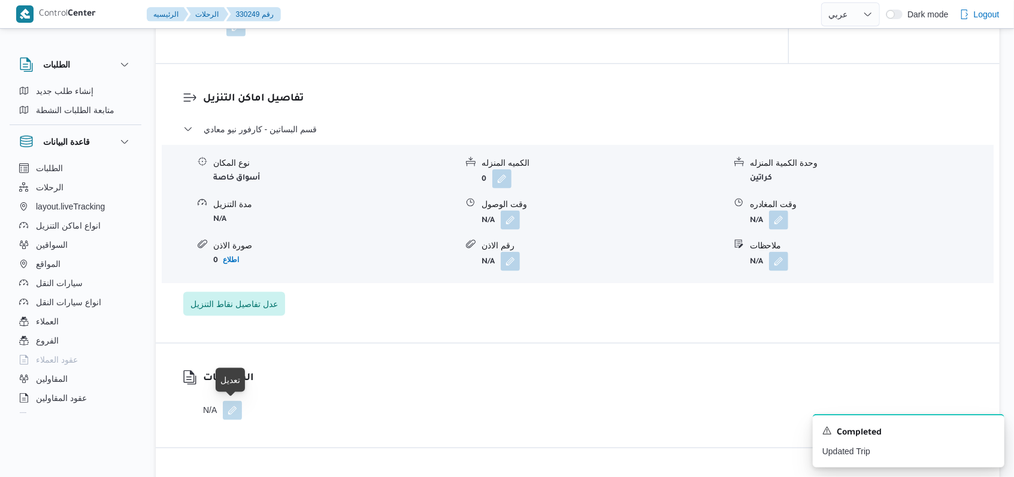
click at [235, 414] on button "button" at bounding box center [232, 410] width 19 height 19
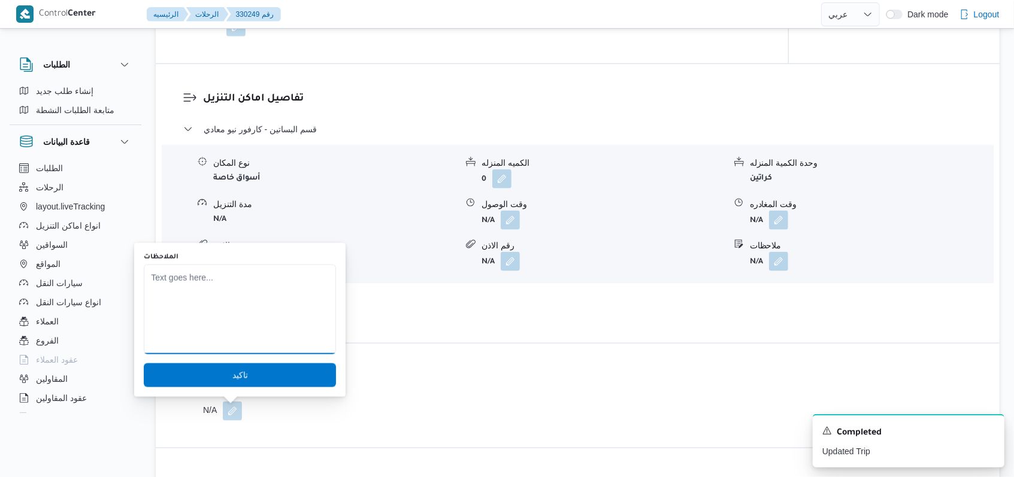
click at [225, 309] on textarea "الملاحظات" at bounding box center [240, 310] width 192 height 90
paste textarea "السيارة اليوم لا يوجد لها تحميل"
type textarea "السيارة اليوم لا يوجد لها تحميل"
click at [239, 381] on span "تاكيد" at bounding box center [240, 375] width 192 height 24
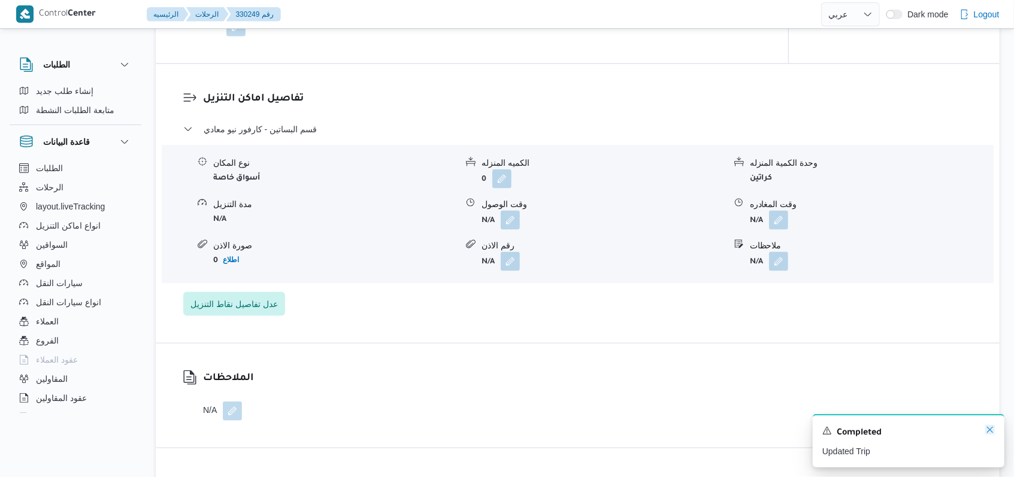
click at [991, 433] on icon "Dismiss toast" at bounding box center [990, 430] width 10 height 10
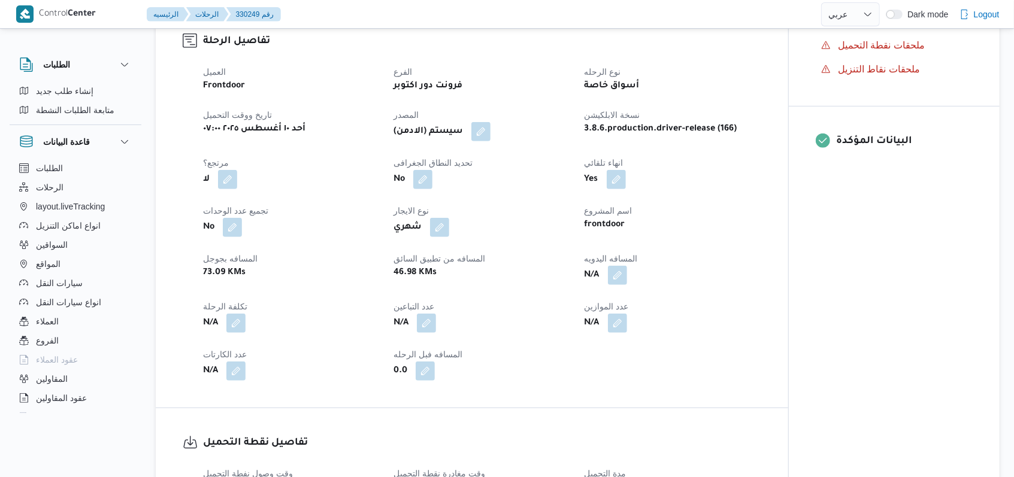
scroll to position [0, 0]
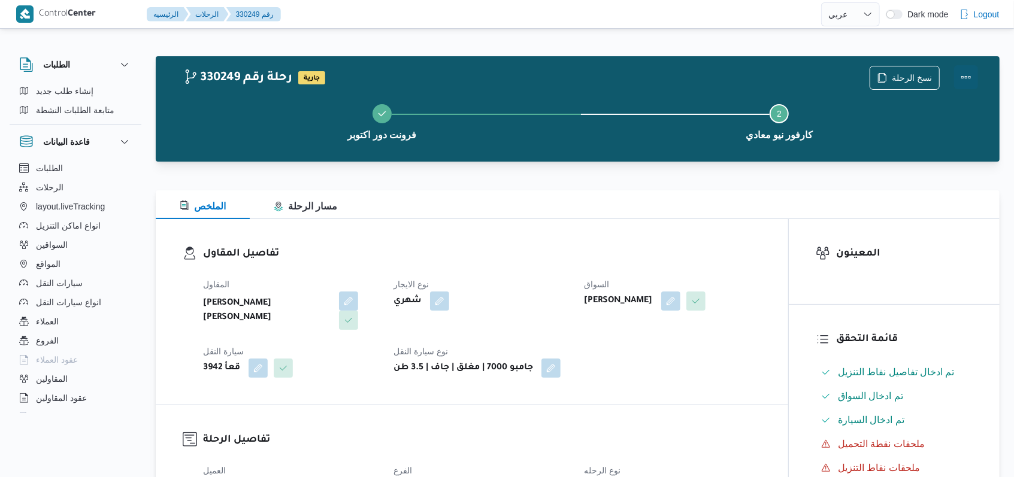
click at [973, 83] on button "Actions" at bounding box center [966, 77] width 24 height 24
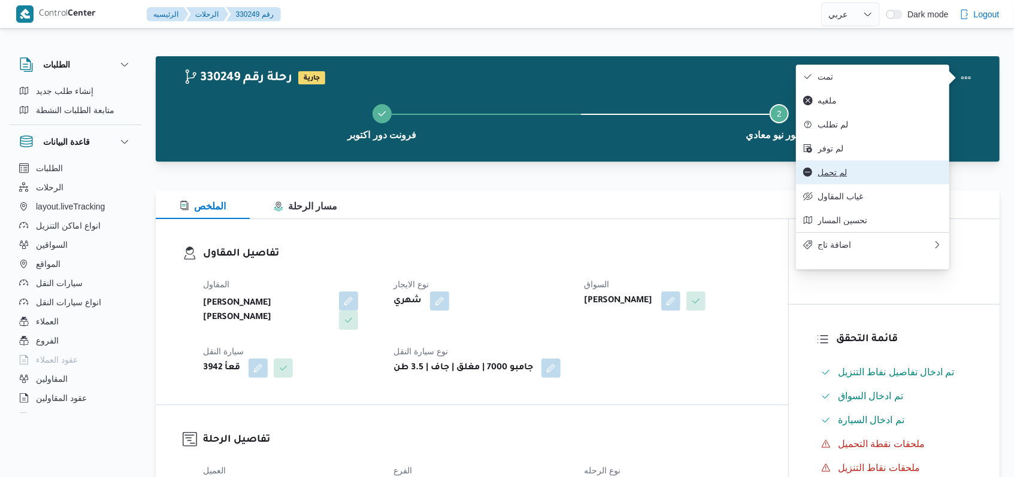
click at [832, 184] on button "لم تحمل" at bounding box center [872, 173] width 153 height 24
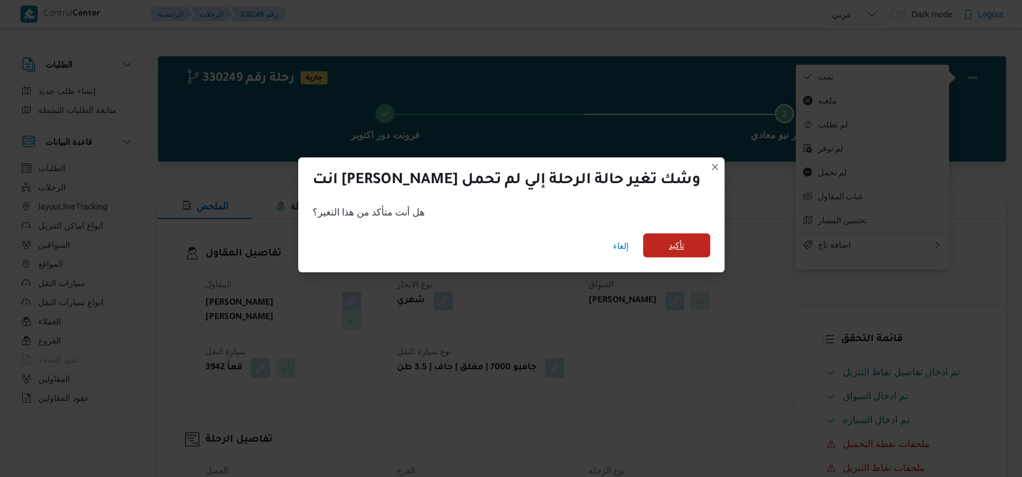
click at [653, 253] on span "تأكيد" at bounding box center [676, 246] width 67 height 24
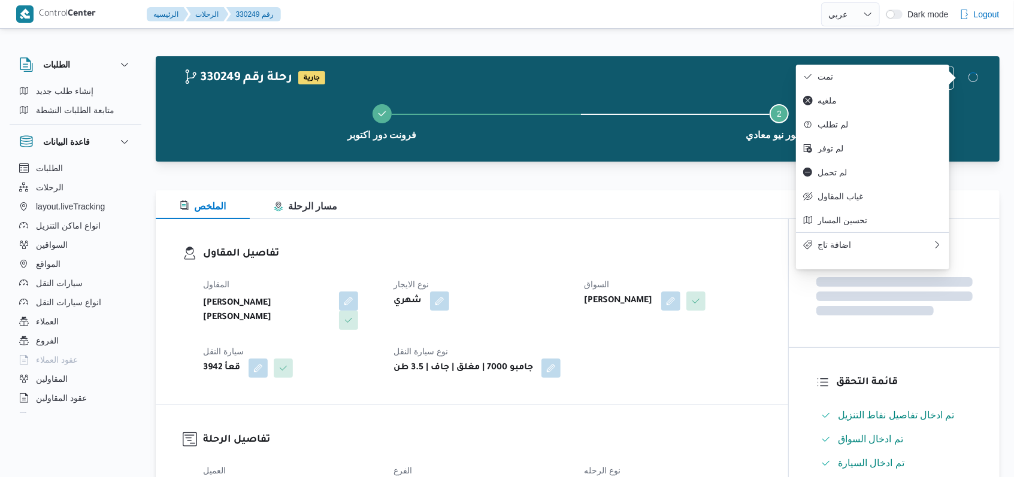
click at [511, 250] on h3 "تفاصيل المقاول" at bounding box center [482, 254] width 558 height 16
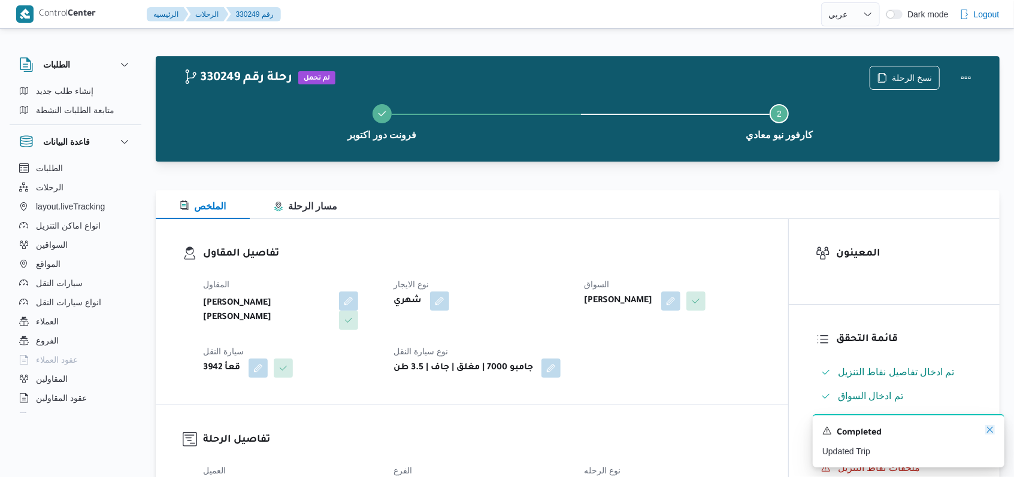
click at [990, 432] on icon "Dismiss toast" at bounding box center [990, 430] width 10 height 10
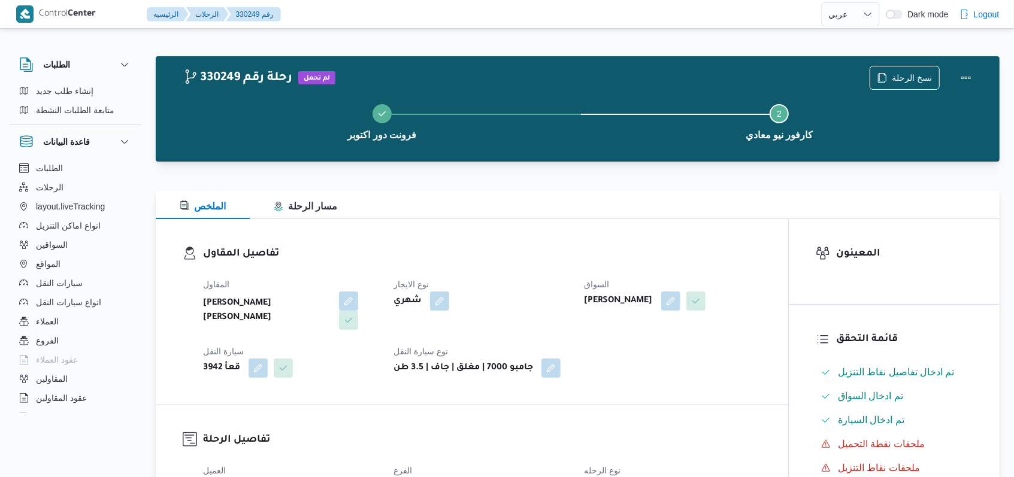
click at [905, 83] on div "فرونت دور اكتوبر Step 2 is incomplete 2 كارفور نيو معادي" at bounding box center [580, 121] width 809 height 77
click at [905, 69] on span "نسخ الرحلة" at bounding box center [904, 77] width 69 height 23
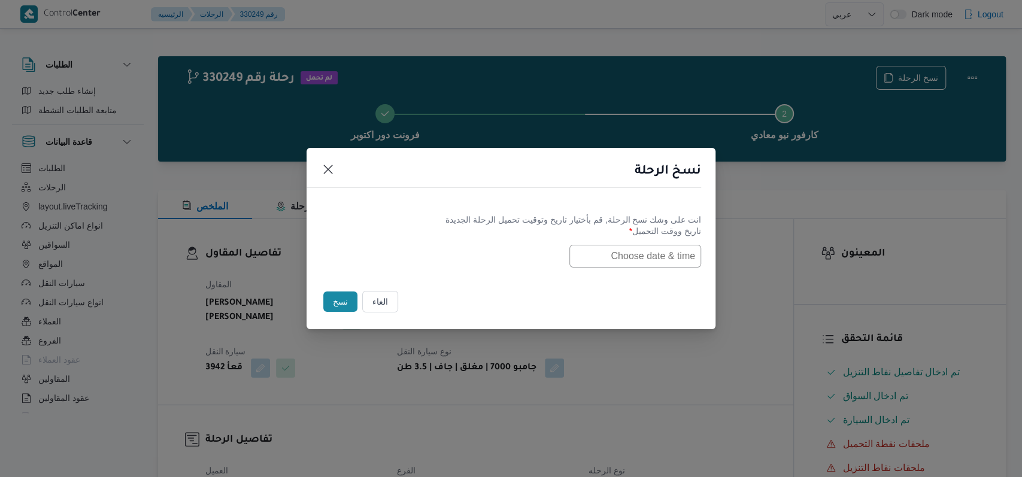
click at [661, 256] on input "text" at bounding box center [636, 256] width 132 height 23
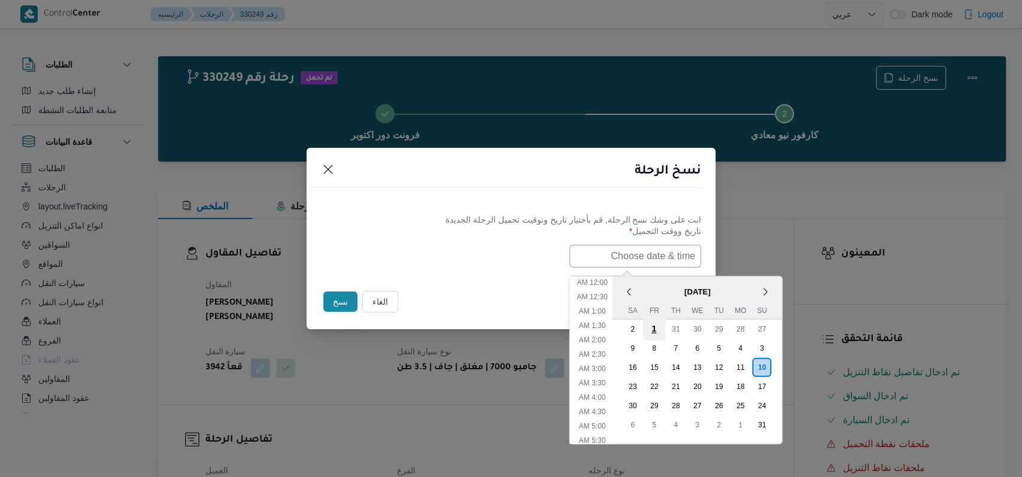
scroll to position [383, 0]
click at [751, 361] on div "11" at bounding box center [740, 367] width 23 height 23
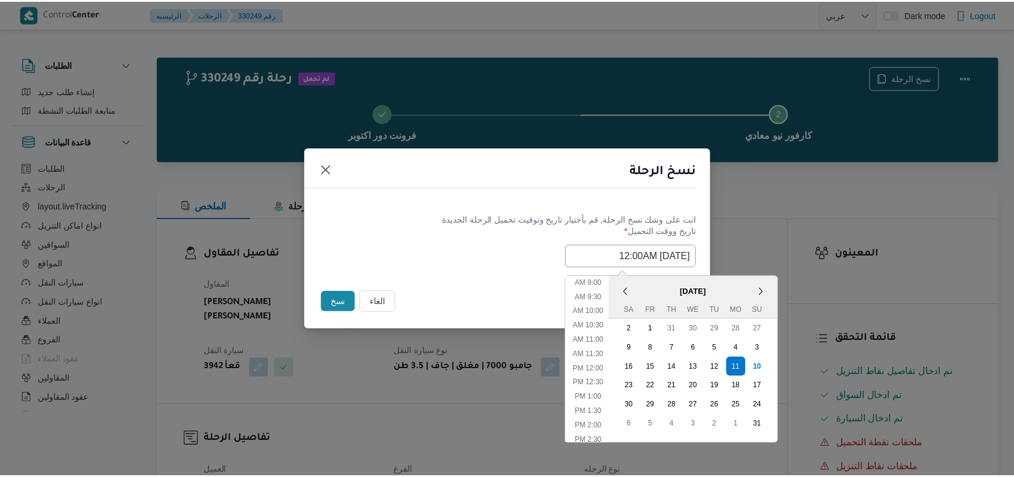
scroll to position [143, 0]
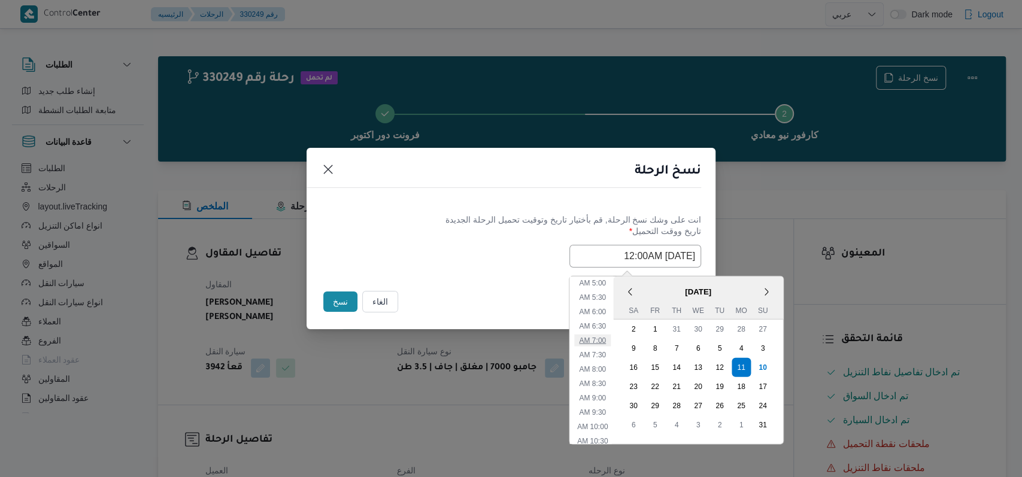
click at [604, 343] on li "7:00 AM" at bounding box center [592, 340] width 37 height 12
type input "11/08/2025 7:00AM"
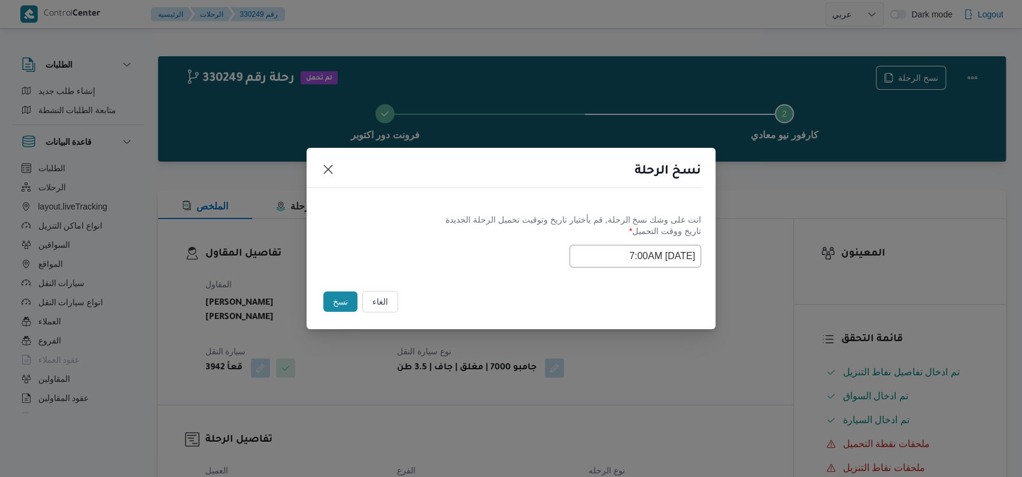
click at [470, 264] on div "Selected date: Monday, August 11th, 2025 at 7:00 AM 11/08/2025 7:00AM" at bounding box center [511, 256] width 380 height 23
click at [336, 299] on button "نسخ" at bounding box center [340, 302] width 34 height 20
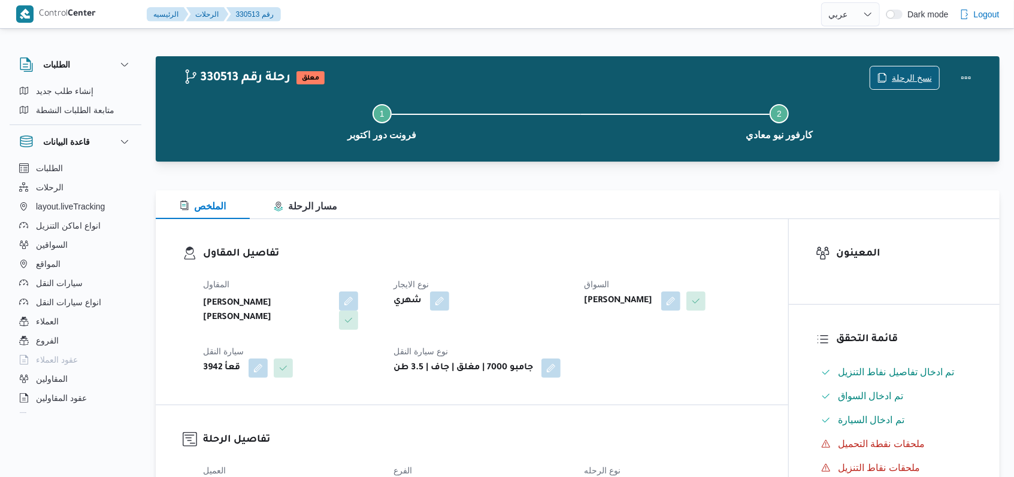
scroll to position [240, 0]
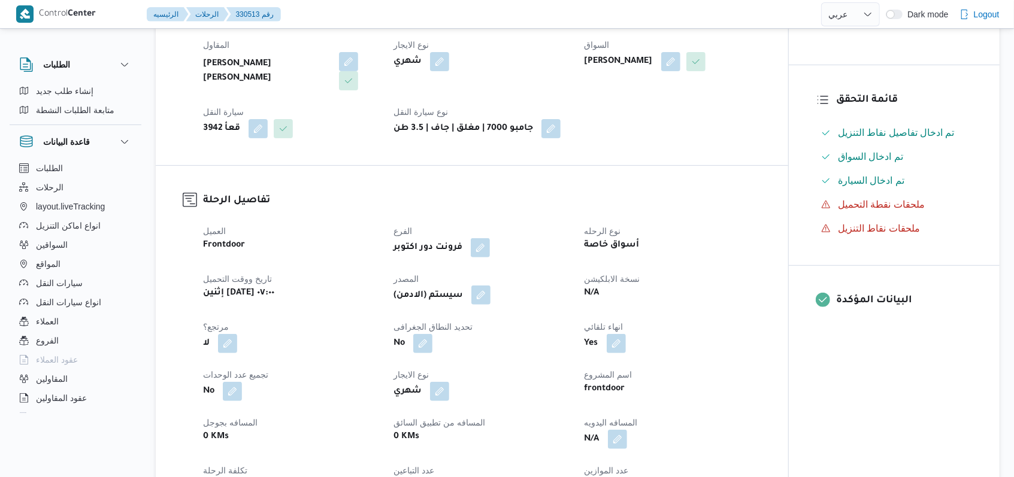
click at [483, 295] on button "button" at bounding box center [480, 295] width 19 height 19
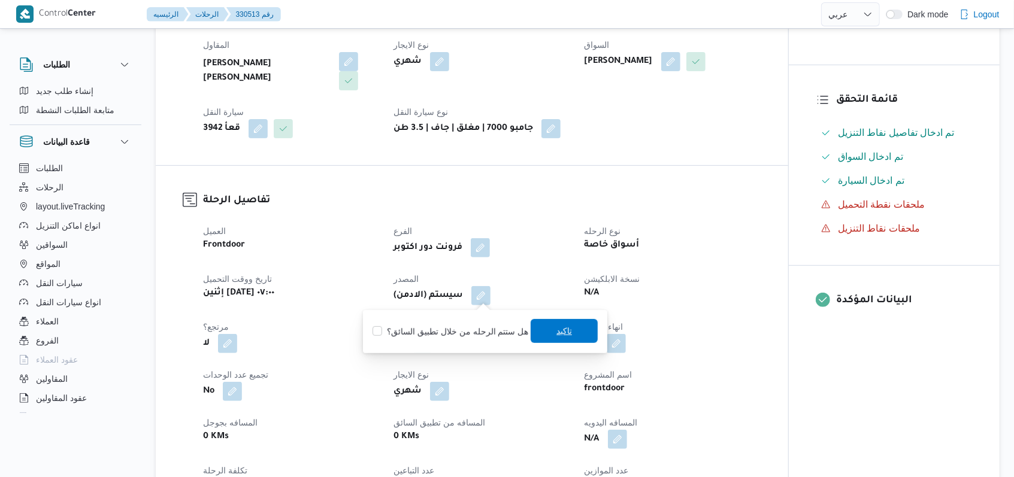
click at [556, 329] on span "تاكيد" at bounding box center [564, 331] width 16 height 14
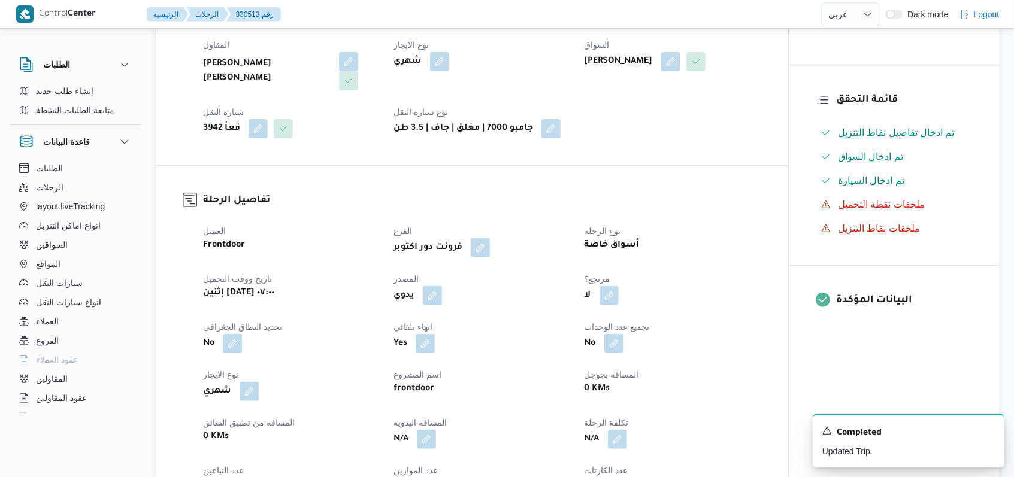
select select "ar"
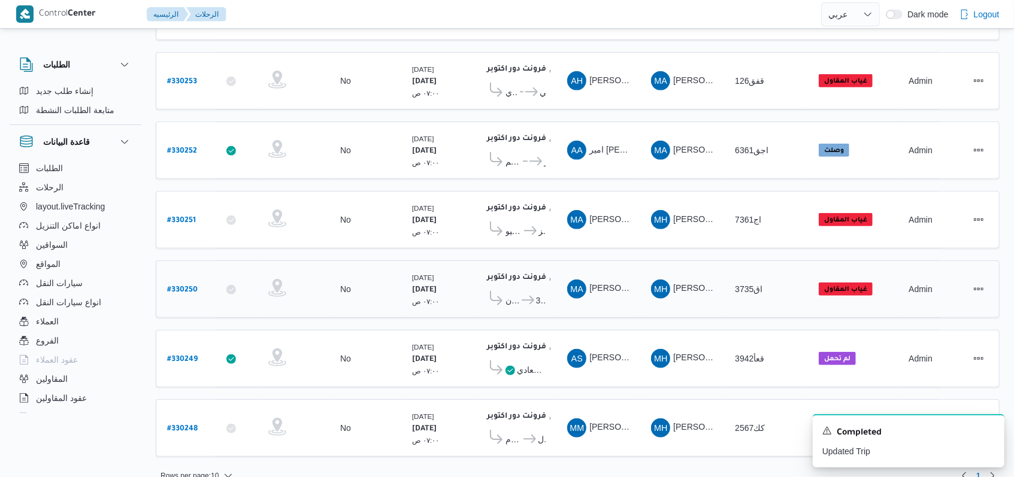
scroll to position [331, 0]
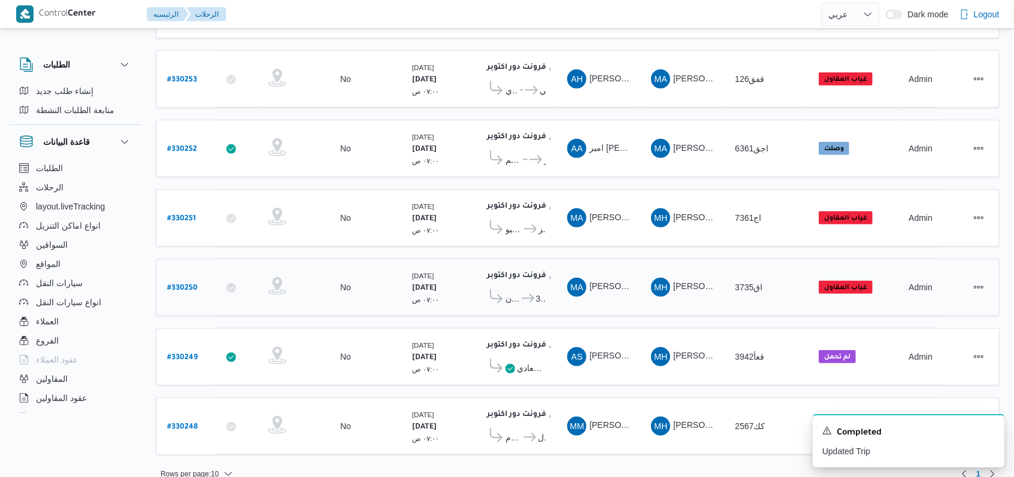
click at [187, 284] on b "# 330250" at bounding box center [182, 288] width 31 height 8
select select "ar"
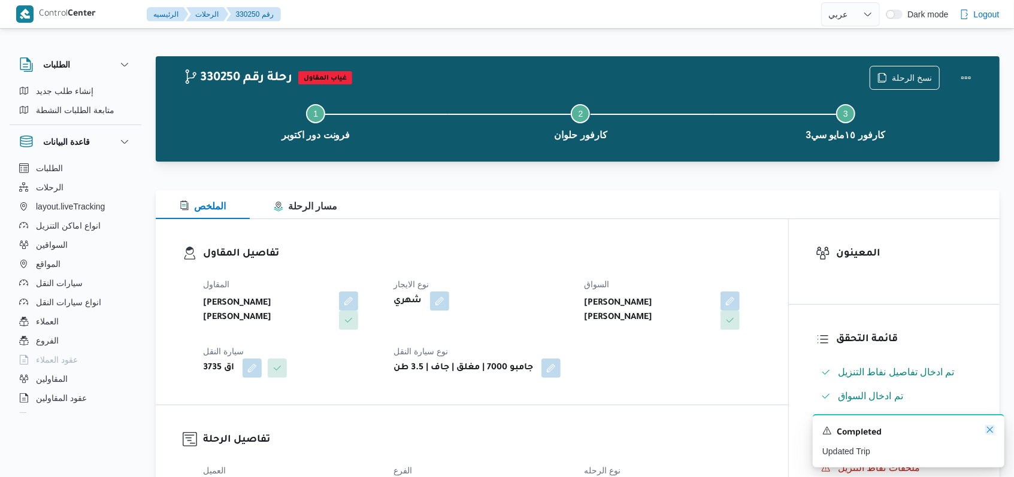
click at [986, 433] on icon "Dismiss toast" at bounding box center [990, 430] width 10 height 10
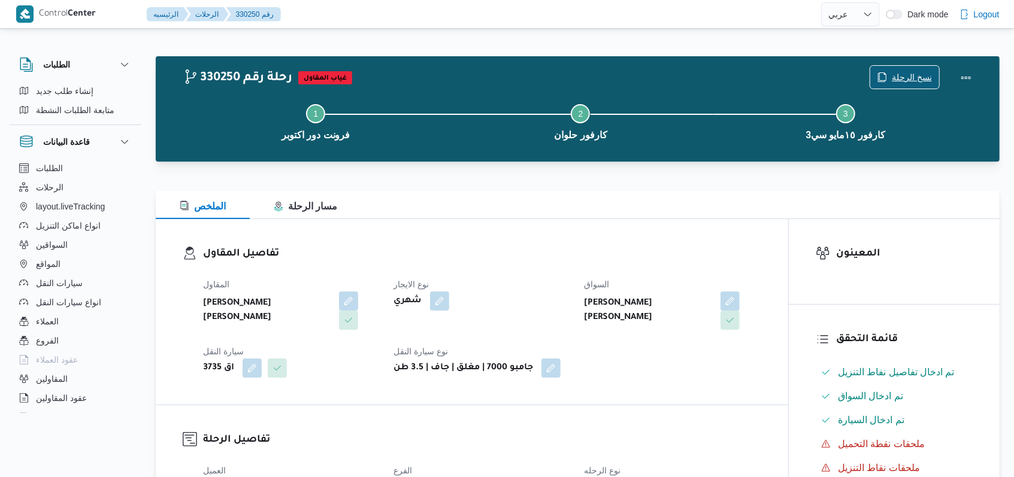
click at [915, 69] on span "نسخ الرحلة" at bounding box center [904, 77] width 69 height 23
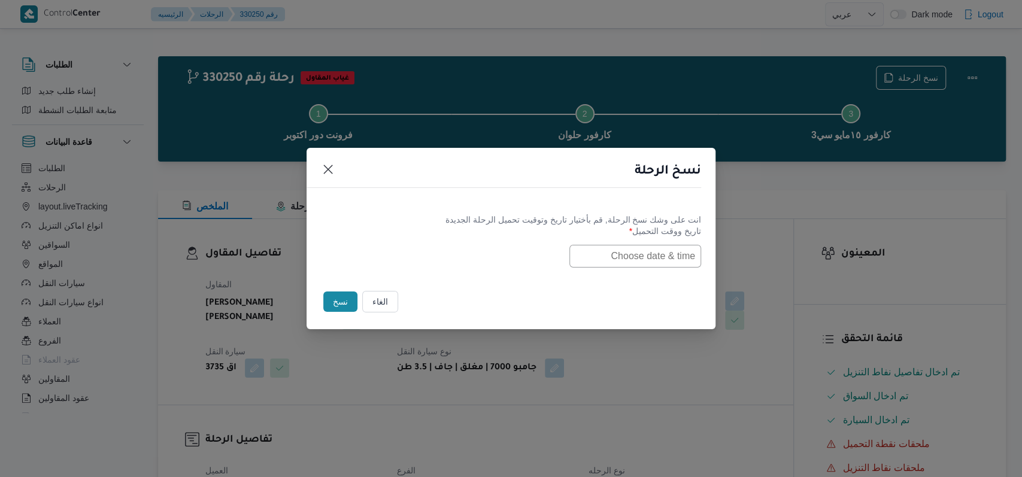
click at [649, 264] on input "text" at bounding box center [636, 256] width 132 height 23
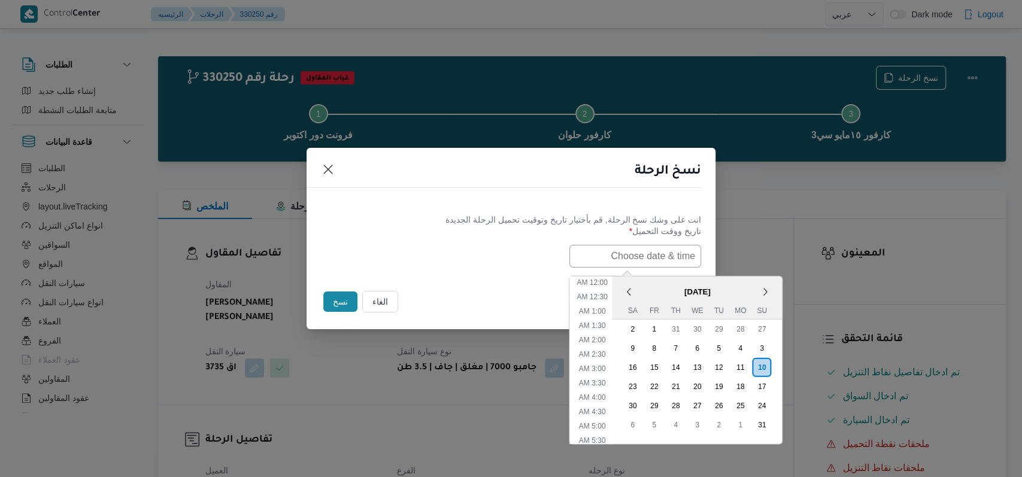
scroll to position [383, 0]
click at [742, 367] on div "11" at bounding box center [740, 367] width 23 height 23
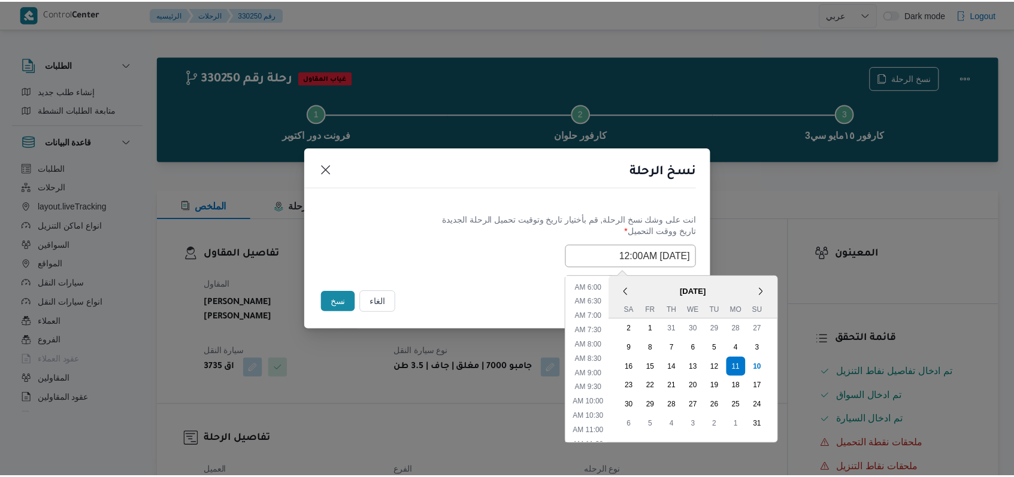
scroll to position [143, 0]
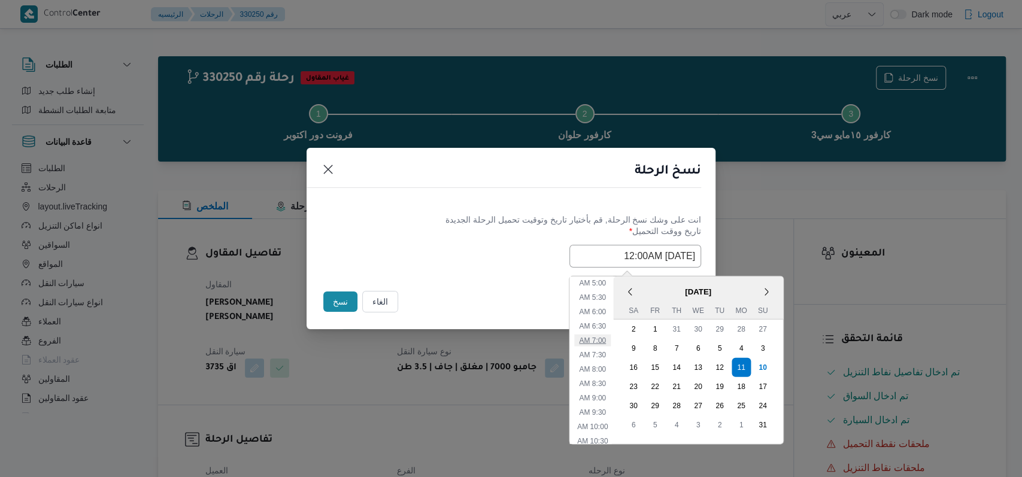
click at [608, 343] on li "7:00 AM" at bounding box center [592, 340] width 37 height 12
type input "11/08/2025 7:00AM"
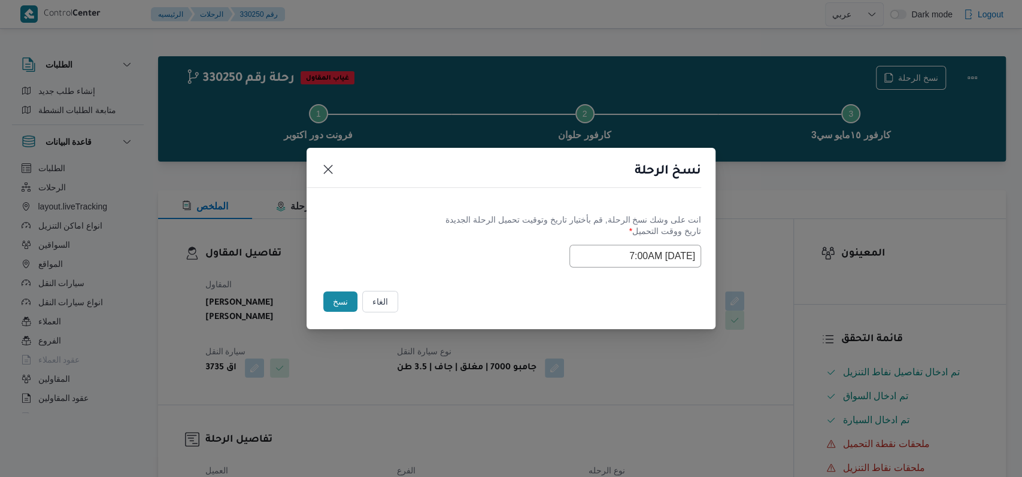
click at [485, 252] on div "Selected date: Monday, August 11th, 2025 at 7:00 AM 11/08/2025 7:00AM" at bounding box center [511, 256] width 380 height 23
click at [349, 298] on button "نسخ" at bounding box center [340, 302] width 34 height 20
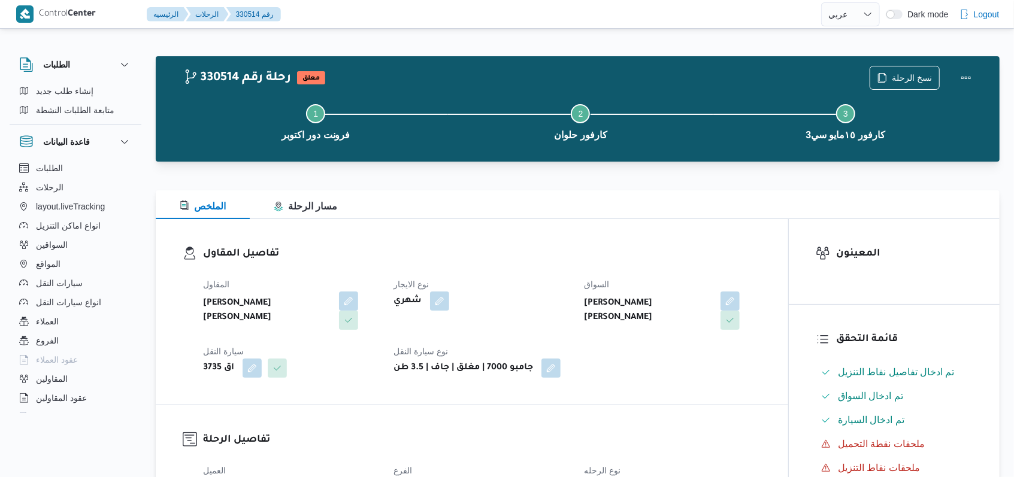
select select "ar"
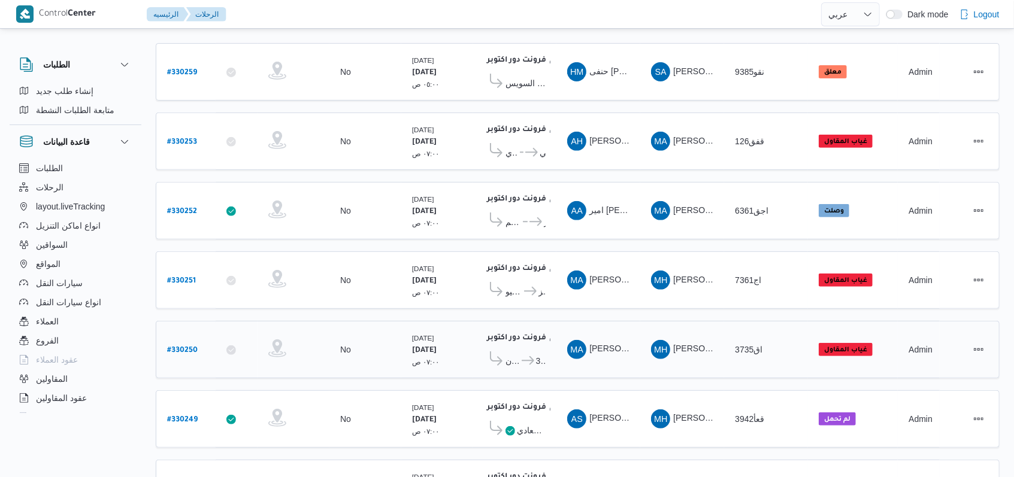
scroll to position [320, 0]
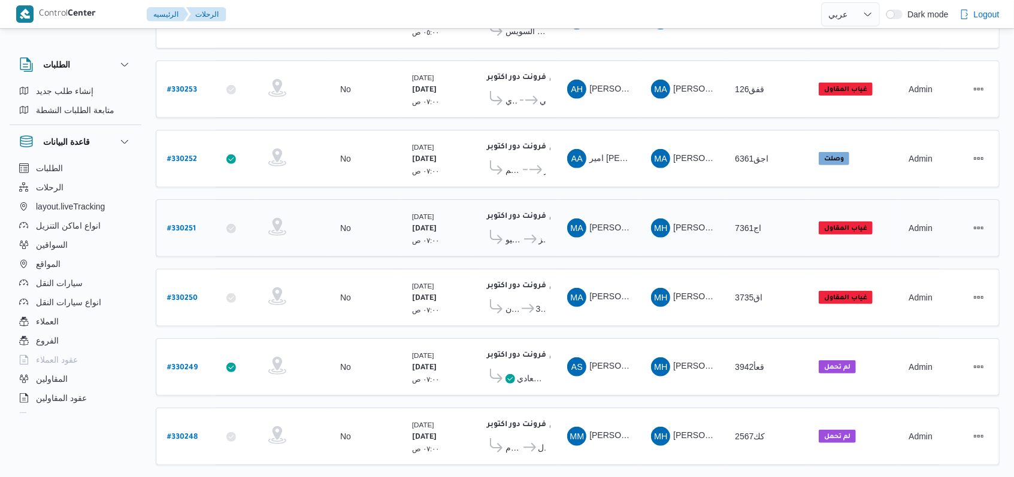
click at [178, 225] on b "# 330251" at bounding box center [181, 229] width 29 height 8
select select "ar"
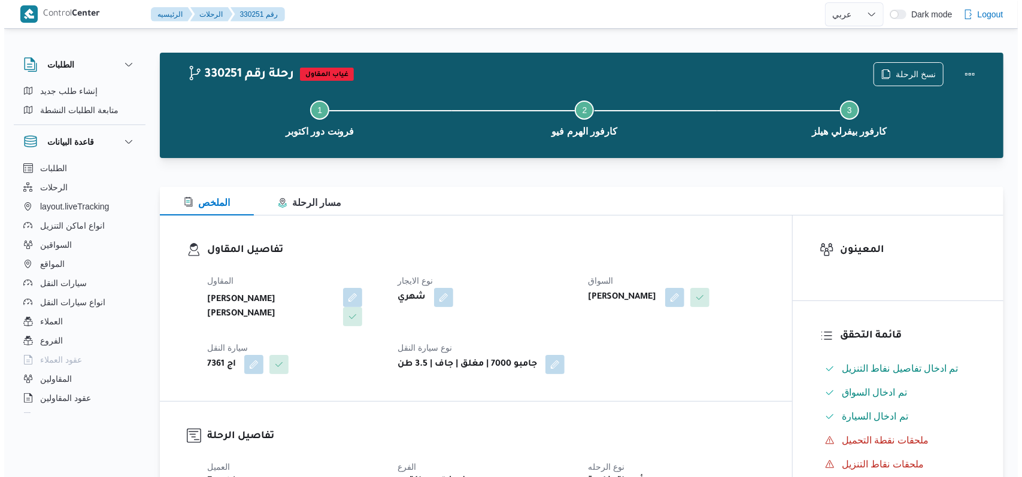
scroll to position [1, 0]
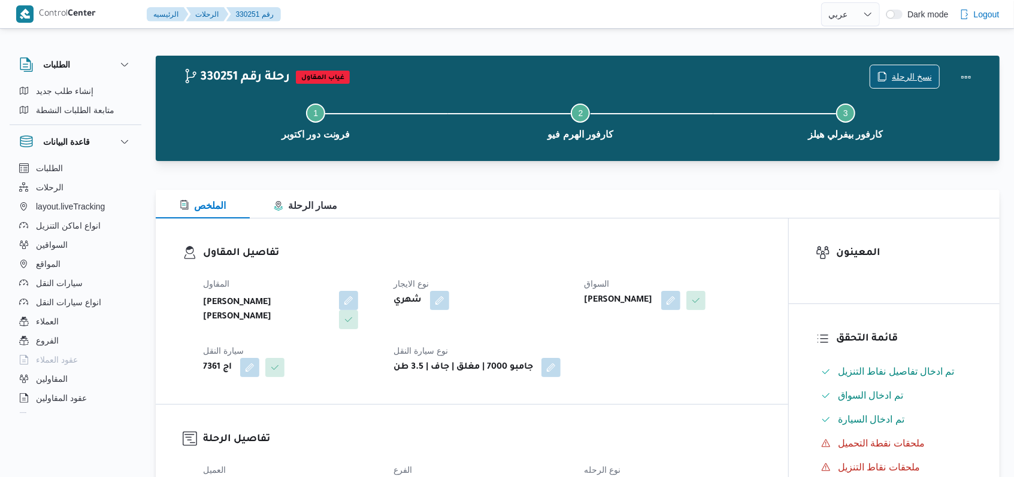
click at [916, 78] on span "نسخ الرحلة" at bounding box center [912, 76] width 40 height 14
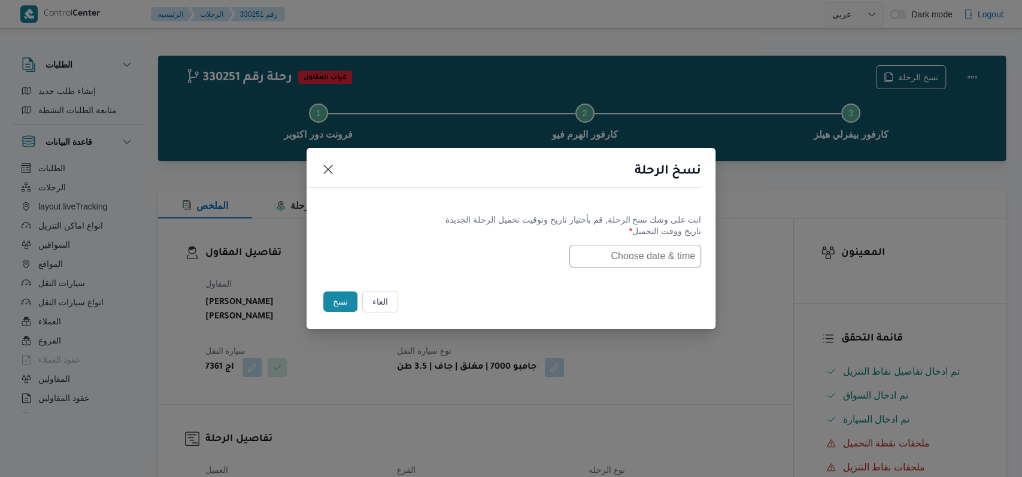
click at [647, 240] on label "تاريخ ووقت التحميل *" at bounding box center [511, 235] width 380 height 19
click at [647, 241] on label "تاريخ ووقت التحميل *" at bounding box center [511, 235] width 380 height 19
click at [647, 256] on input "text" at bounding box center [636, 256] width 132 height 23
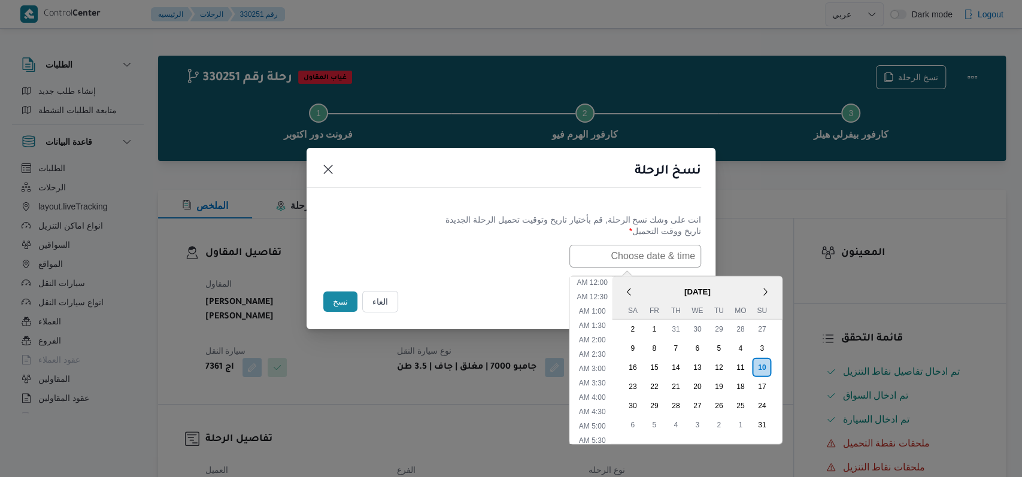
scroll to position [383, 0]
click at [749, 365] on div "11" at bounding box center [740, 367] width 23 height 23
click at [609, 335] on li "7:00 AM" at bounding box center [592, 340] width 37 height 12
type input "11/08/2025 7:00AM"
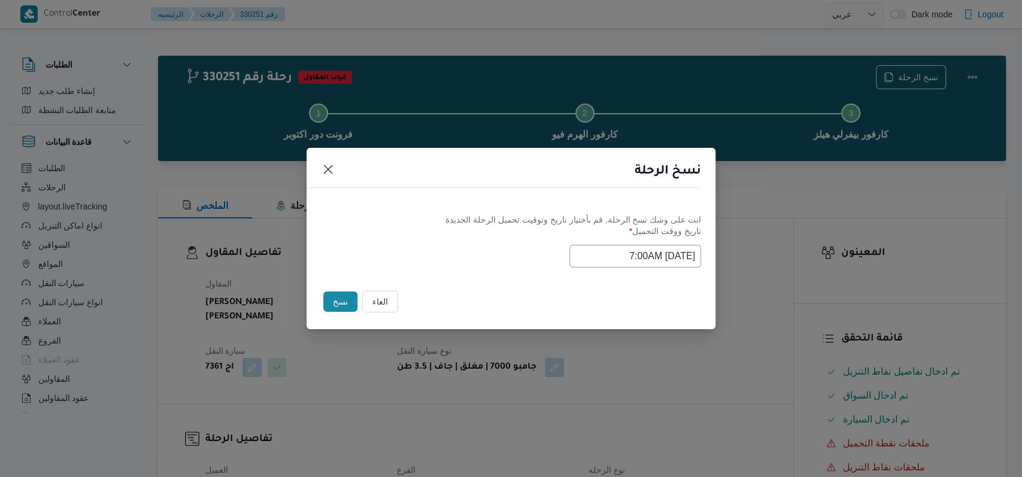
click at [476, 245] on div "Selected date: Monday, August 11th, 2025 at 7:00 AM 11/08/2025 7:00AM" at bounding box center [511, 256] width 380 height 23
click at [337, 294] on button "نسخ" at bounding box center [340, 302] width 34 height 20
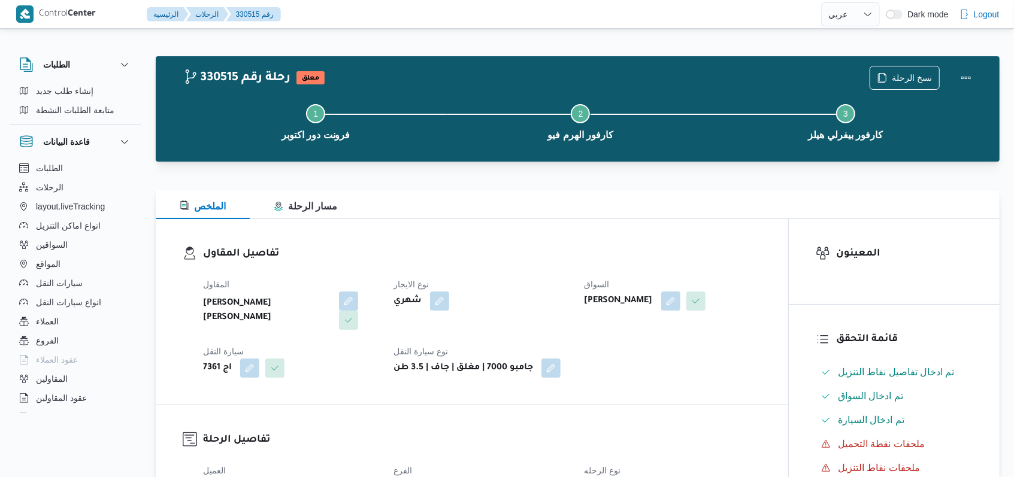
select select "ar"
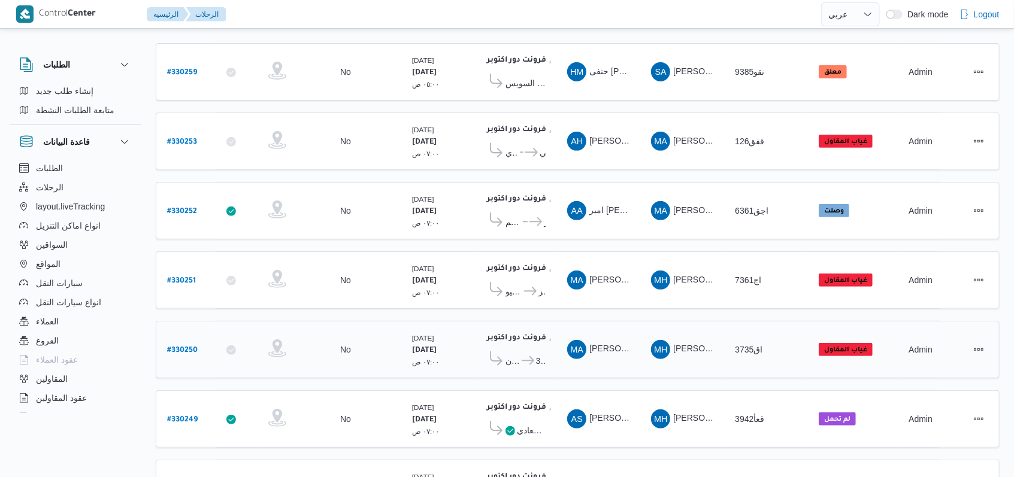
scroll to position [320, 0]
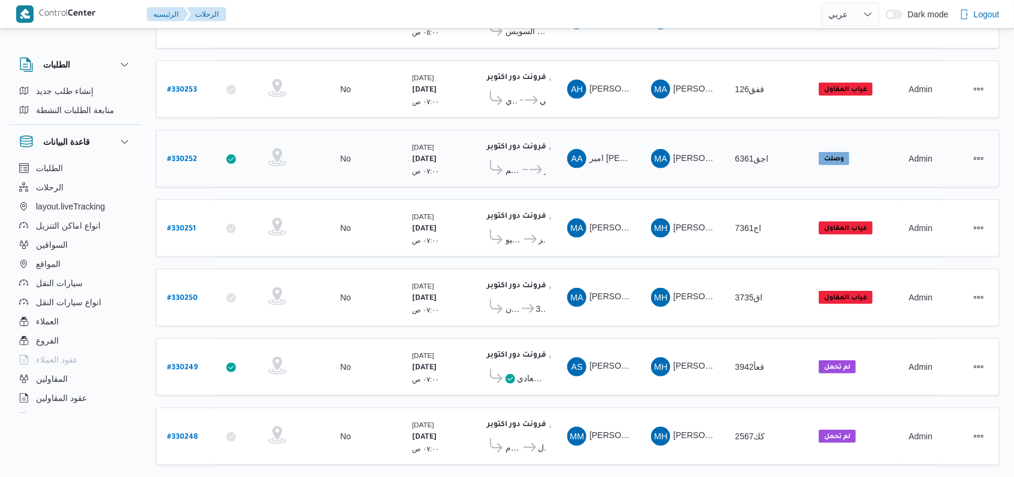
click at [165, 152] on div "# 330252" at bounding box center [185, 159] width 47 height 26
click at [188, 156] on b "# 330252" at bounding box center [182, 160] width 30 height 8
select select "ar"
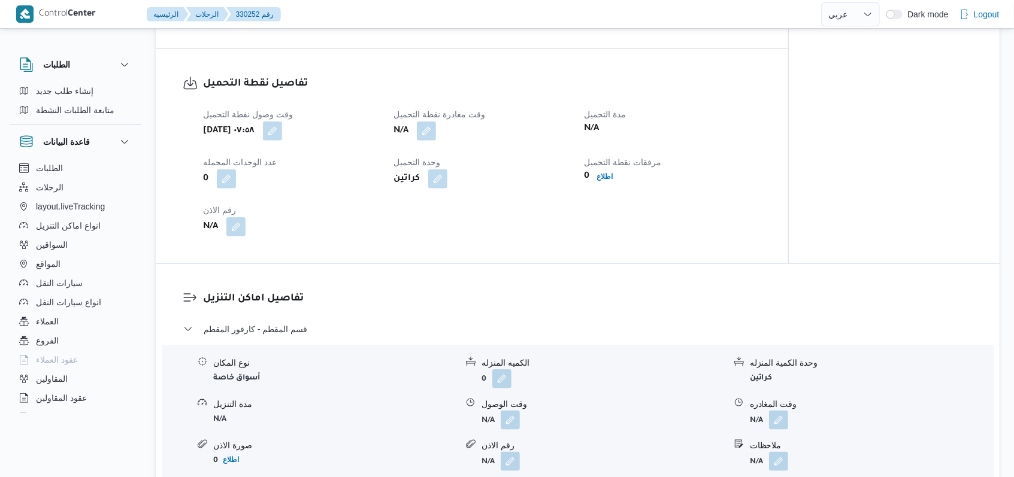
scroll to position [800, 0]
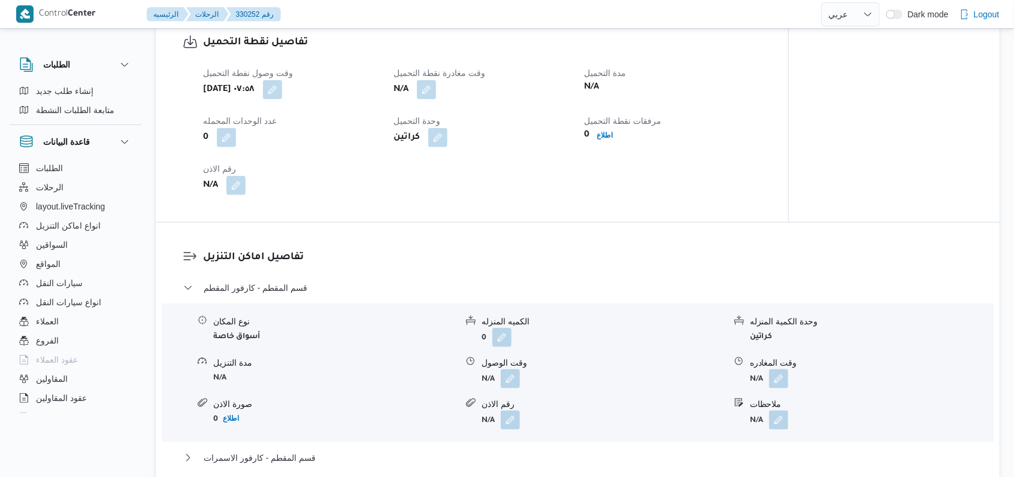
click at [422, 100] on div "N/A" at bounding box center [481, 90] width 178 height 22
click at [422, 93] on button "button" at bounding box center [426, 89] width 19 height 19
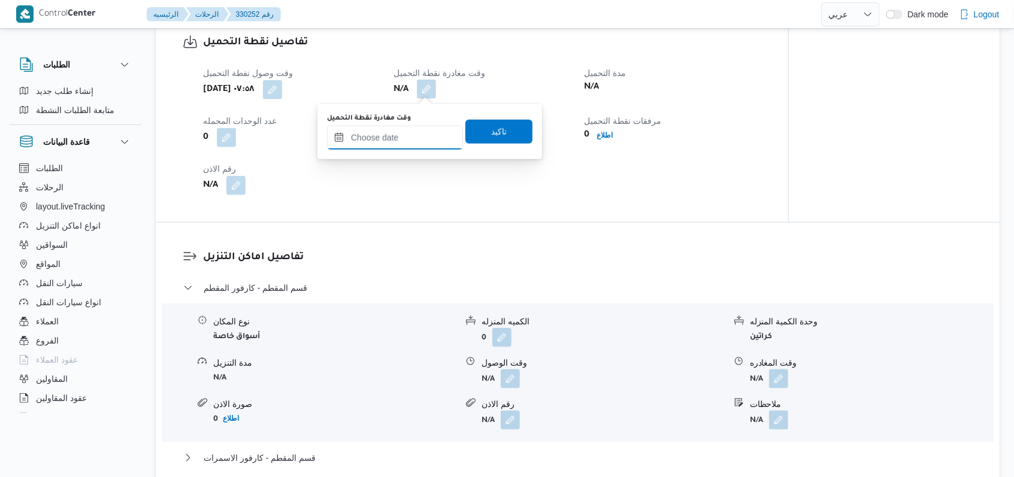
click at [402, 138] on input "وقت مغادرة نقطة التحميل" at bounding box center [395, 138] width 136 height 24
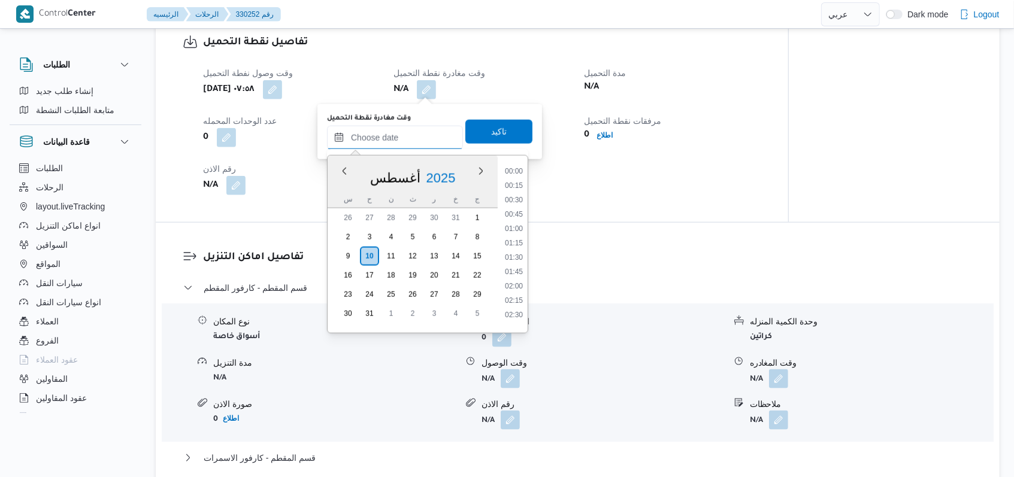
scroll to position [838, 0]
click at [516, 192] on li "15:00" at bounding box center [514, 196] width 28 height 12
type input "[DATE] ١٥:٠٠"
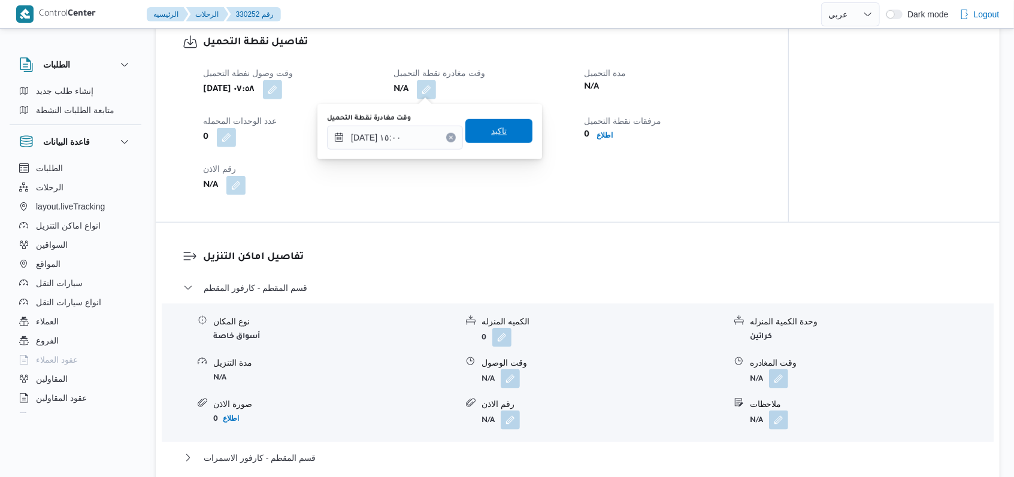
click at [504, 131] on span "تاكيد" at bounding box center [498, 131] width 67 height 24
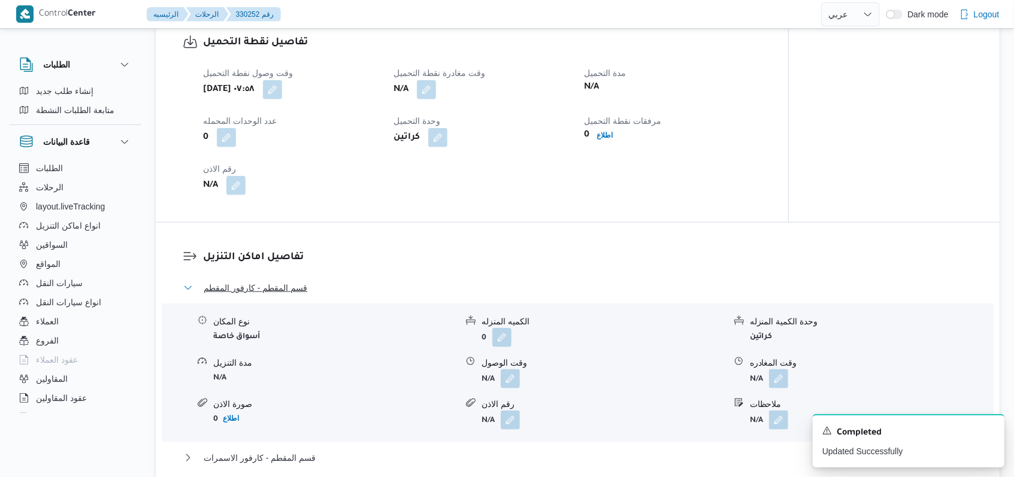
click at [294, 283] on span "قسم المقطم - كارفور المقطم" at bounding box center [256, 288] width 104 height 14
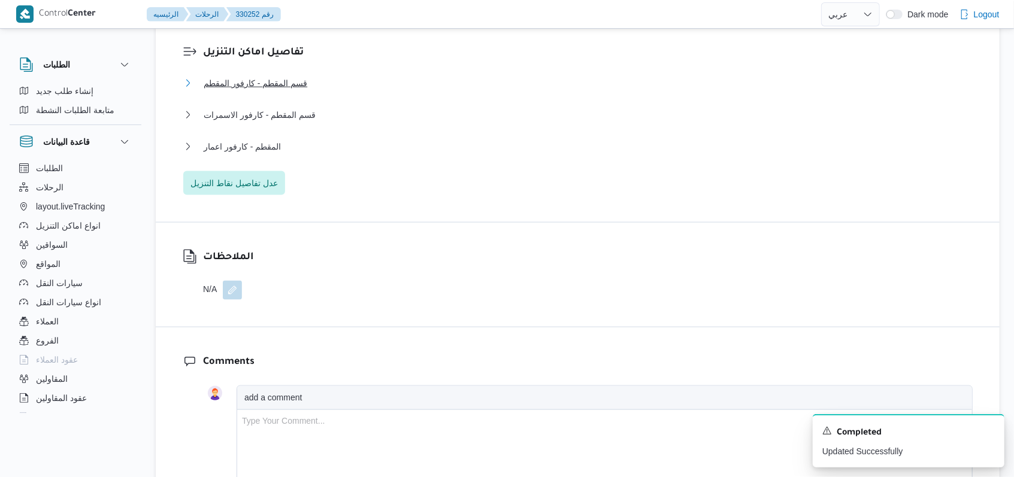
scroll to position [1039, 0]
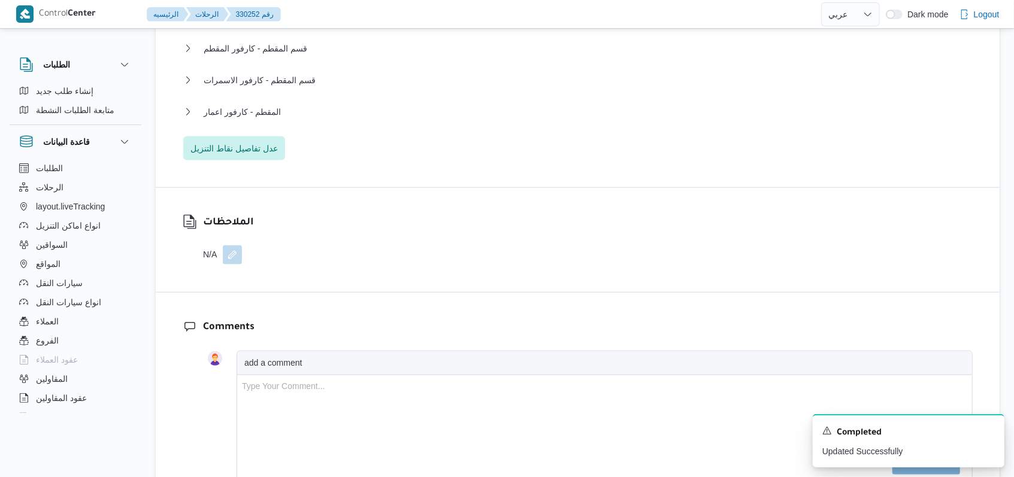
click at [240, 255] on button "button" at bounding box center [232, 255] width 19 height 19
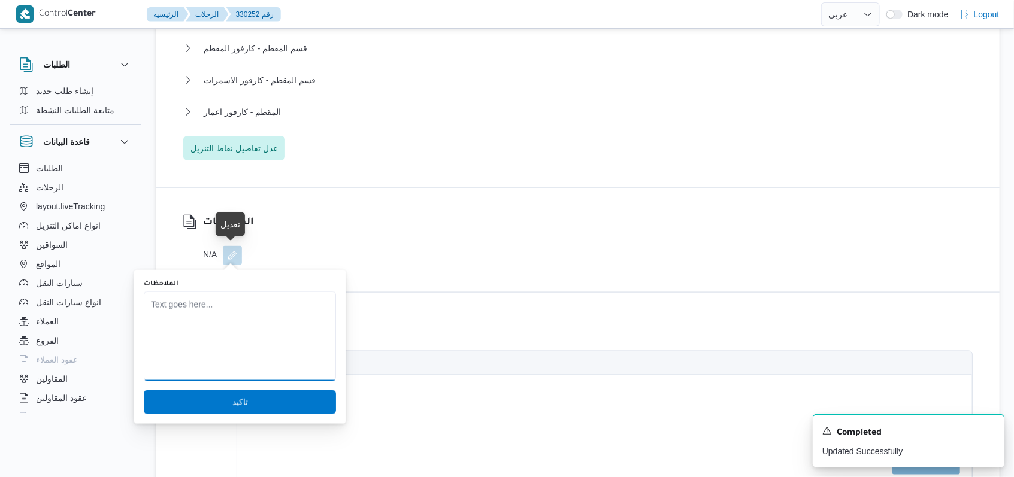
click at [238, 305] on textarea "الملاحظات" at bounding box center [240, 337] width 192 height 90
paste textarea "السيارة اليوم لا يوجد لها تحميل"
type textarea "السيارة اليوم لا يوجد لها تحميل"
click at [249, 394] on span "تاكيد" at bounding box center [240, 402] width 192 height 24
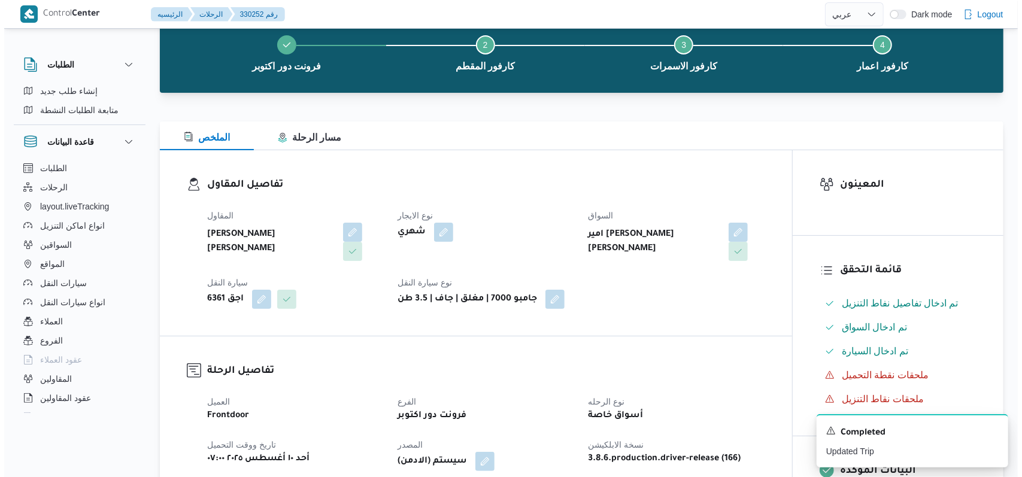
scroll to position [0, 0]
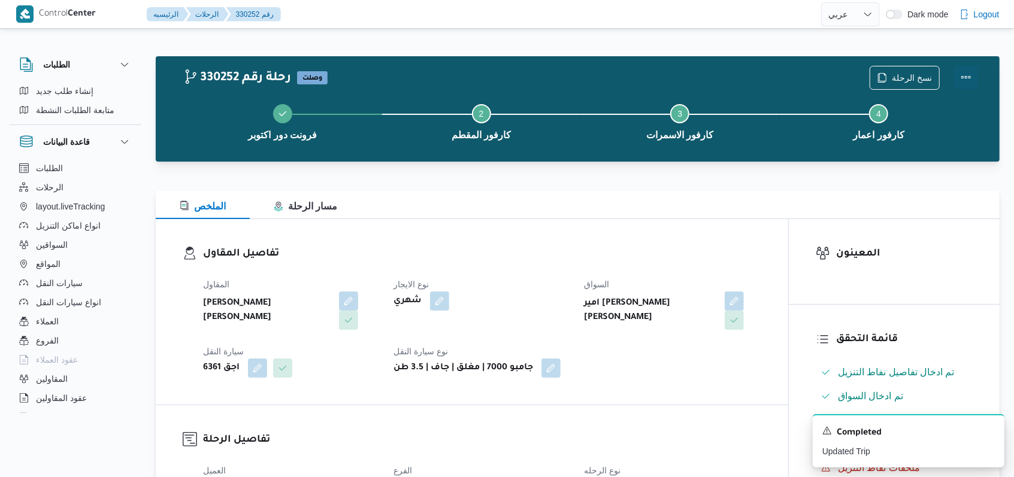
click at [962, 77] on button "Actions" at bounding box center [966, 77] width 24 height 24
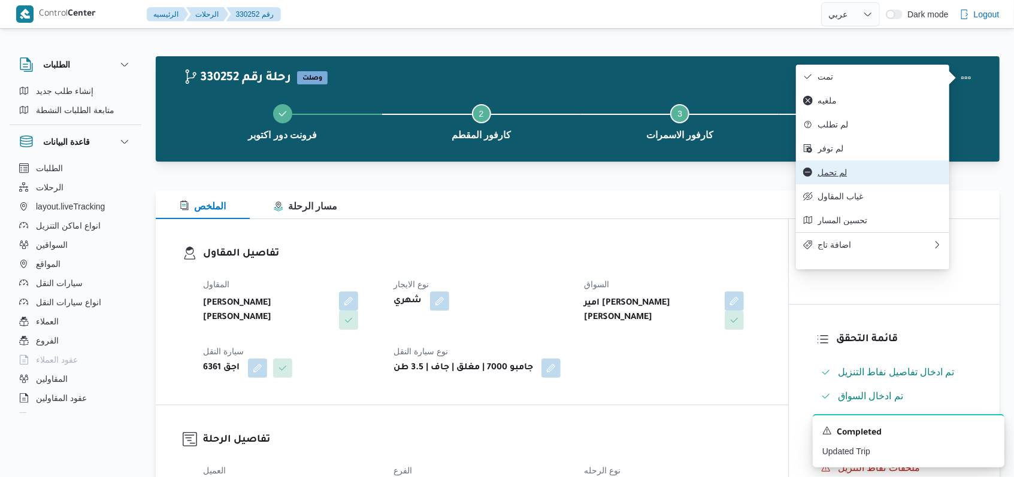
click at [855, 175] on span "لم تحمل" at bounding box center [880, 173] width 125 height 10
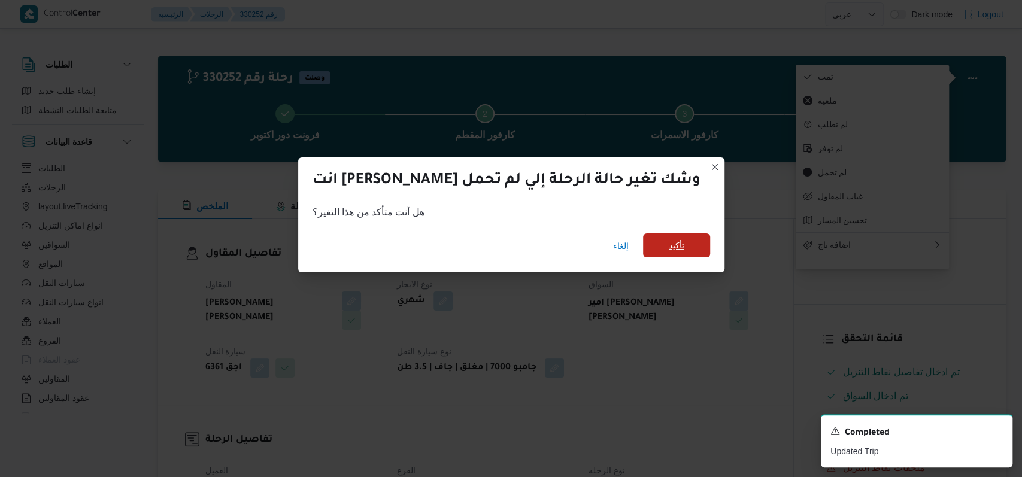
click at [660, 246] on span "تأكيد" at bounding box center [676, 246] width 67 height 24
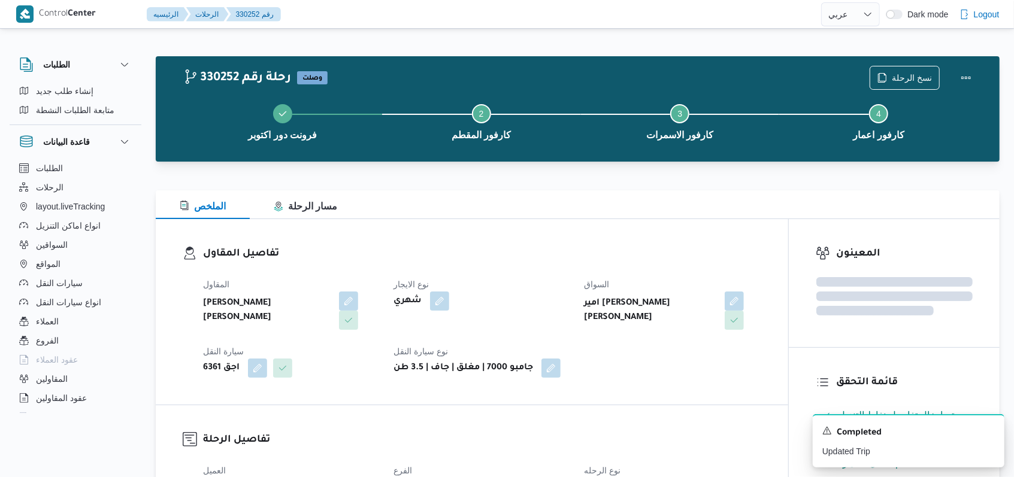
click at [726, 245] on div "تفاصيل المقاول المقاول محمد عبدالمنعم هاشم اسماعيل نوع الايجار شهري السواق امير…" at bounding box center [472, 312] width 632 height 186
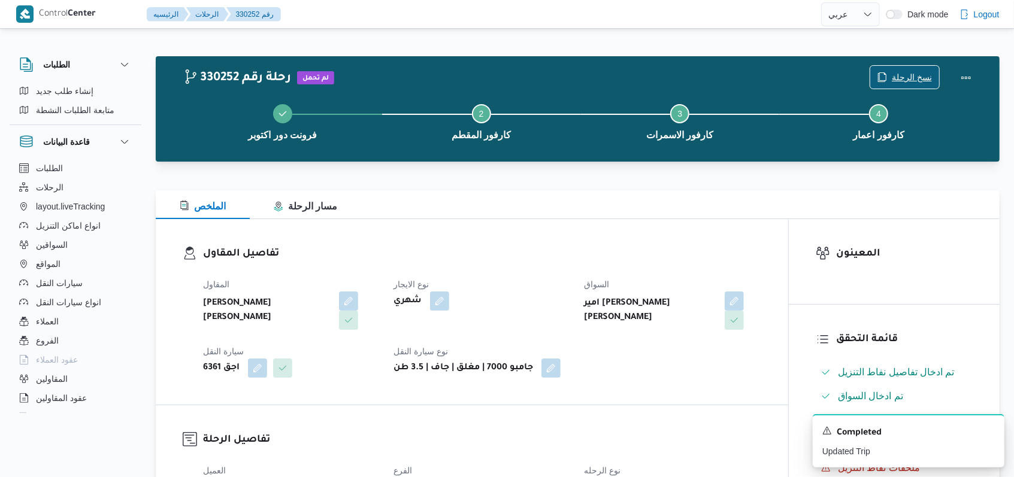
click at [912, 81] on span "نسخ الرحلة" at bounding box center [912, 77] width 40 height 14
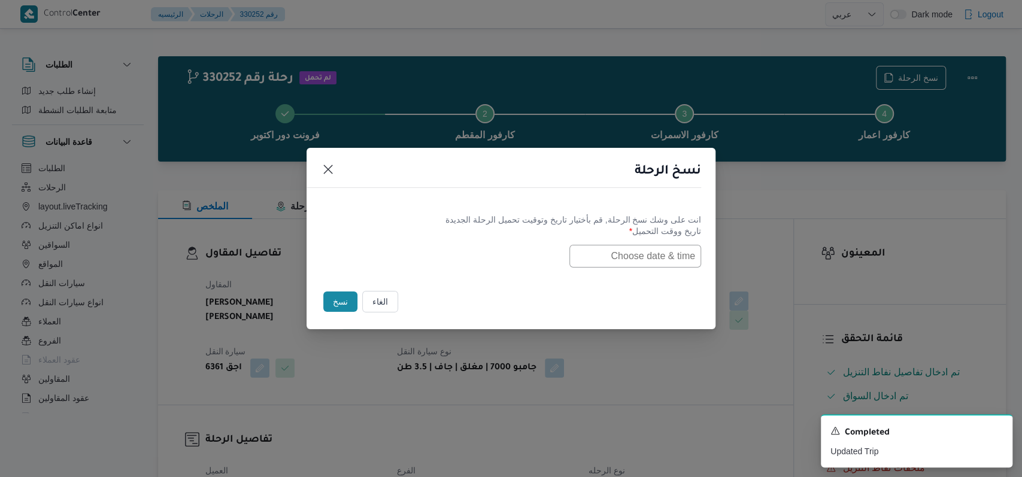
click at [628, 252] on input "text" at bounding box center [636, 256] width 132 height 23
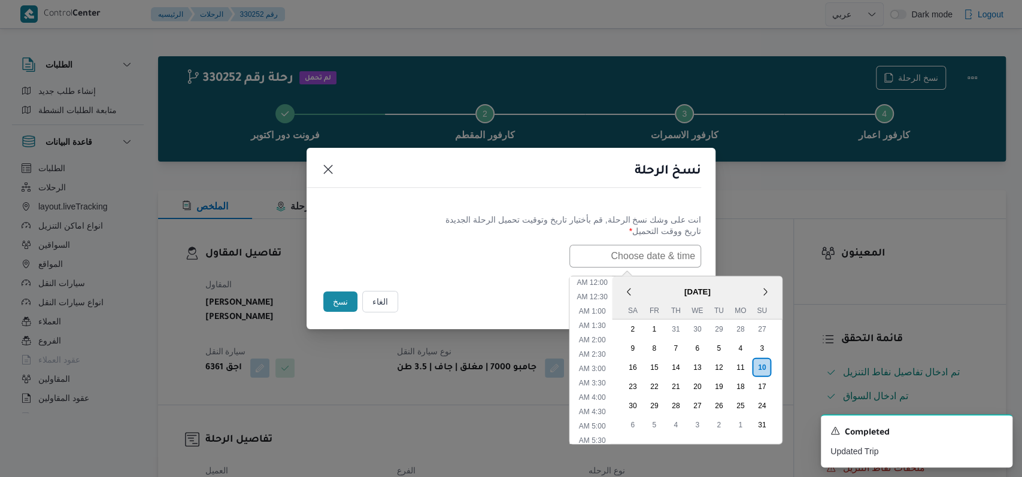
scroll to position [383, 0]
click at [749, 368] on div "11" at bounding box center [740, 367] width 23 height 23
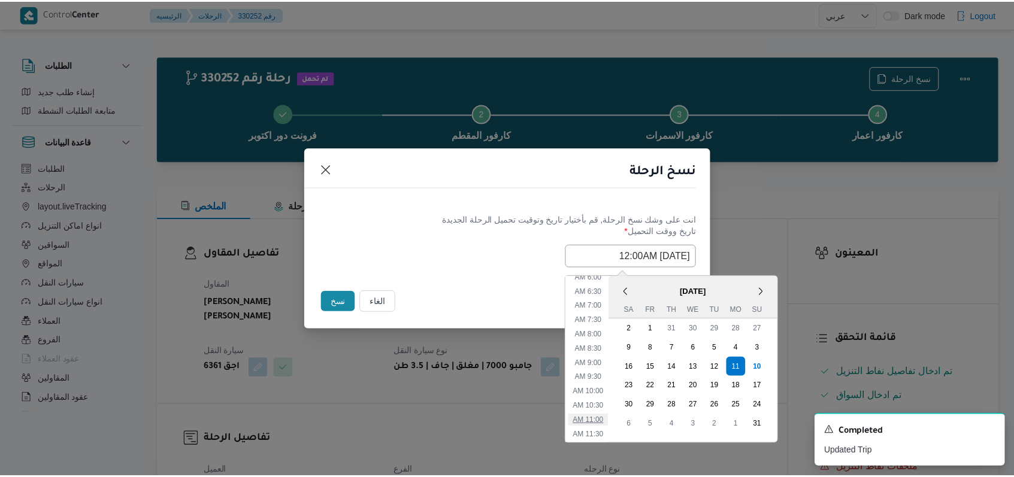
scroll to position [143, 0]
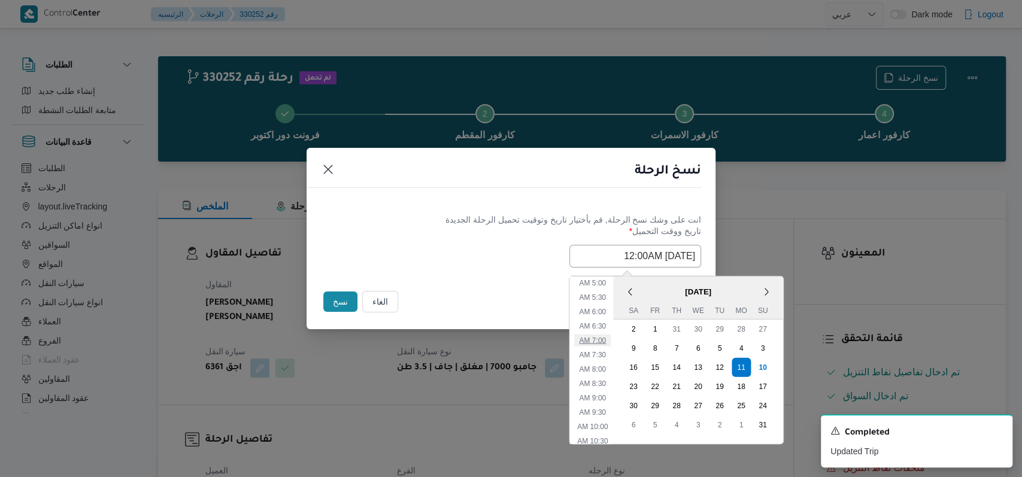
click at [605, 344] on li "7:00 AM" at bounding box center [592, 340] width 37 height 12
type input "11/08/2025 7:00AM"
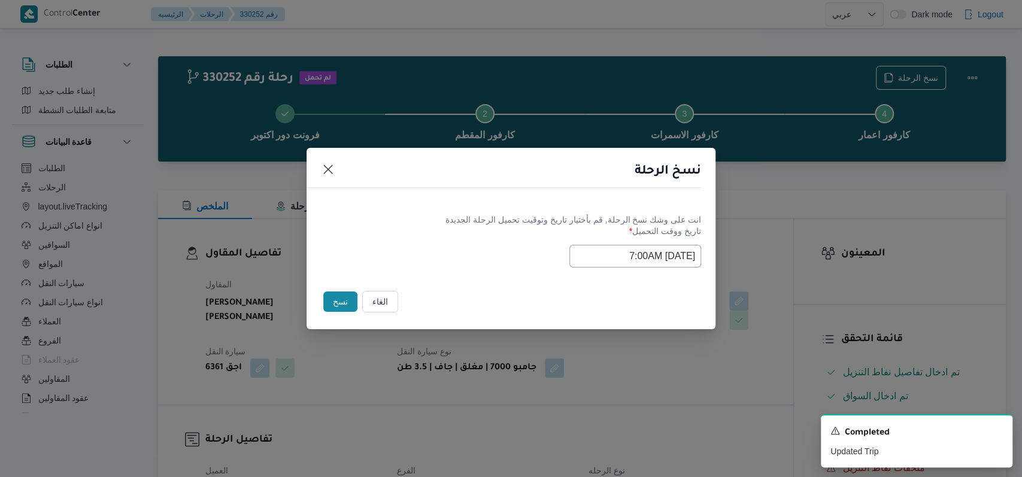
click at [457, 254] on div "Selected date: Monday, August 11th, 2025 at 7:00 AM 11/08/2025 7:00AM" at bounding box center [511, 256] width 380 height 23
click at [338, 304] on button "نسخ" at bounding box center [340, 302] width 34 height 20
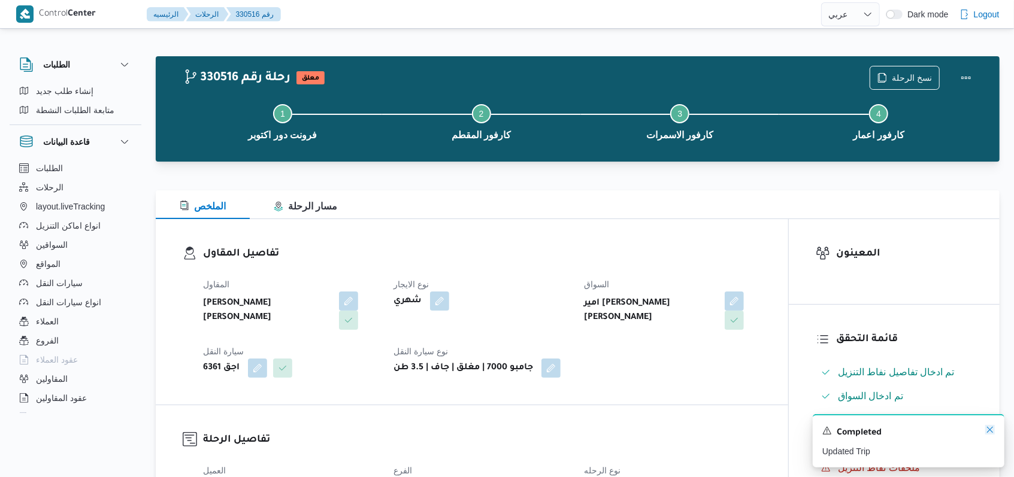
click at [992, 435] on icon "Dismiss toast" at bounding box center [990, 430] width 10 height 10
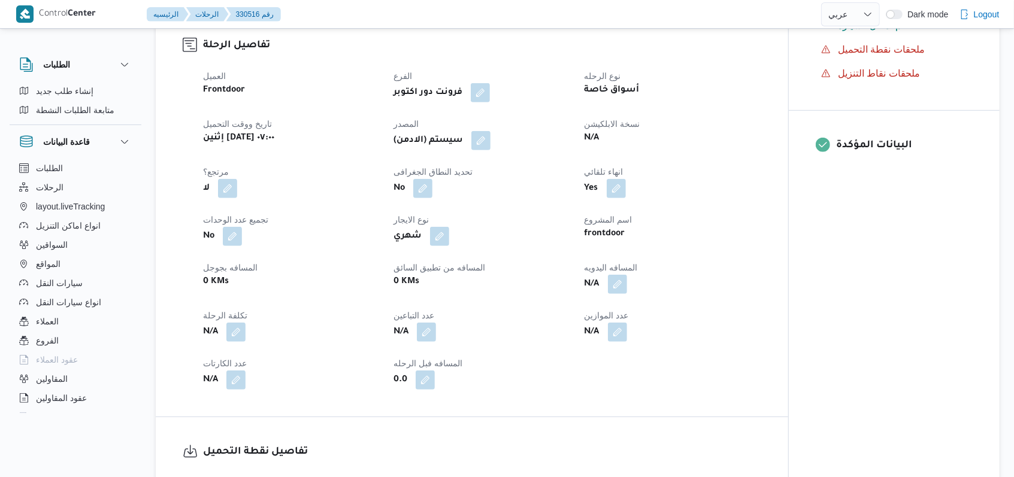
scroll to position [399, 0]
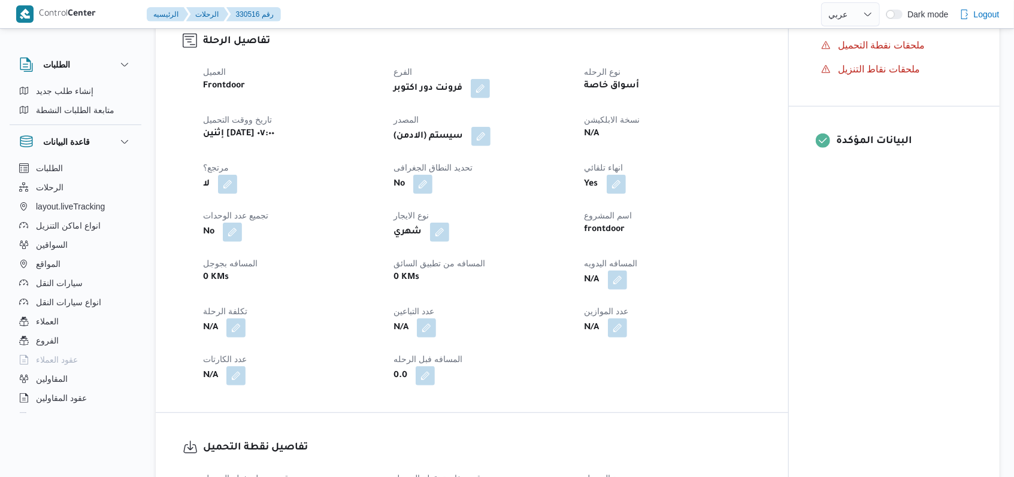
click at [496, 140] on div "(سيستم (الادمن" at bounding box center [481, 137] width 178 height 22
click at [491, 135] on button "button" at bounding box center [480, 135] width 19 height 19
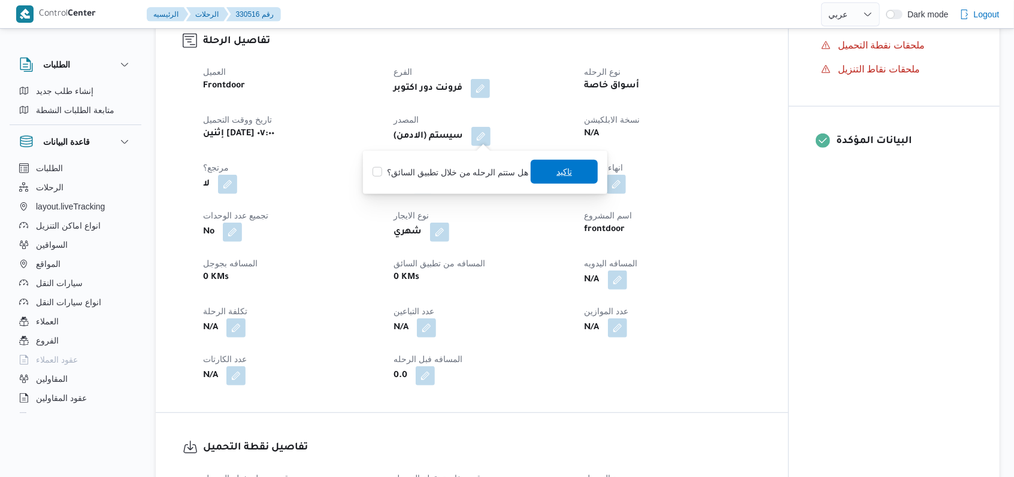
click at [556, 173] on span "تاكيد" at bounding box center [564, 172] width 16 height 14
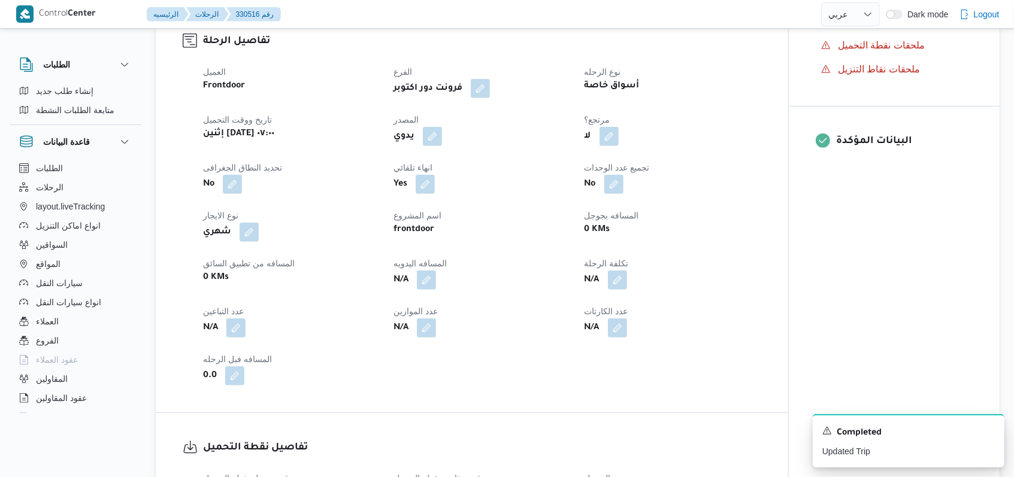
scroll to position [0, 0]
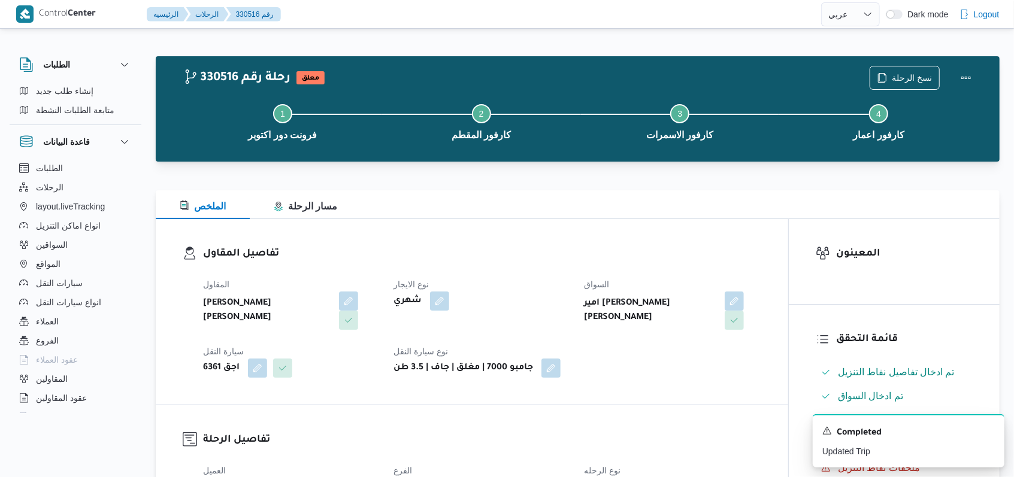
scroll to position [268, 0]
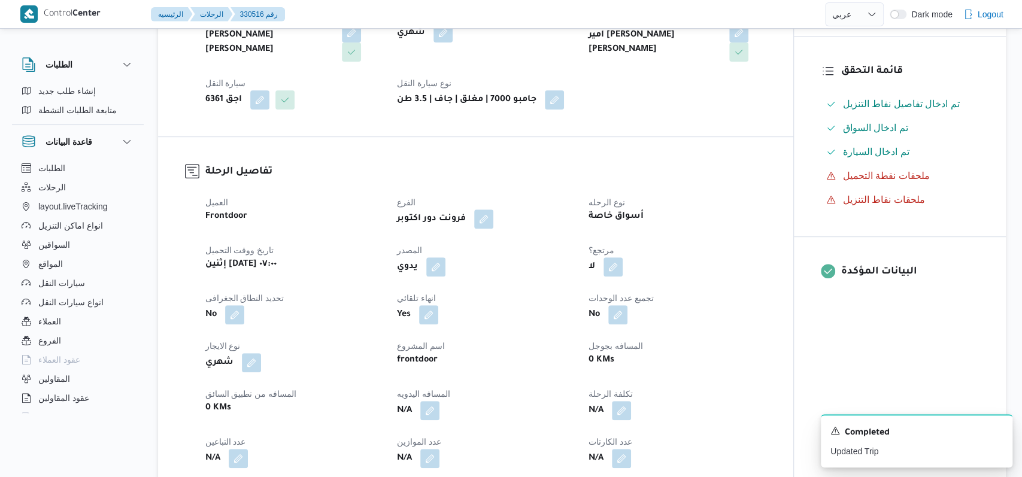
select select "ar"
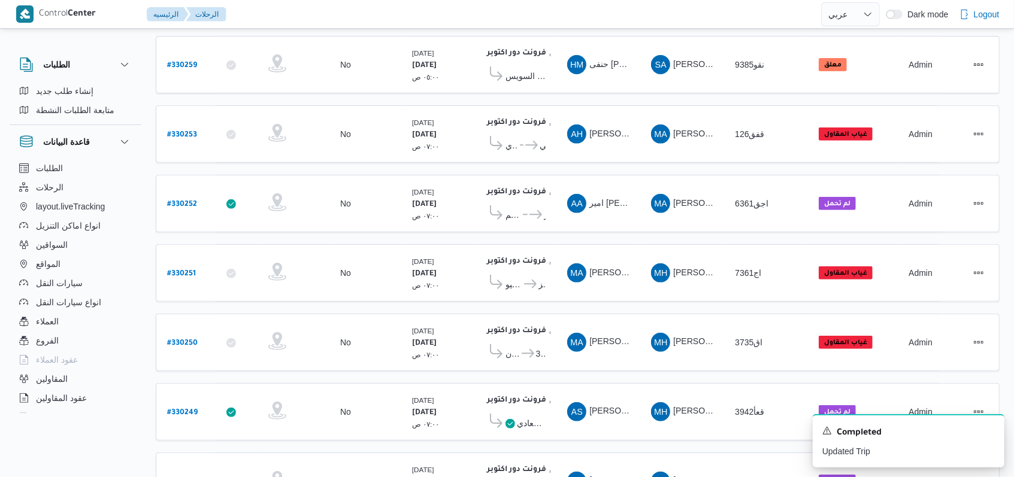
scroll to position [240, 0]
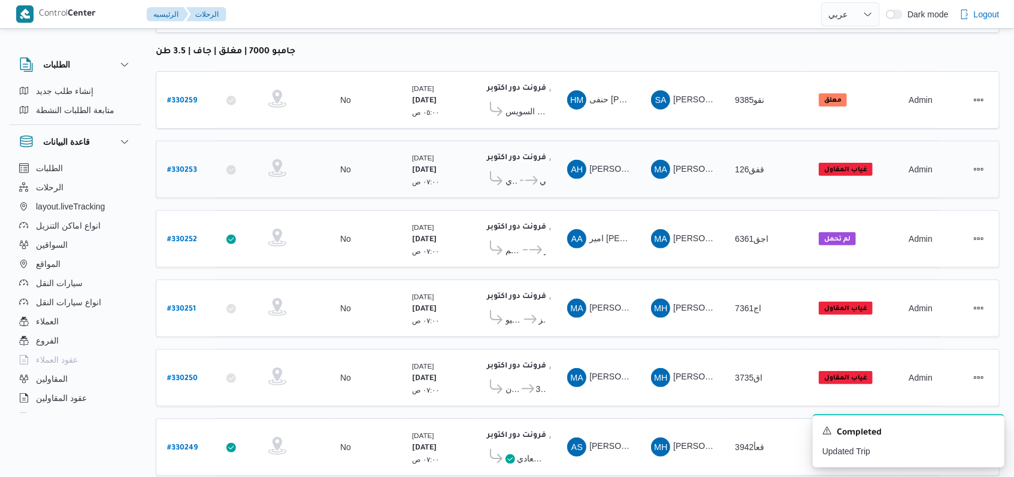
click at [196, 162] on div "# 330253" at bounding box center [185, 170] width 47 height 26
click at [187, 167] on b "# 330253" at bounding box center [182, 171] width 30 height 8
select select "ar"
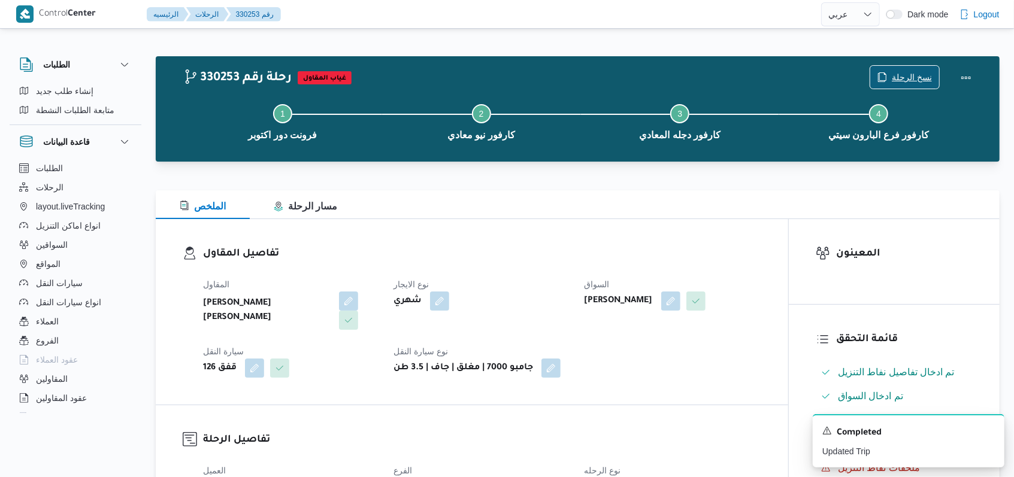
click at [906, 79] on span "نسخ الرحلة" at bounding box center [912, 77] width 40 height 14
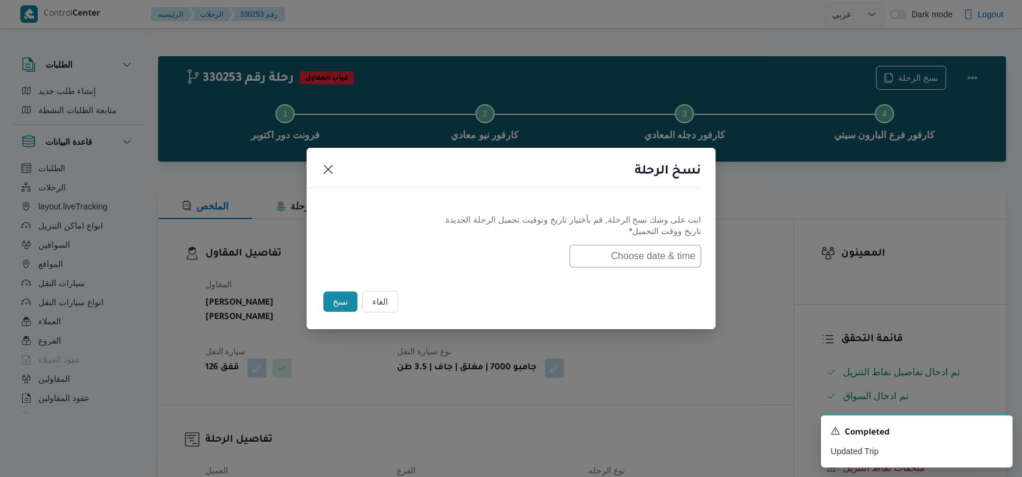
click at [637, 263] on input "text" at bounding box center [636, 256] width 132 height 23
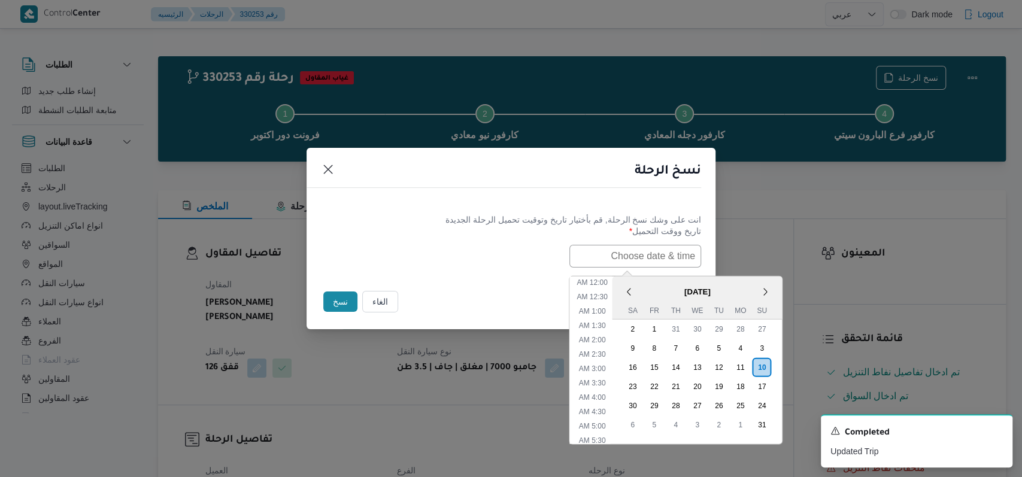
scroll to position [383, 0]
click at [752, 368] on div "11" at bounding box center [740, 367] width 23 height 23
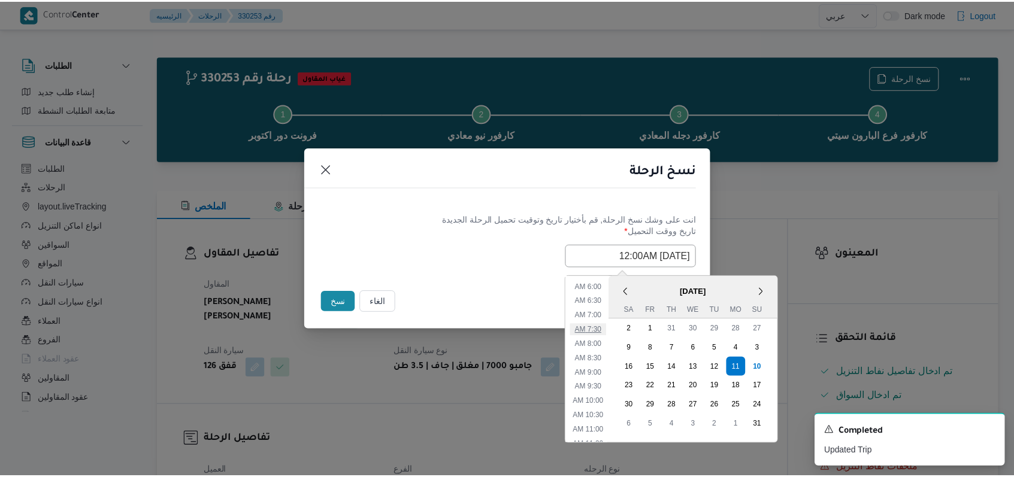
scroll to position [143, 0]
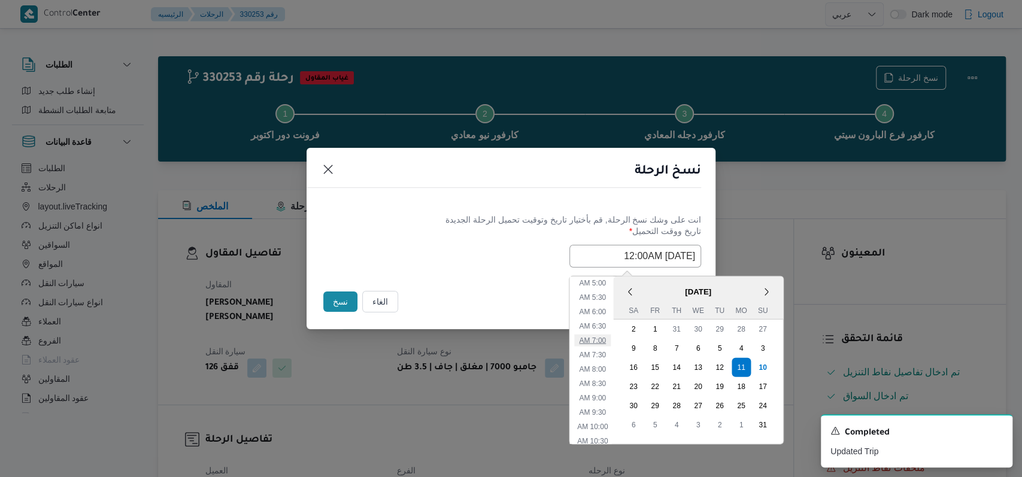
click at [611, 337] on li "7:00 AM" at bounding box center [592, 340] width 37 height 12
type input "11/08/2025 7:00AM"
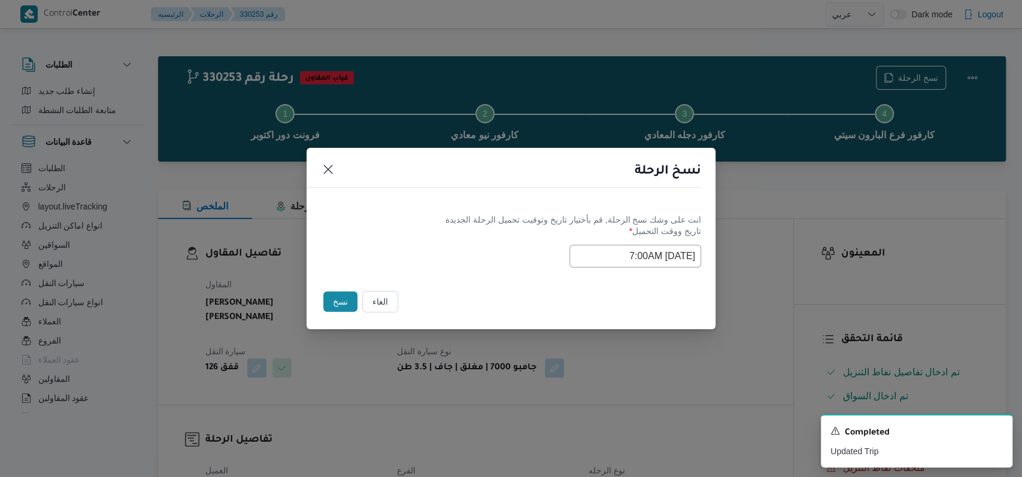
click at [454, 255] on div "Selected date: Monday, August 11th, 2025 at 7:00 AM 11/08/2025 7:00AM" at bounding box center [511, 256] width 380 height 23
click at [338, 298] on button "نسخ" at bounding box center [340, 302] width 34 height 20
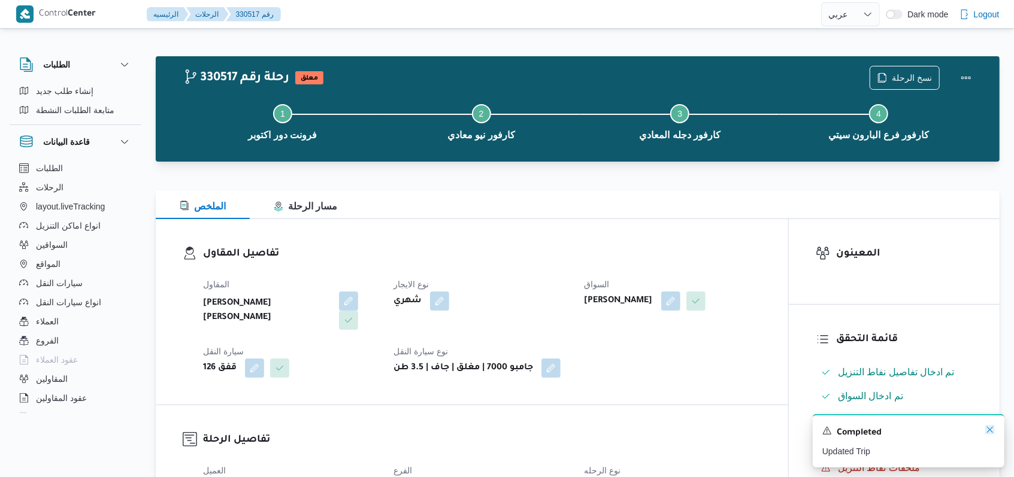
click at [990, 430] on icon "Dismiss toast" at bounding box center [990, 430] width 10 height 10
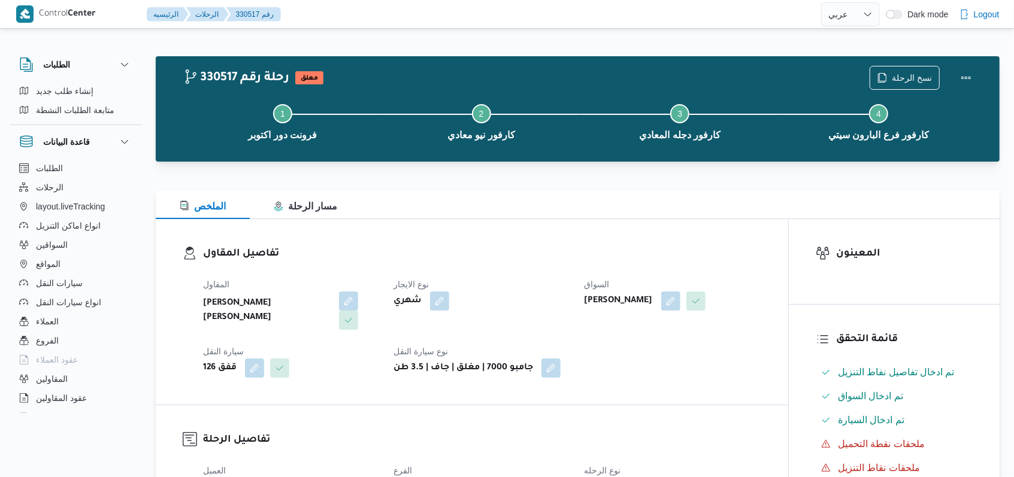
select select "ar"
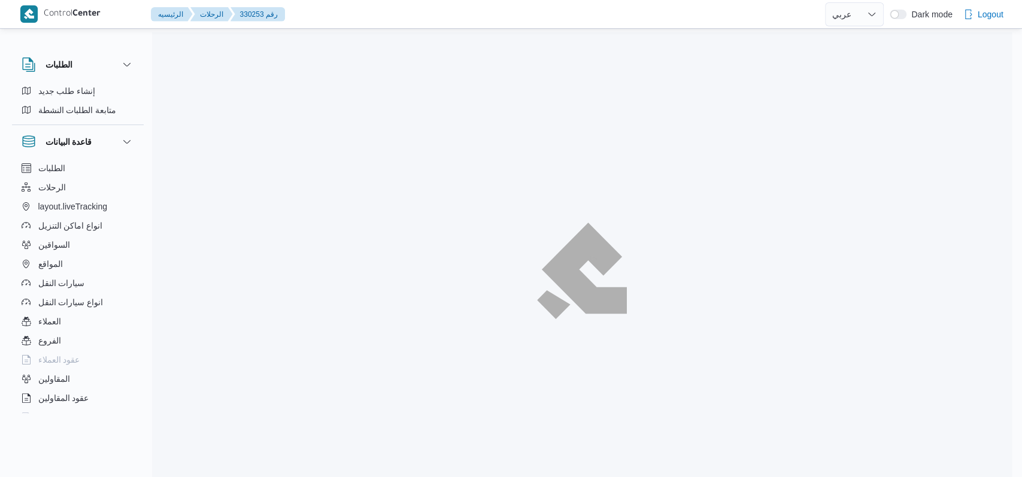
select select "ar"
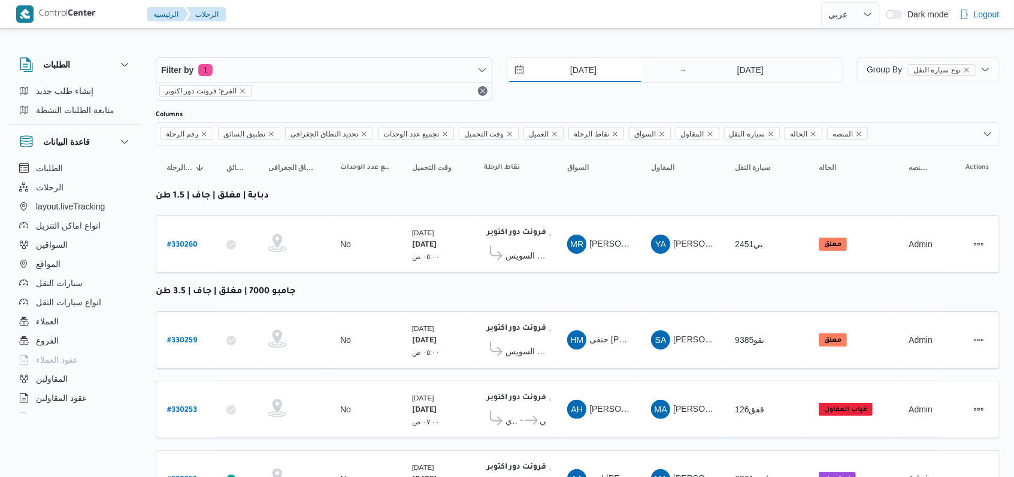
click at [579, 65] on input "[DATE]" at bounding box center [575, 70] width 136 height 24
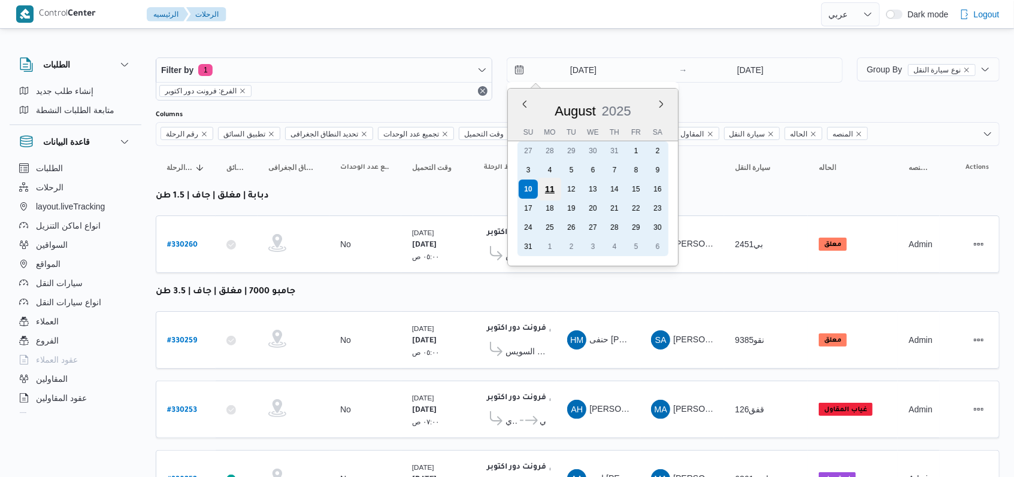
click at [555, 184] on div "11" at bounding box center [549, 189] width 23 height 23
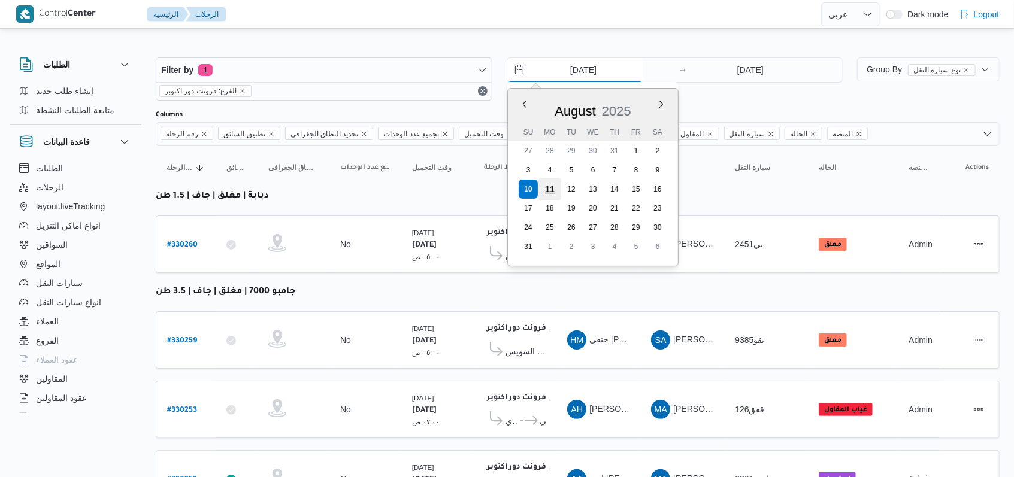
type input "11/8/2025"
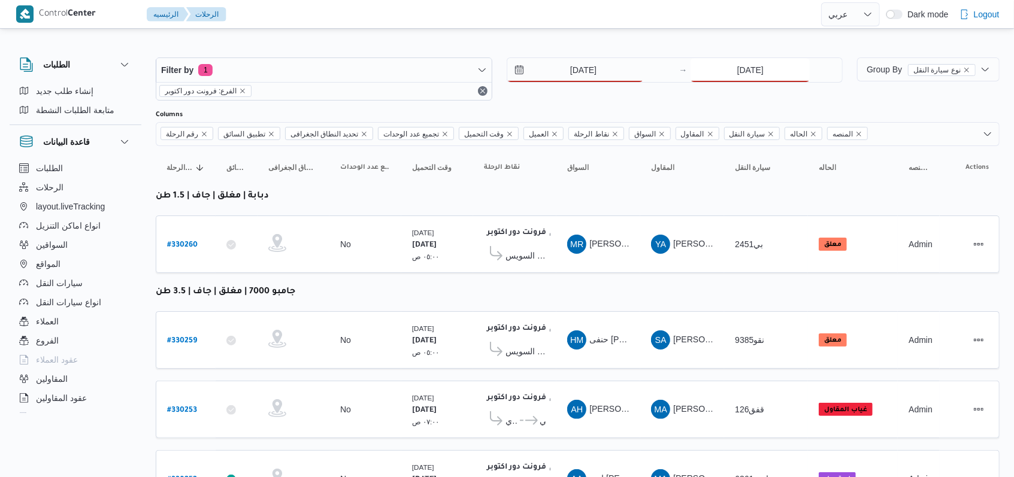
click at [748, 72] on input "[DATE]" at bounding box center [750, 70] width 119 height 24
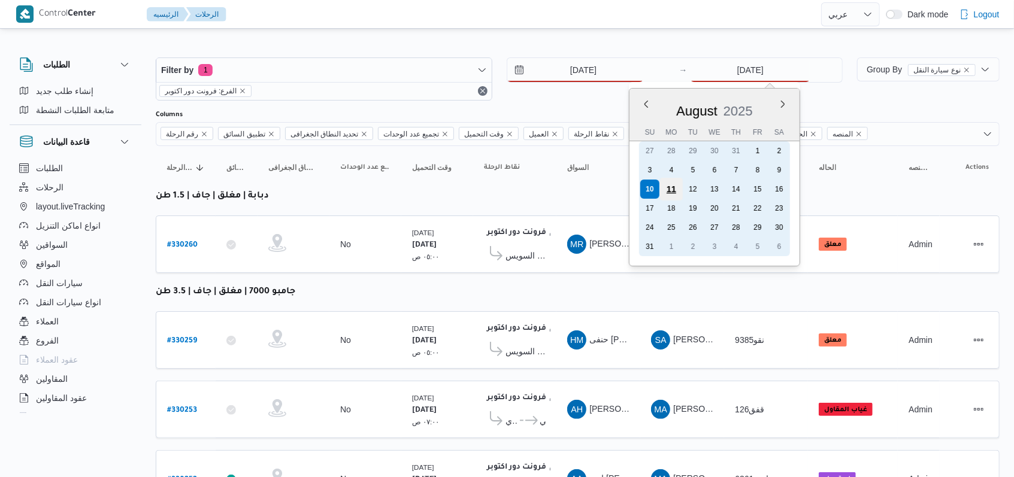
click at [670, 187] on div "11" at bounding box center [671, 189] width 23 height 23
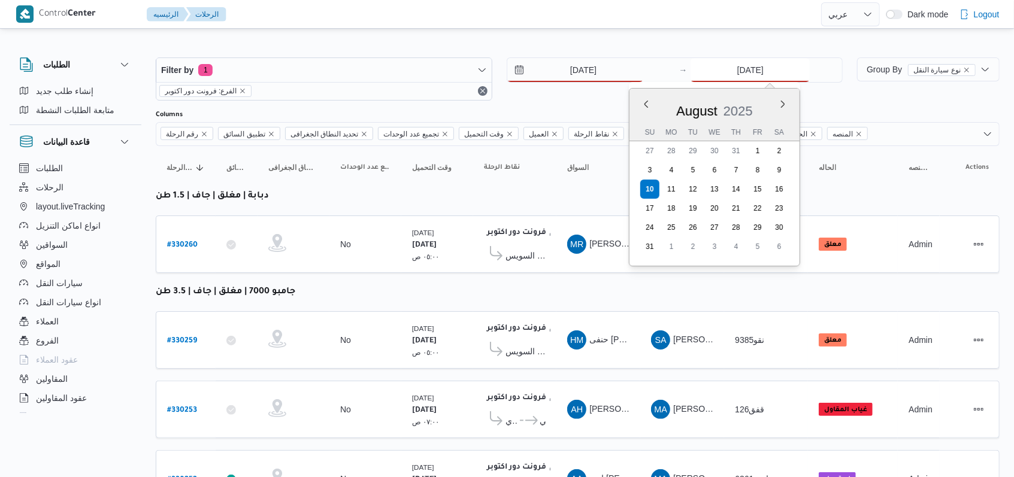
type input "11/8/2025"
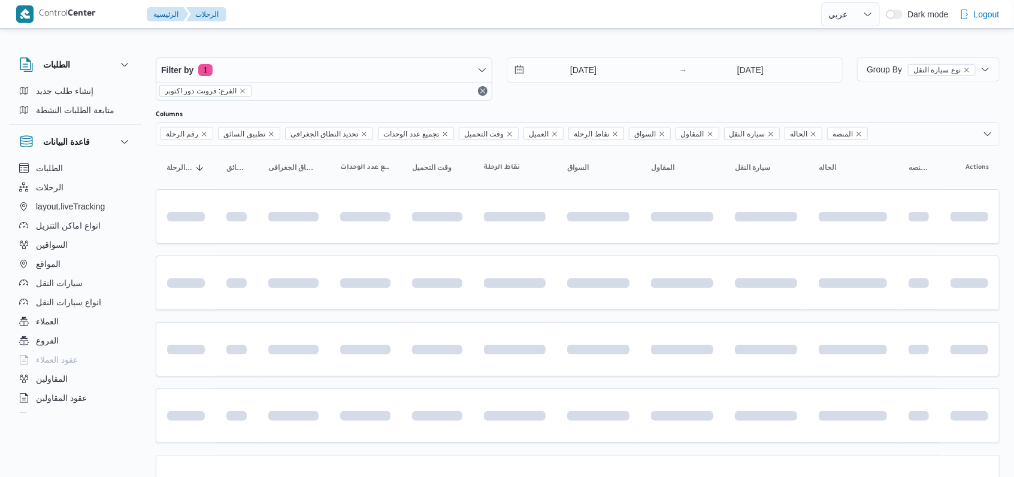
click at [598, 96] on div "11/8/2025 → 11/8/2025" at bounding box center [675, 78] width 337 height 43
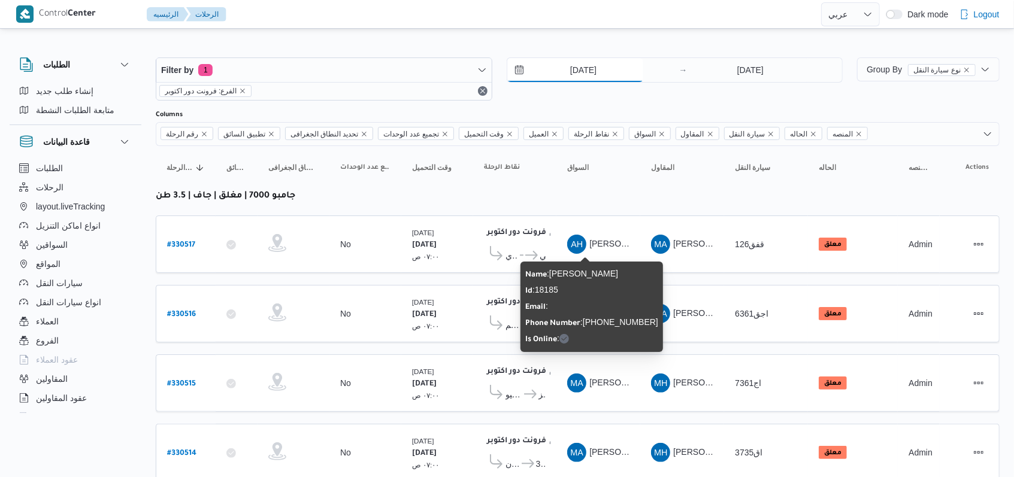
click at [589, 68] on input "11/8/2025" at bounding box center [575, 70] width 136 height 24
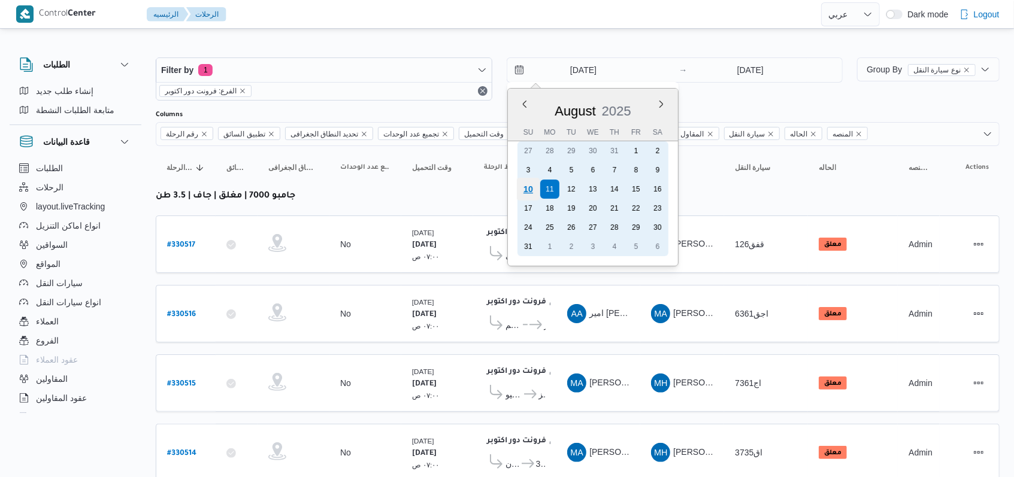
click at [535, 189] on div "10" at bounding box center [527, 189] width 23 height 23
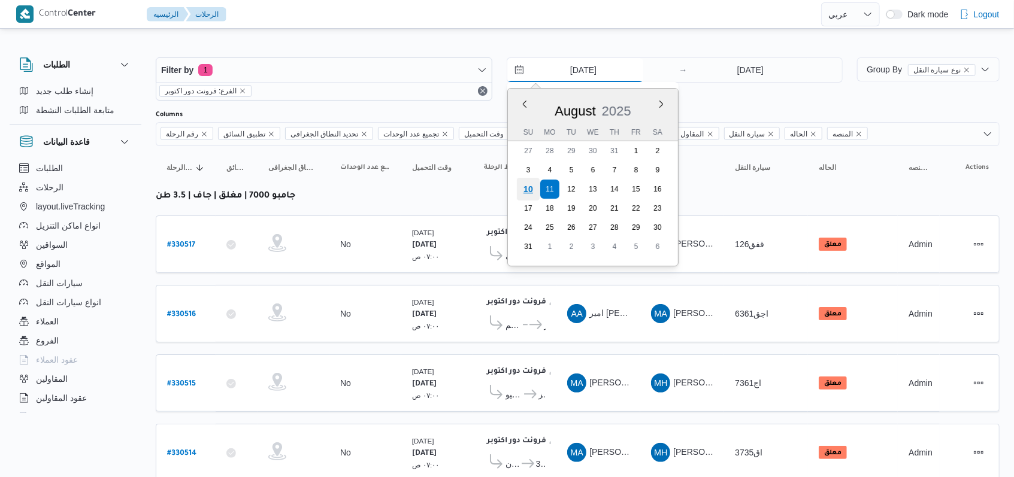
type input "[DATE]"
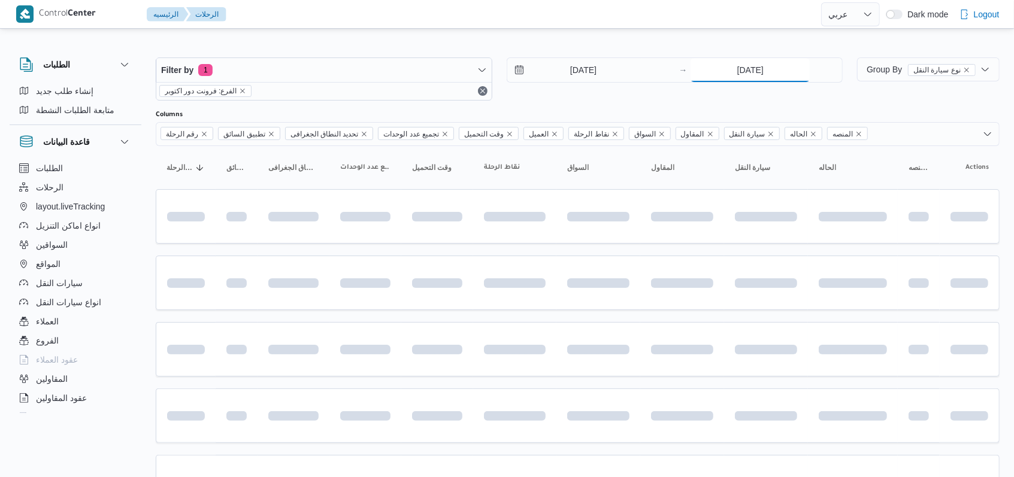
click at [731, 72] on input "11/8/2025" at bounding box center [750, 70] width 119 height 24
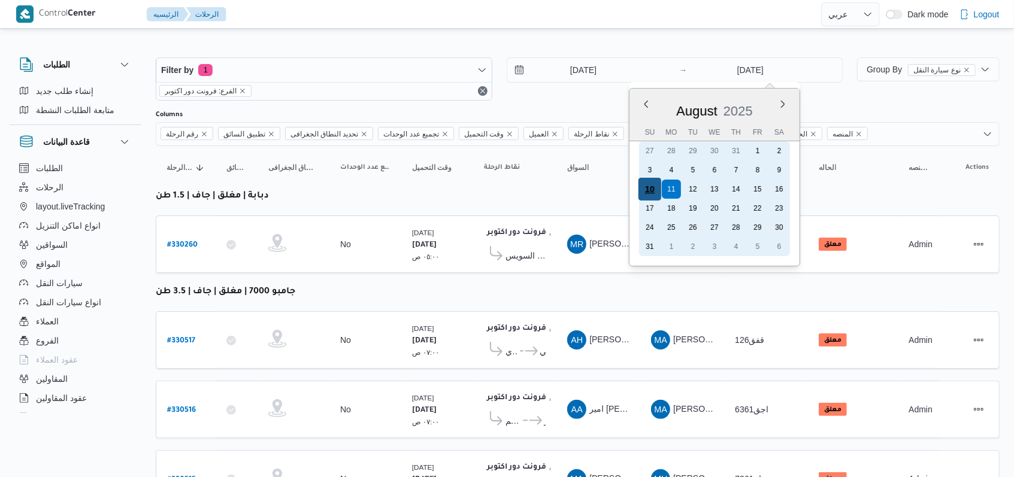
click at [653, 188] on div "10" at bounding box center [649, 189] width 23 height 23
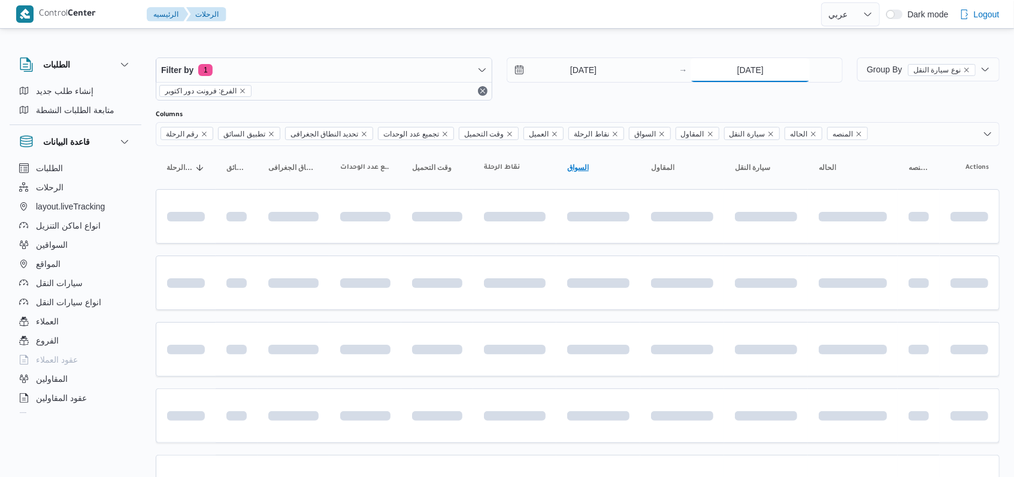
type input "[DATE]"
click at [576, 103] on div "Filter by 1 الفرع: فرونت دور اكتوبر 10/8/2025 → 10/8/2025" at bounding box center [499, 78] width 701 height 57
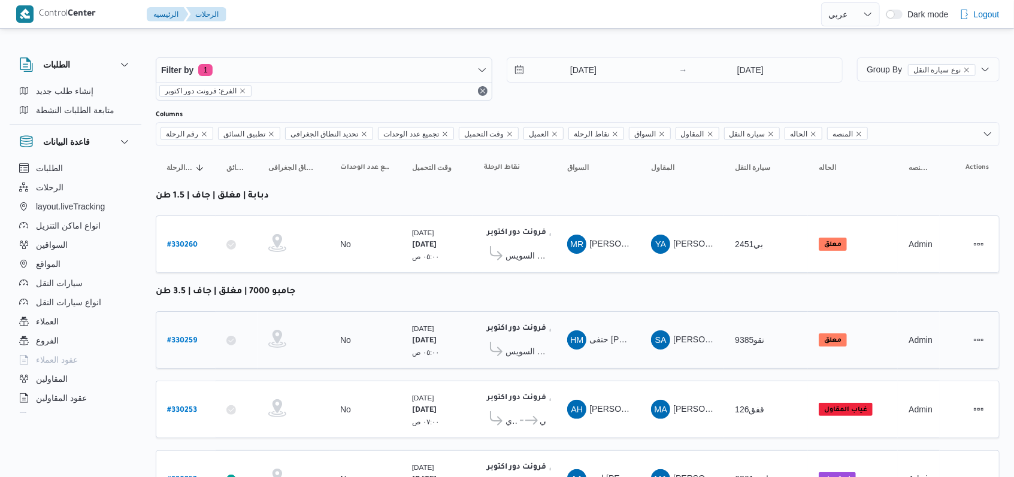
click at [194, 339] on b "# 330259" at bounding box center [182, 341] width 30 height 8
select select "ar"
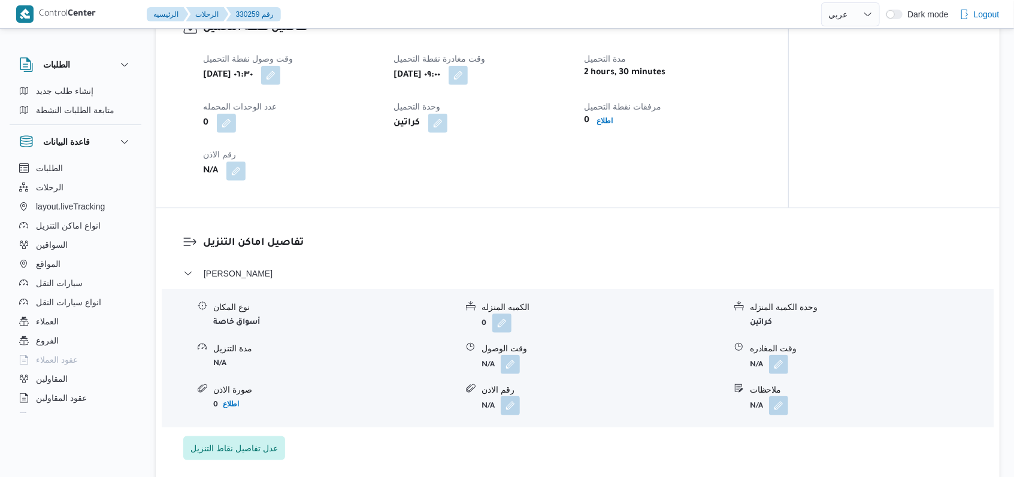
scroll to position [719, 0]
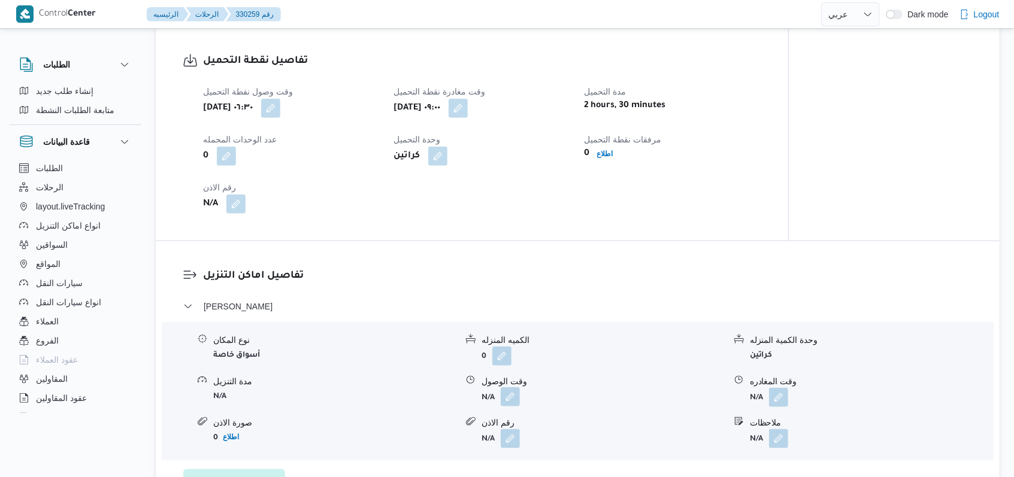
click at [515, 401] on button "button" at bounding box center [510, 397] width 19 height 19
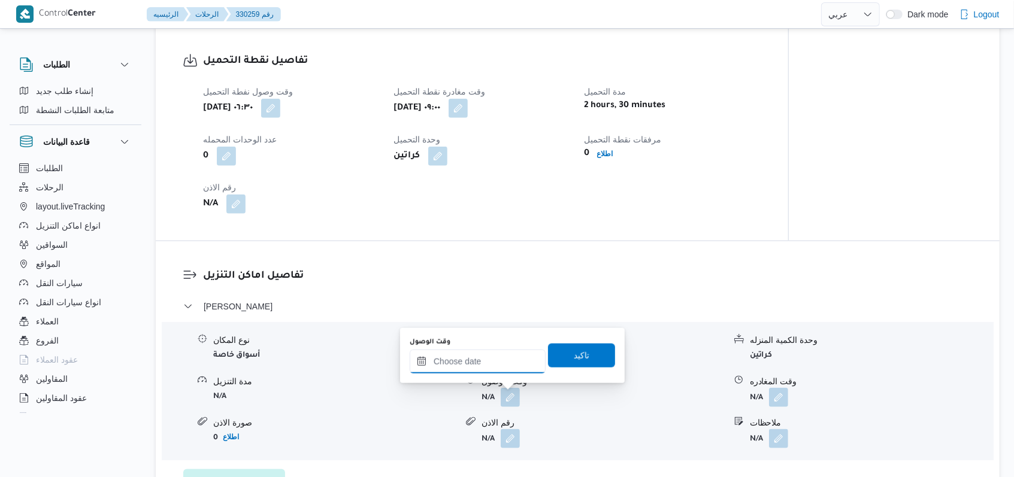
click at [500, 364] on input "وقت الوصول" at bounding box center [478, 362] width 136 height 24
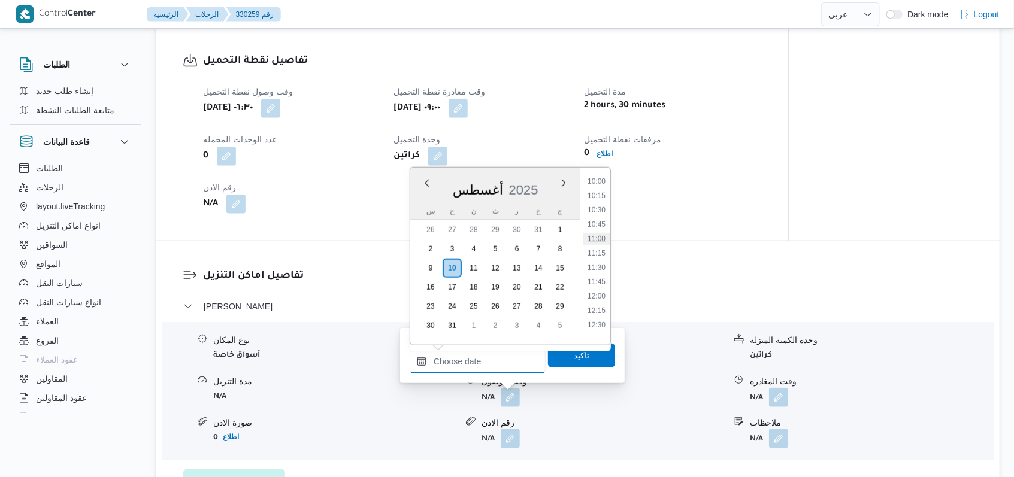
scroll to position [613, 0]
click at [598, 320] on li "13:00" at bounding box center [597, 318] width 28 height 12
type input "١٠/٠٨/٢٠٢٥ ١٣:٠٠"
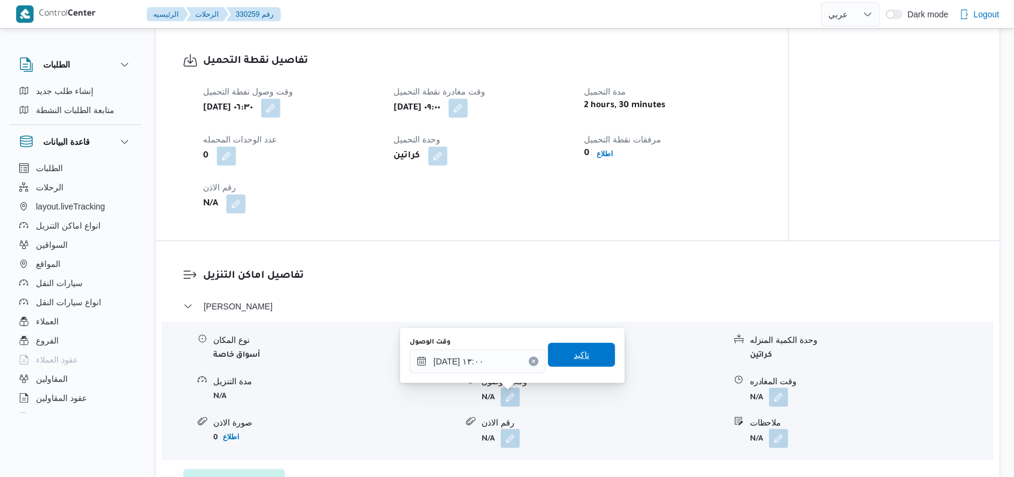
click at [585, 355] on span "تاكيد" at bounding box center [581, 355] width 67 height 24
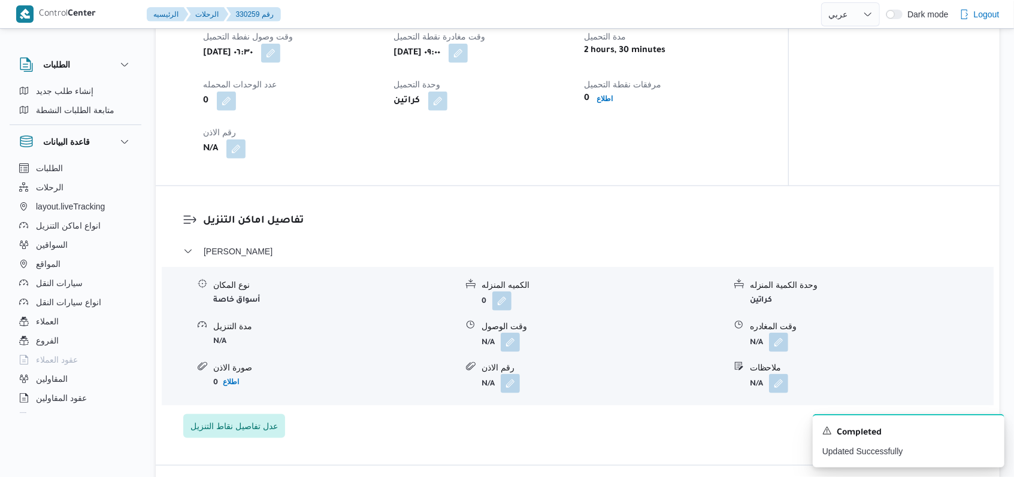
scroll to position [798, 0]
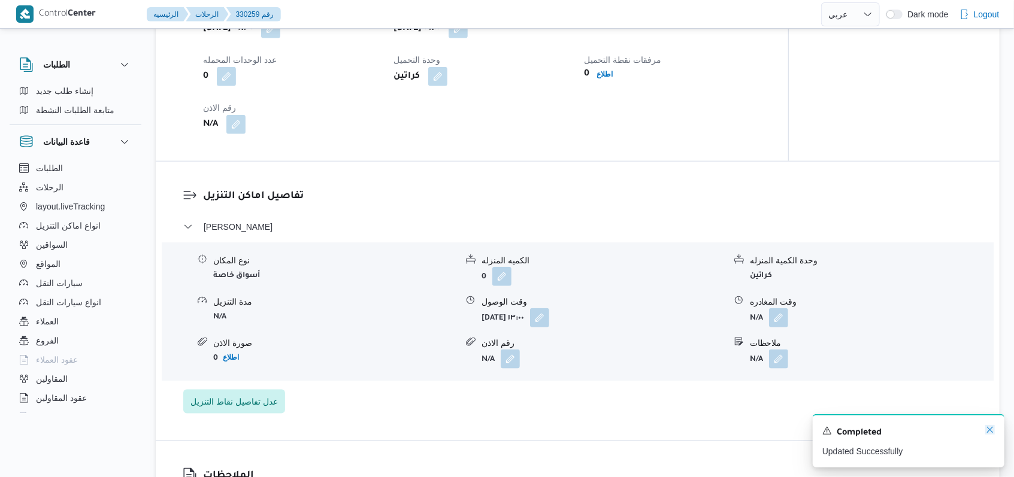
click at [987, 435] on icon "Dismiss toast" at bounding box center [990, 430] width 10 height 10
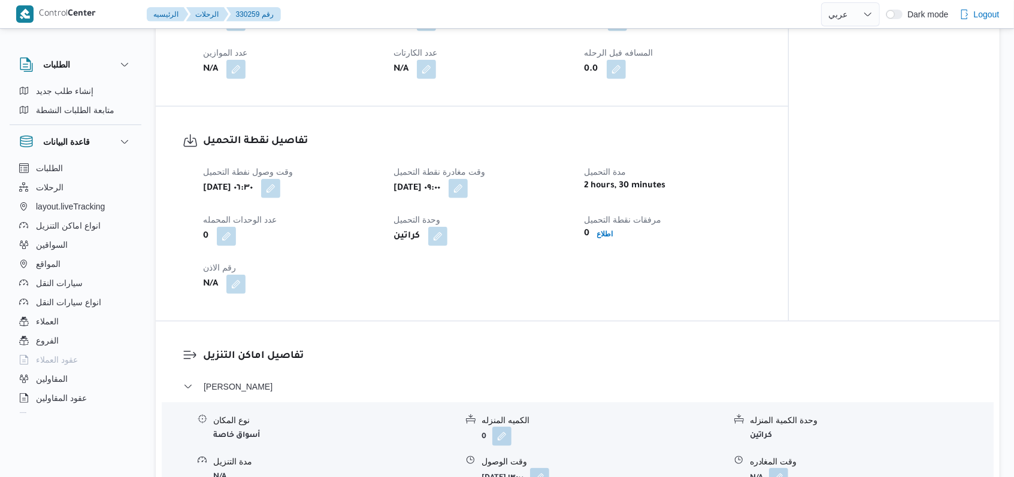
scroll to position [399, 0]
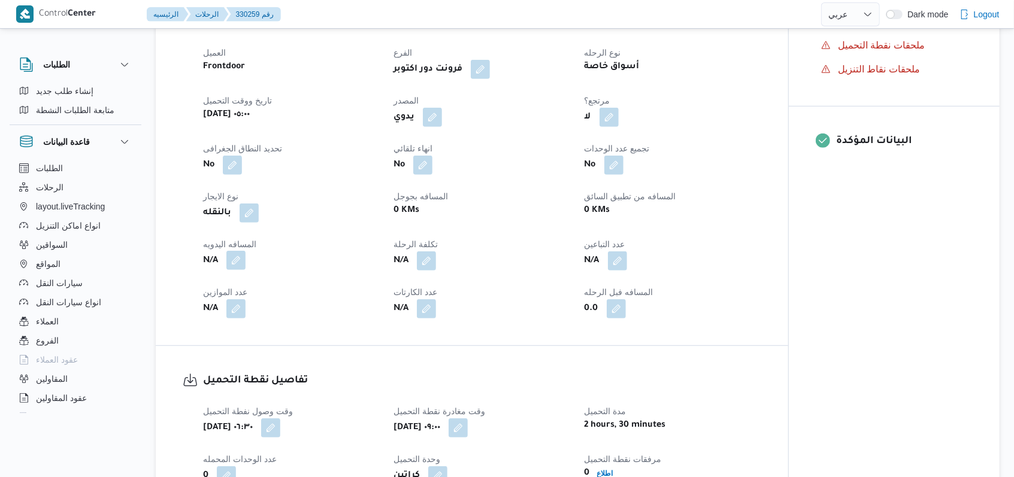
click at [241, 256] on button "button" at bounding box center [235, 260] width 19 height 19
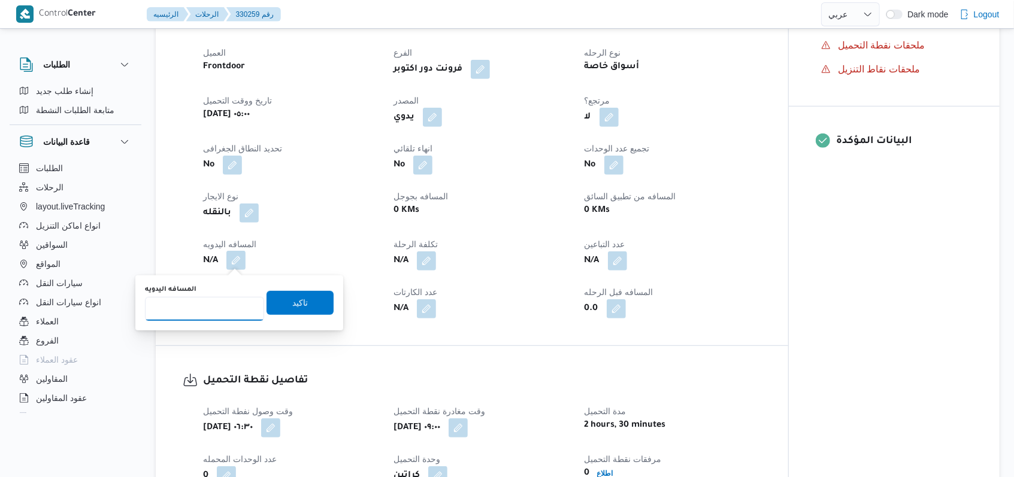
click at [211, 320] on input "المسافه اليدويه" at bounding box center [204, 309] width 119 height 24
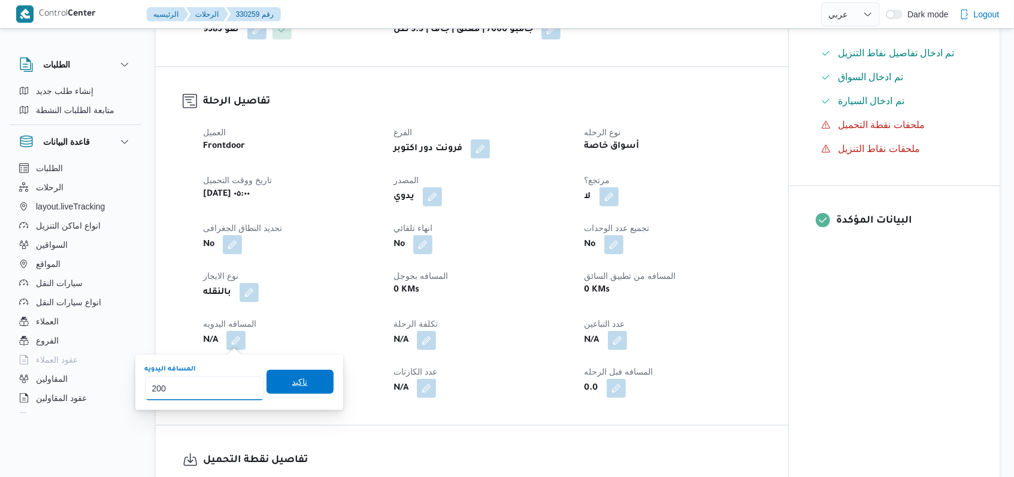
type input "200"
click at [294, 380] on span "تاكيد" at bounding box center [300, 382] width 16 height 14
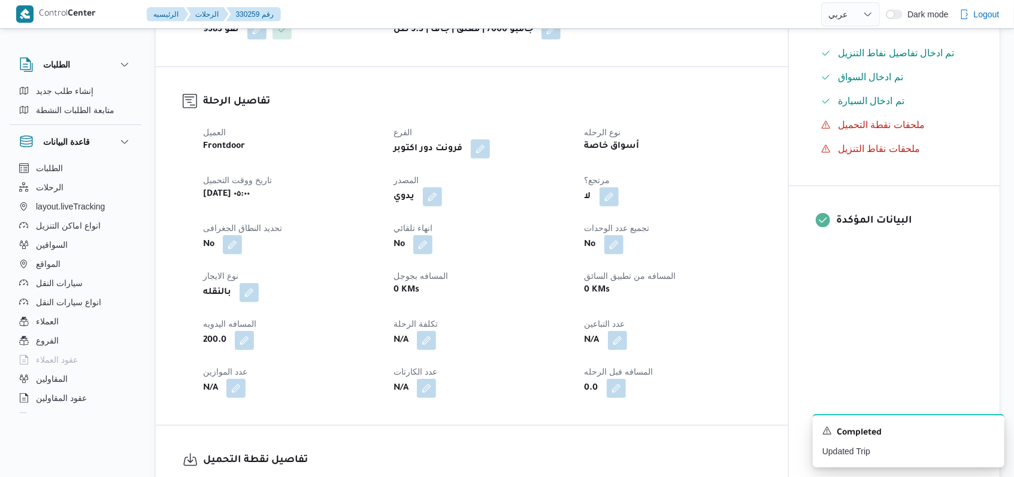
select select "ar"
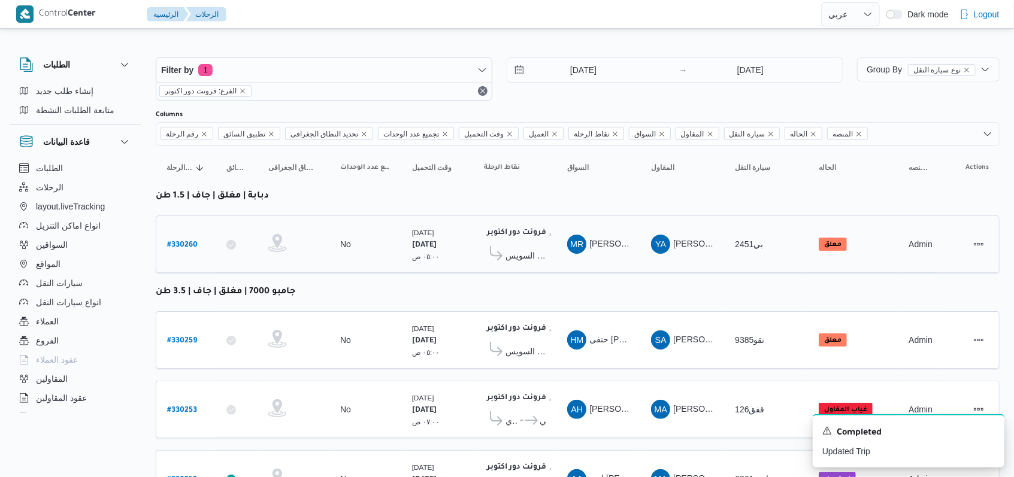
click at [184, 241] on b "# 330260" at bounding box center [182, 245] width 31 height 8
select select "ar"
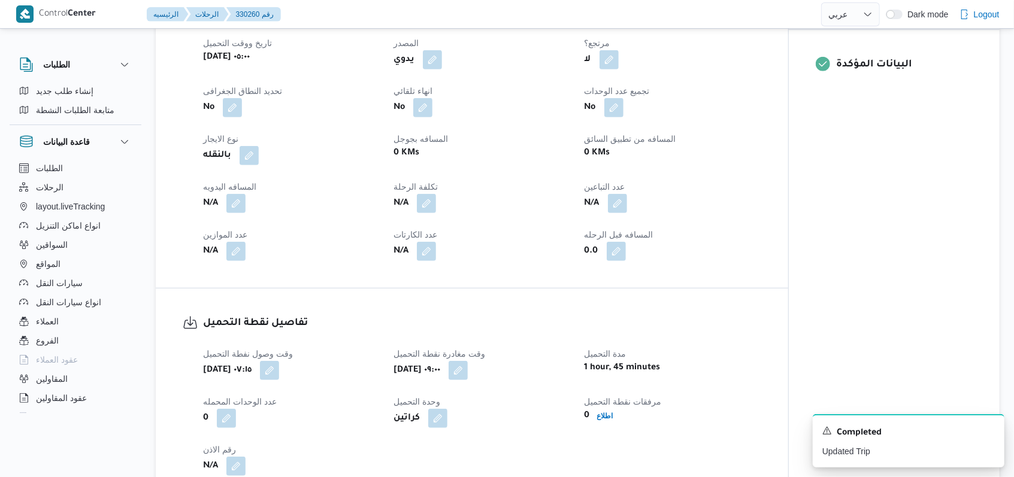
scroll to position [479, 0]
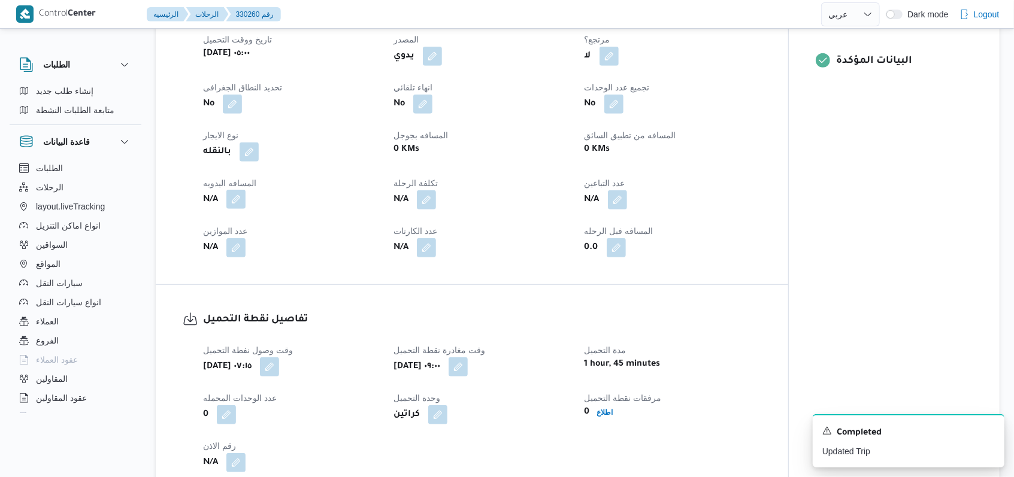
click at [234, 195] on button "button" at bounding box center [235, 199] width 19 height 19
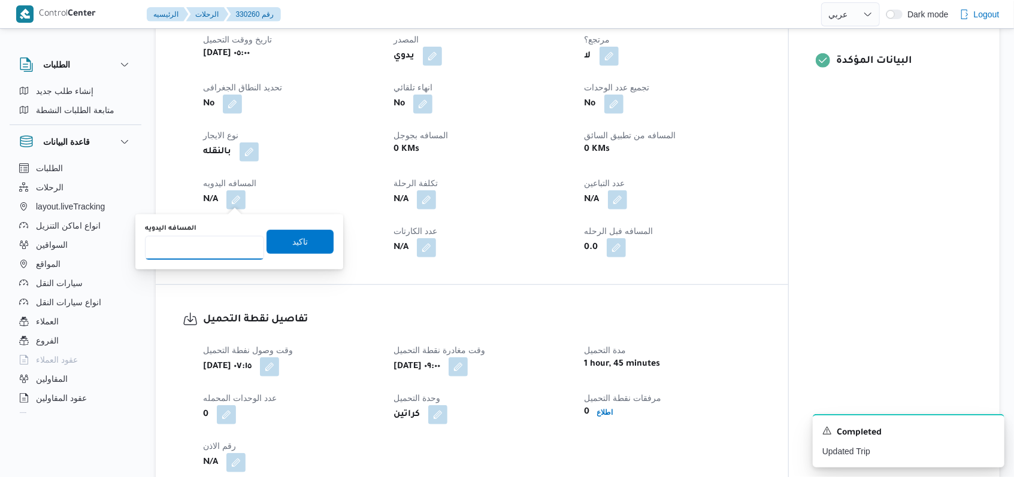
click at [210, 242] on input "المسافه اليدويه" at bounding box center [204, 248] width 119 height 24
type input "200"
click at [277, 249] on span "تاكيد" at bounding box center [300, 241] width 67 height 24
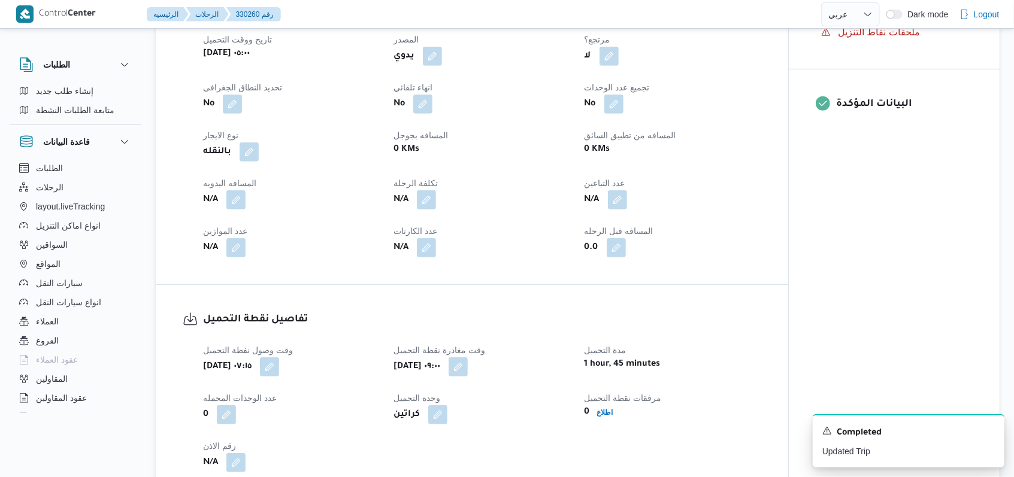
scroll to position [798, 0]
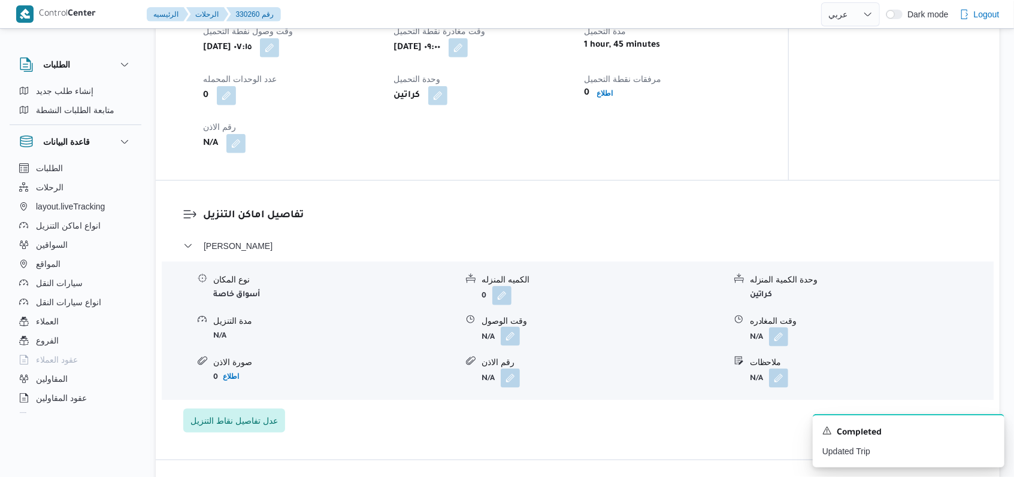
click at [511, 341] on button "button" at bounding box center [510, 336] width 19 height 19
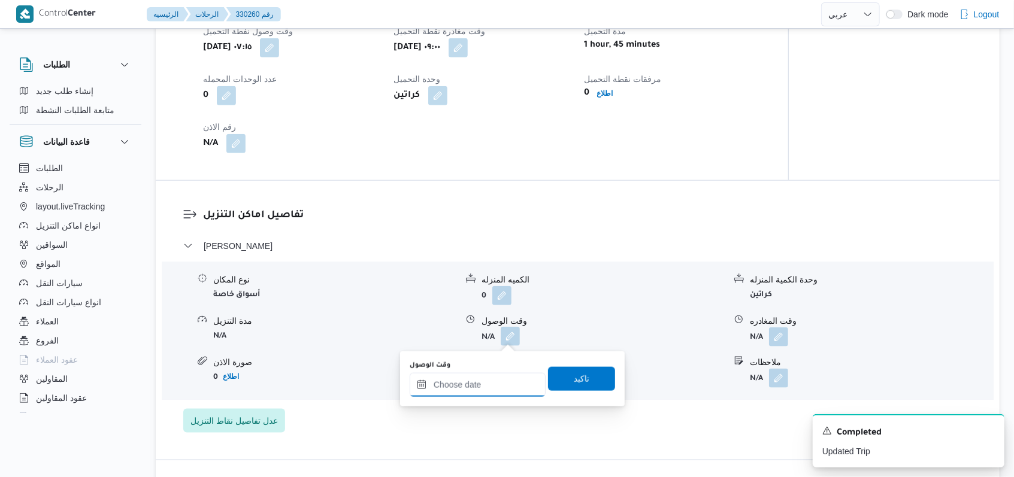
click at [487, 379] on input "وقت الوصول" at bounding box center [478, 385] width 136 height 24
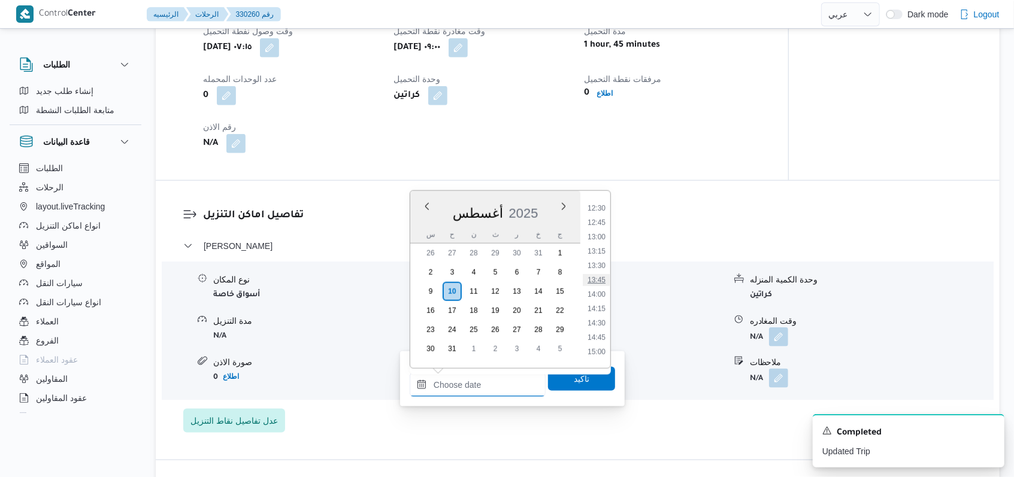
scroll to position [692, 0]
click at [598, 266] on li "13:00" at bounding box center [597, 262] width 28 height 12
type input "١٠/٠٨/٢٠٢٥ ١٣:٠٠"
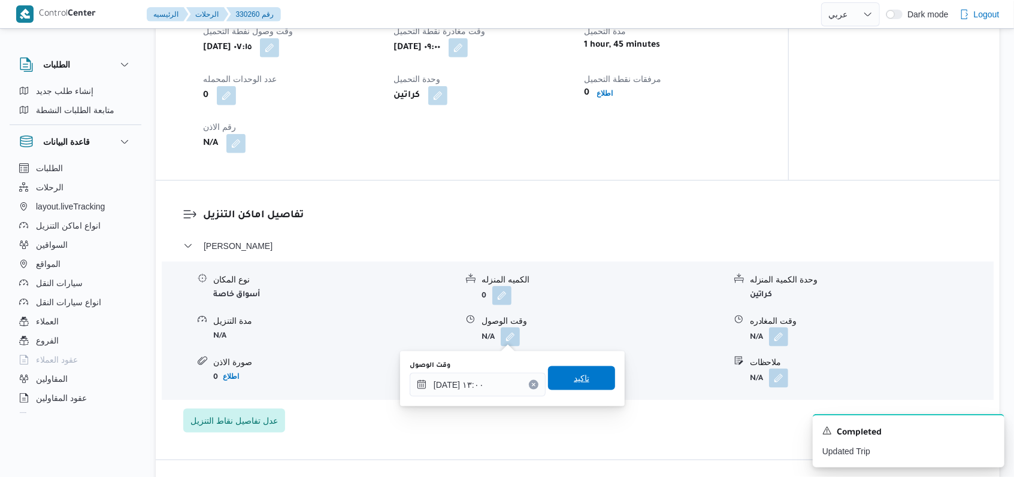
click at [583, 374] on span "تاكيد" at bounding box center [581, 379] width 67 height 24
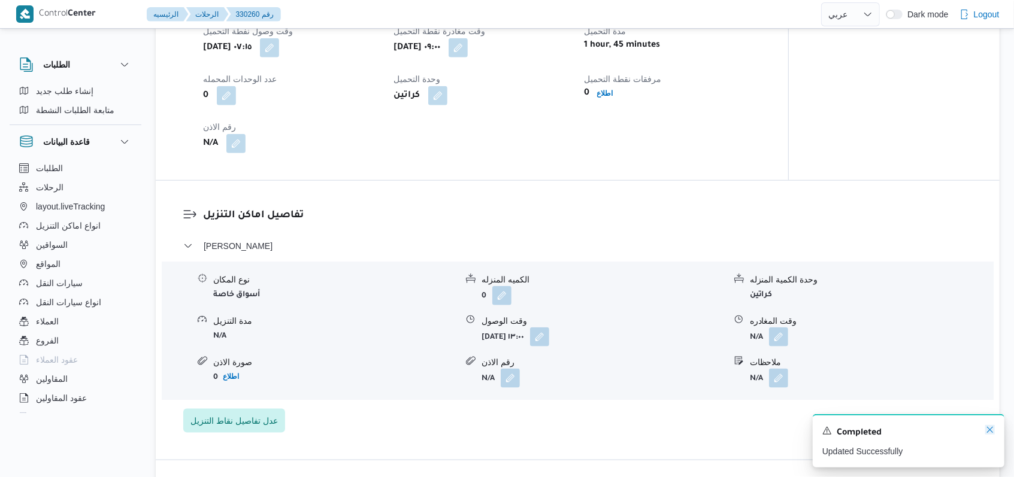
click at [990, 432] on icon "Dismiss toast" at bounding box center [990, 430] width 10 height 10
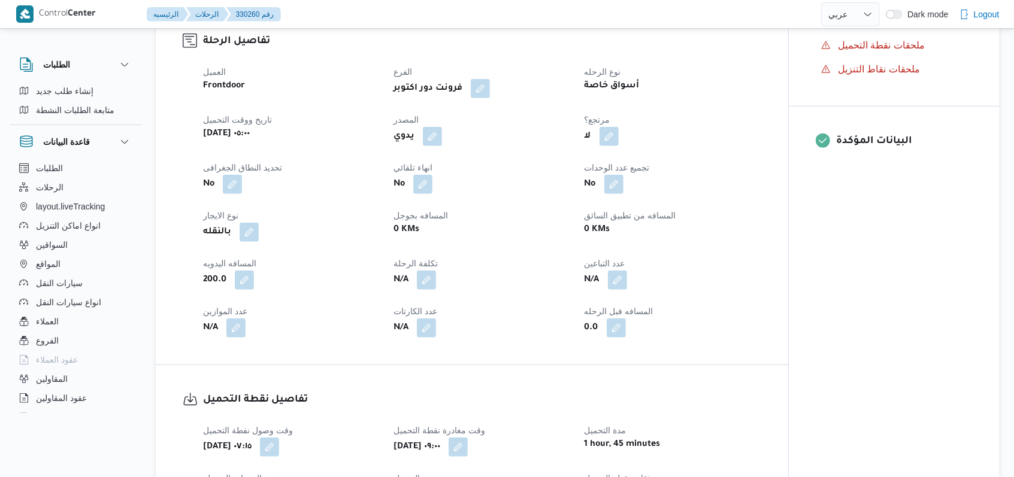
scroll to position [719, 0]
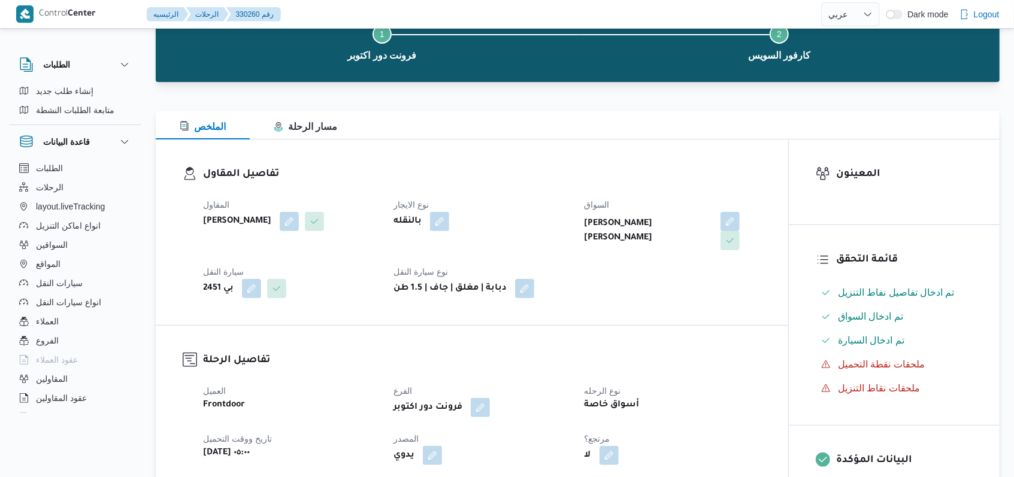
click at [484, 204] on dt "نوع الايجار" at bounding box center [482, 205] width 176 height 14
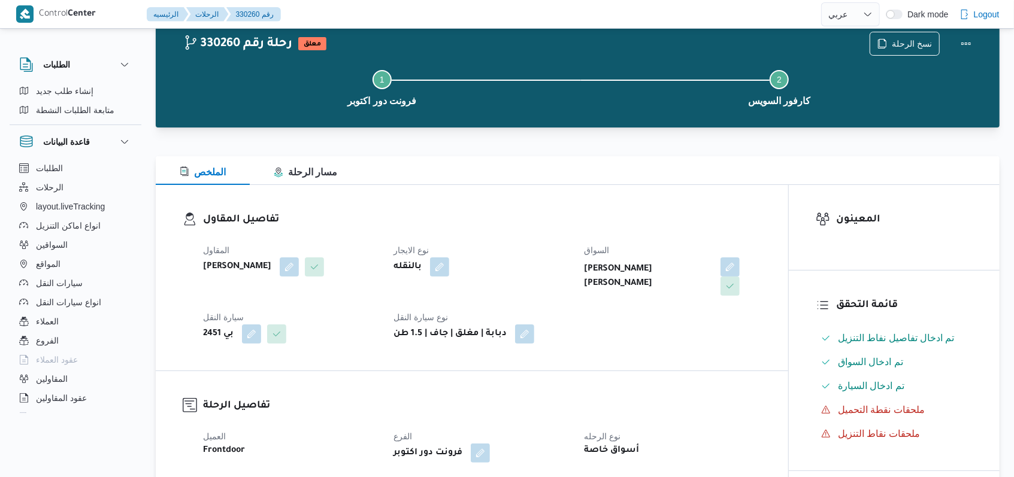
scroll to position [0, 0]
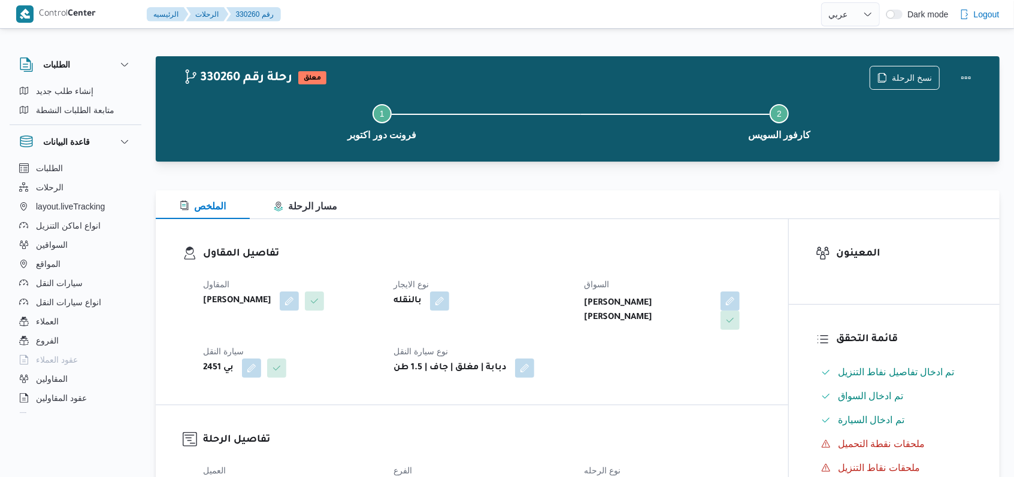
select select "ar"
